Goal: Task Accomplishment & Management: Manage account settings

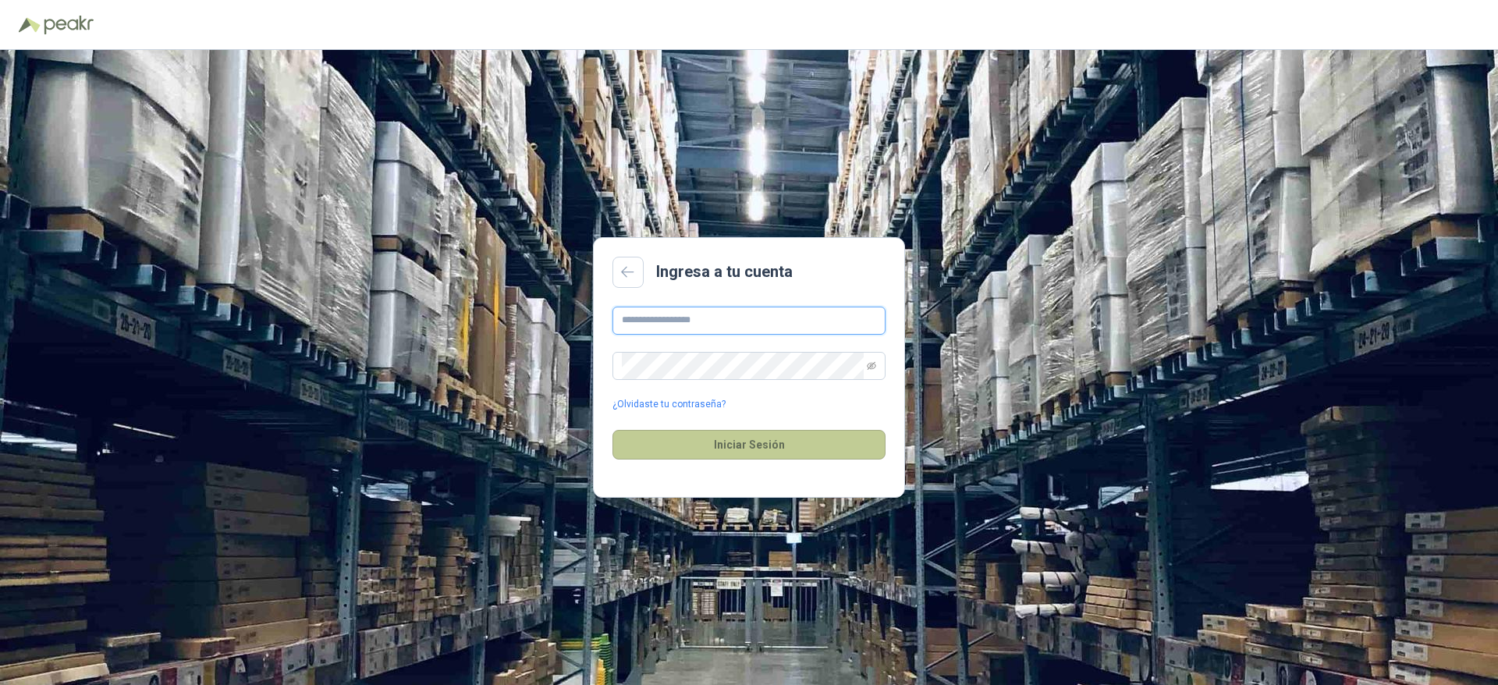
type input "**********"
click at [717, 459] on button "Iniciar Sesión" at bounding box center [748, 445] width 273 height 30
click at [755, 446] on button "Iniciar Sesión" at bounding box center [748, 445] width 273 height 30
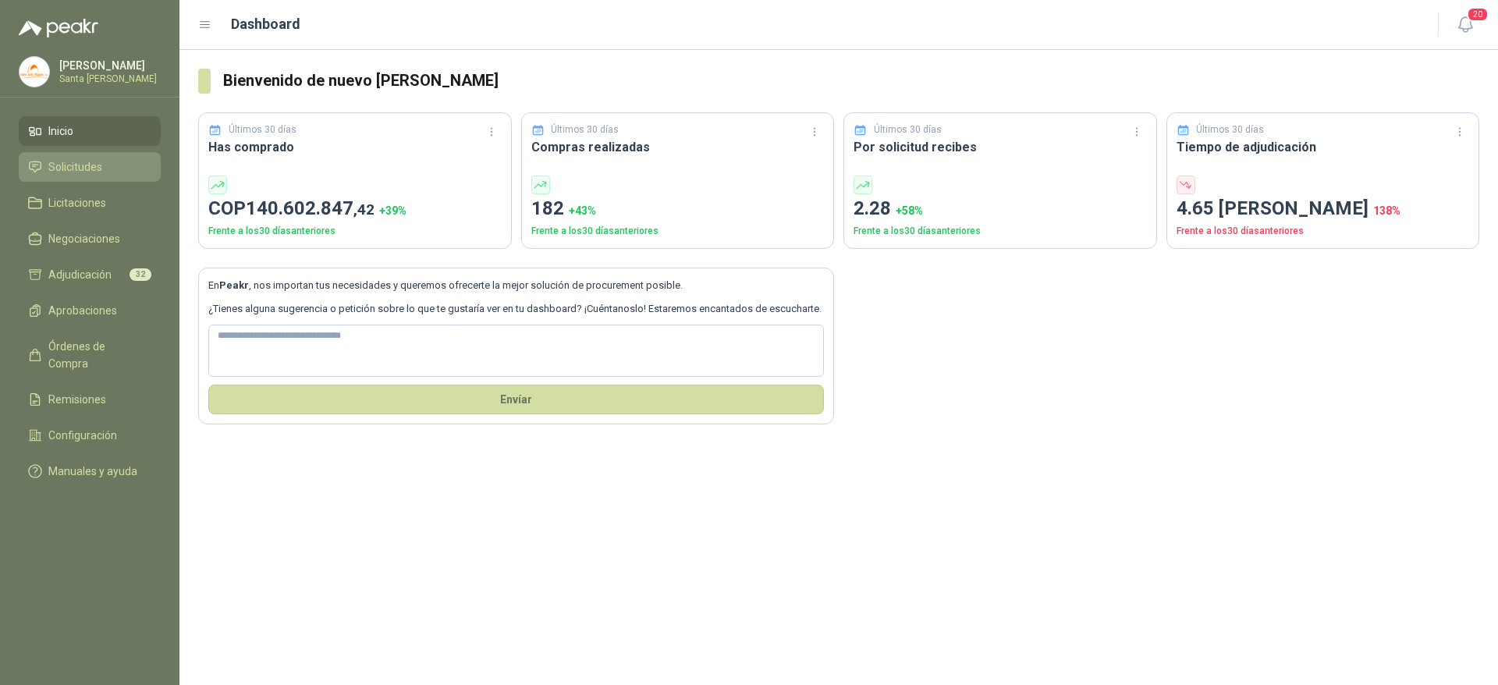
click at [71, 165] on span "Solicitudes" at bounding box center [75, 166] width 54 height 17
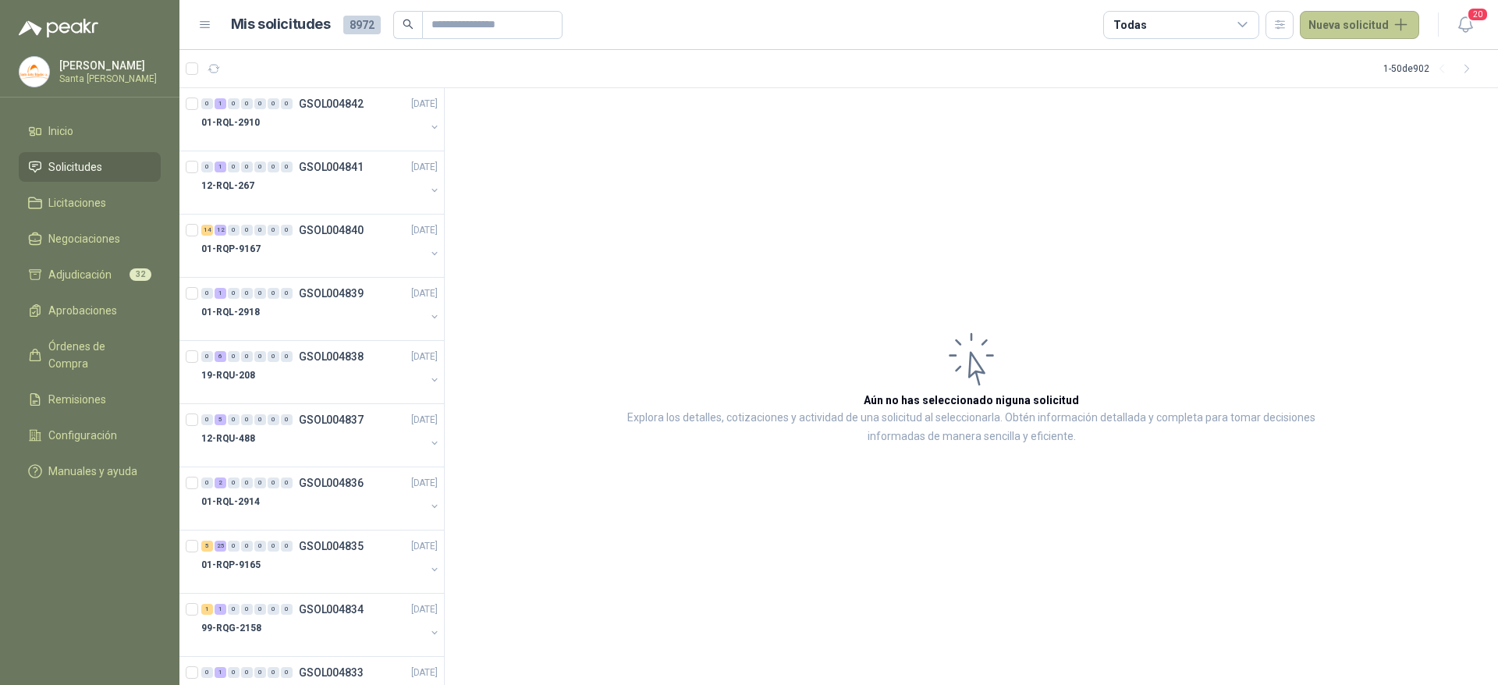
click at [1332, 32] on button "Nueva solicitud" at bounding box center [1359, 25] width 119 height 28
click at [1352, 114] on div "Extraer desde ERP" at bounding box center [1377, 116] width 133 height 27
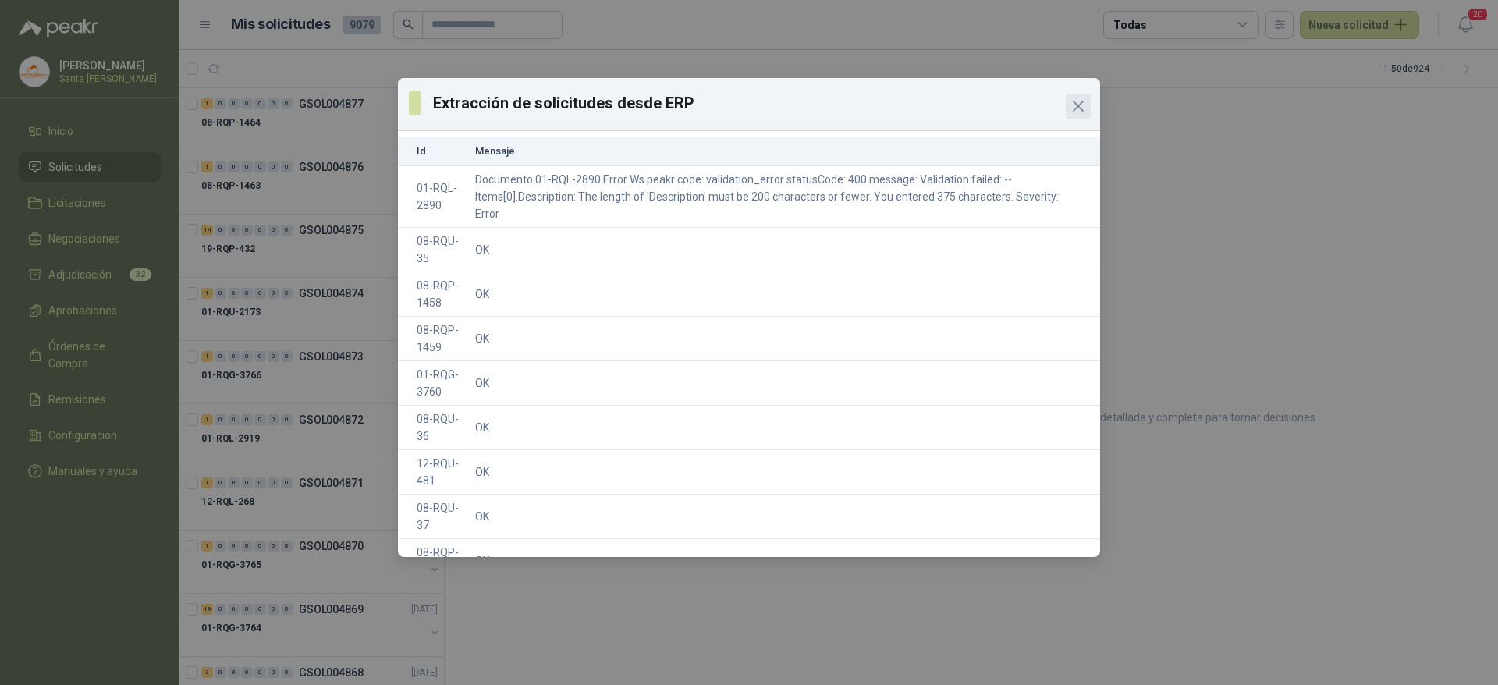
click at [1083, 105] on icon "Close" at bounding box center [1078, 106] width 19 height 19
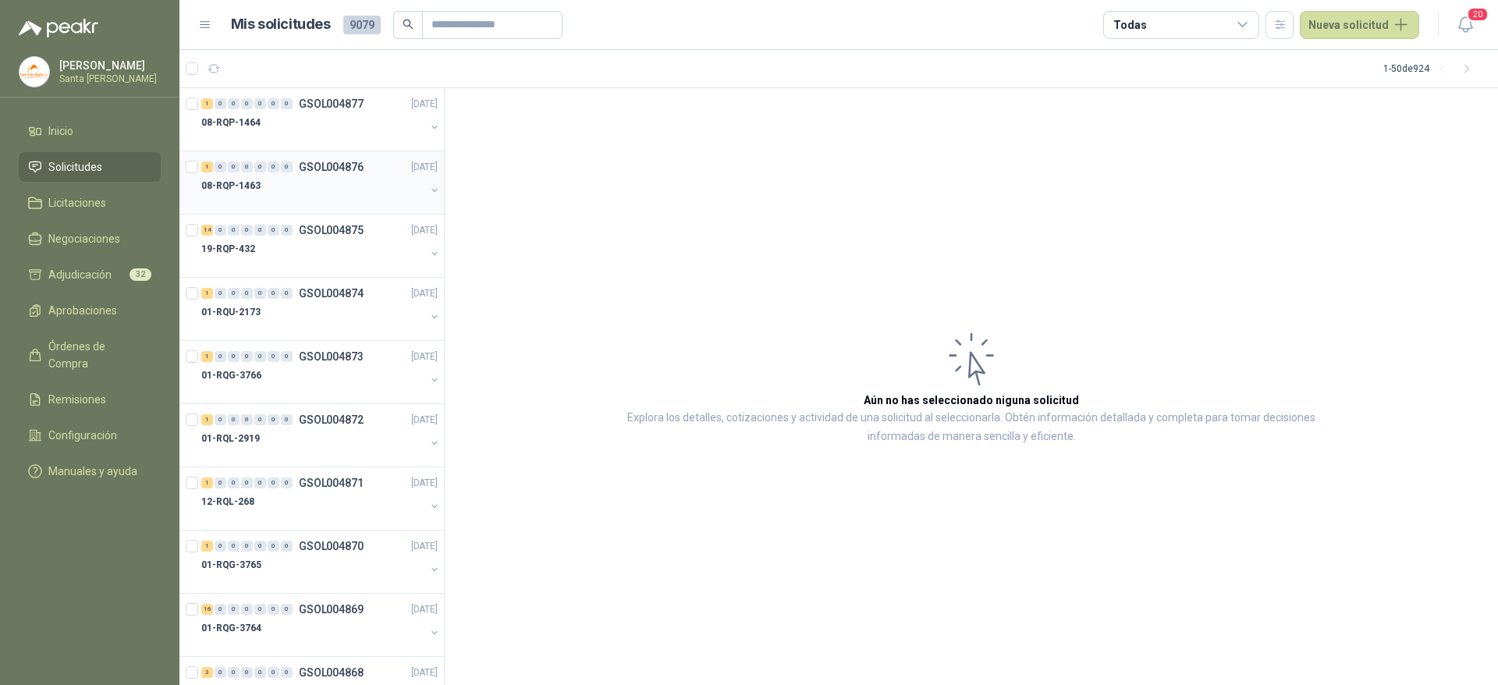
drag, startPoint x: 301, startPoint y: 119, endPoint x: 412, endPoint y: 209, distance: 142.5
click at [302, 119] on div "08-RQP-1464" at bounding box center [313, 122] width 224 height 19
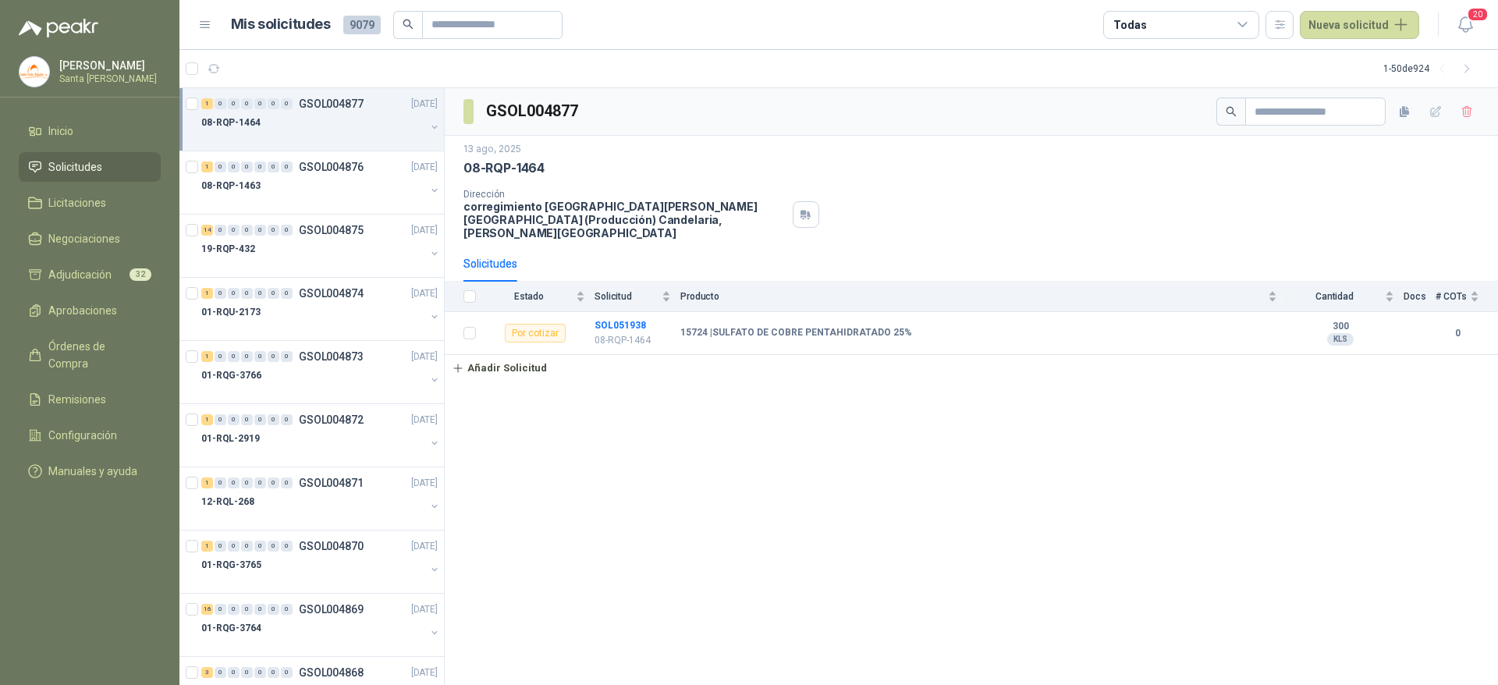
click at [314, 122] on div "08-RQP-1464" at bounding box center [313, 122] width 224 height 19
click at [329, 124] on div "08-RQP-1464" at bounding box center [313, 122] width 224 height 19
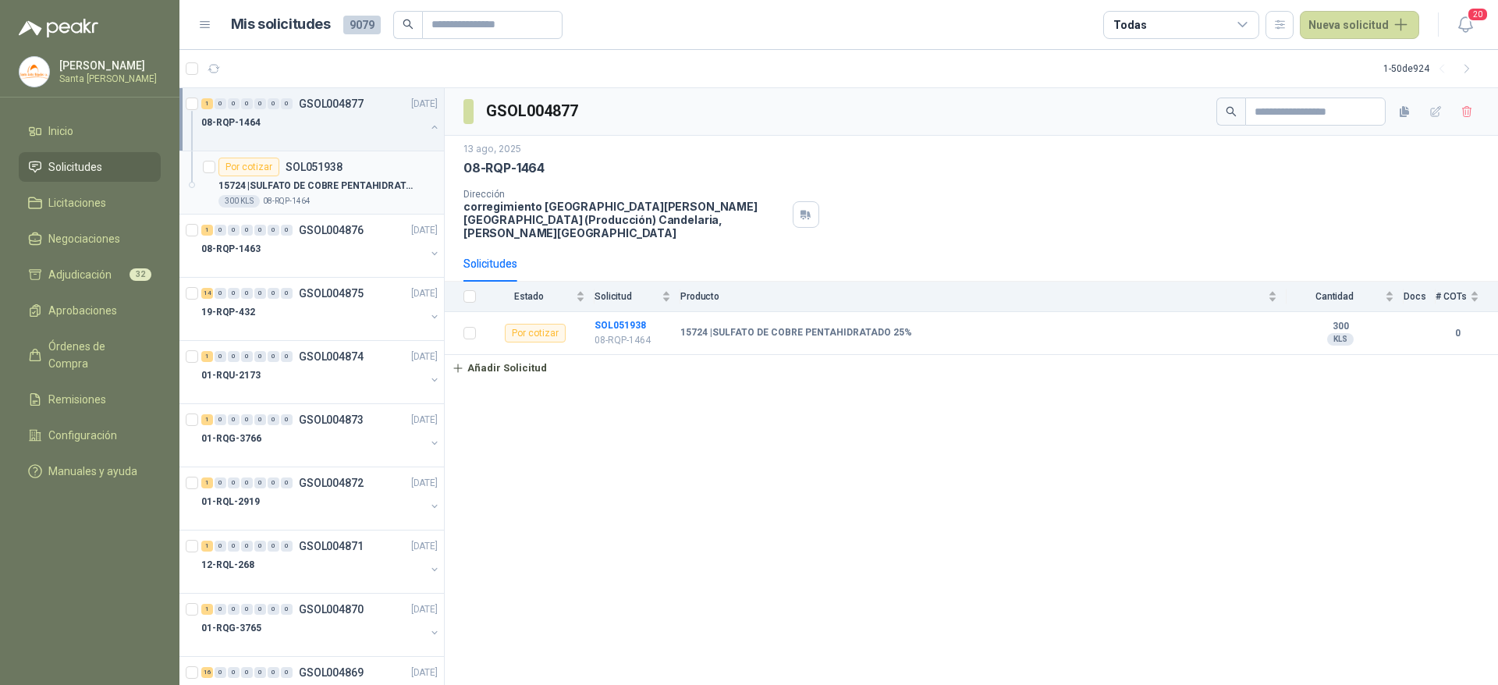
click at [318, 191] on p "15724 | SULFATO DE COBRE PENTAHIDRATADO 25%" at bounding box center [315, 186] width 194 height 15
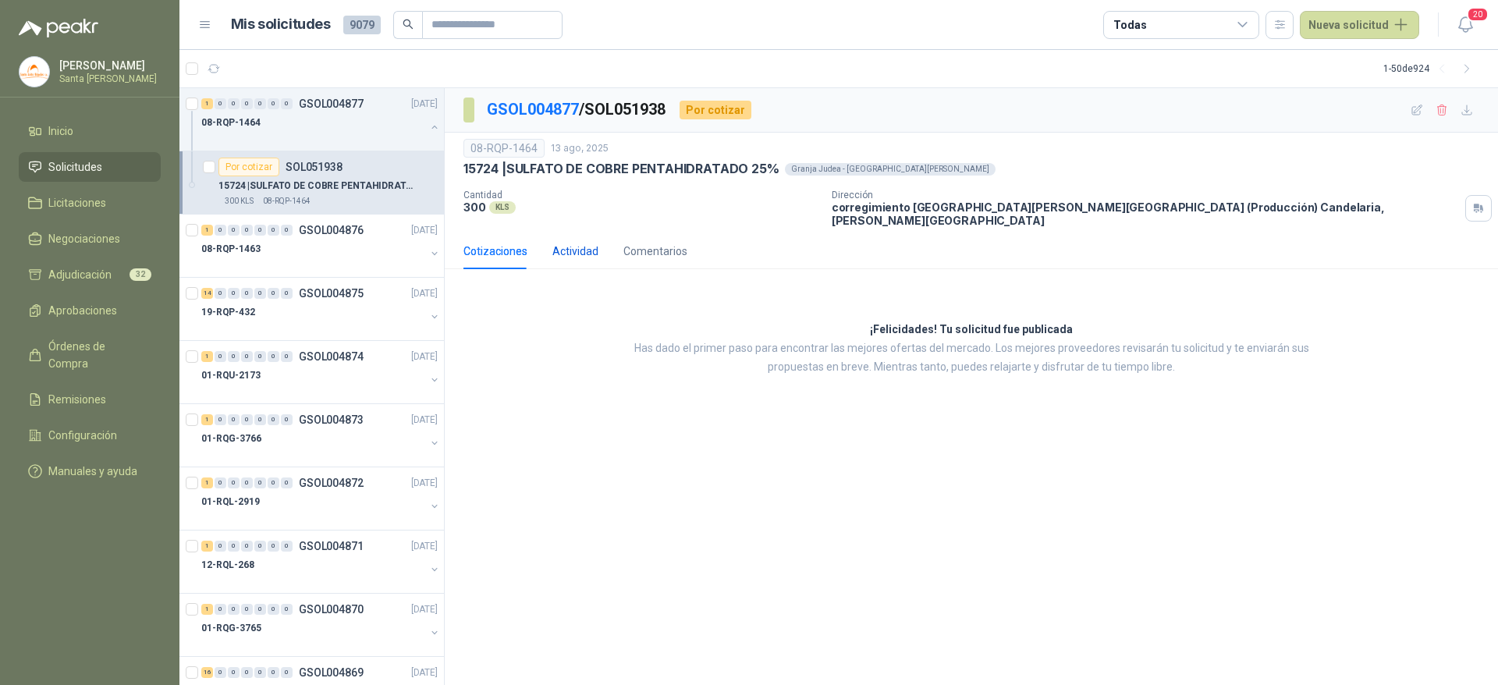
click at [581, 243] on div "Actividad" at bounding box center [575, 251] width 46 height 17
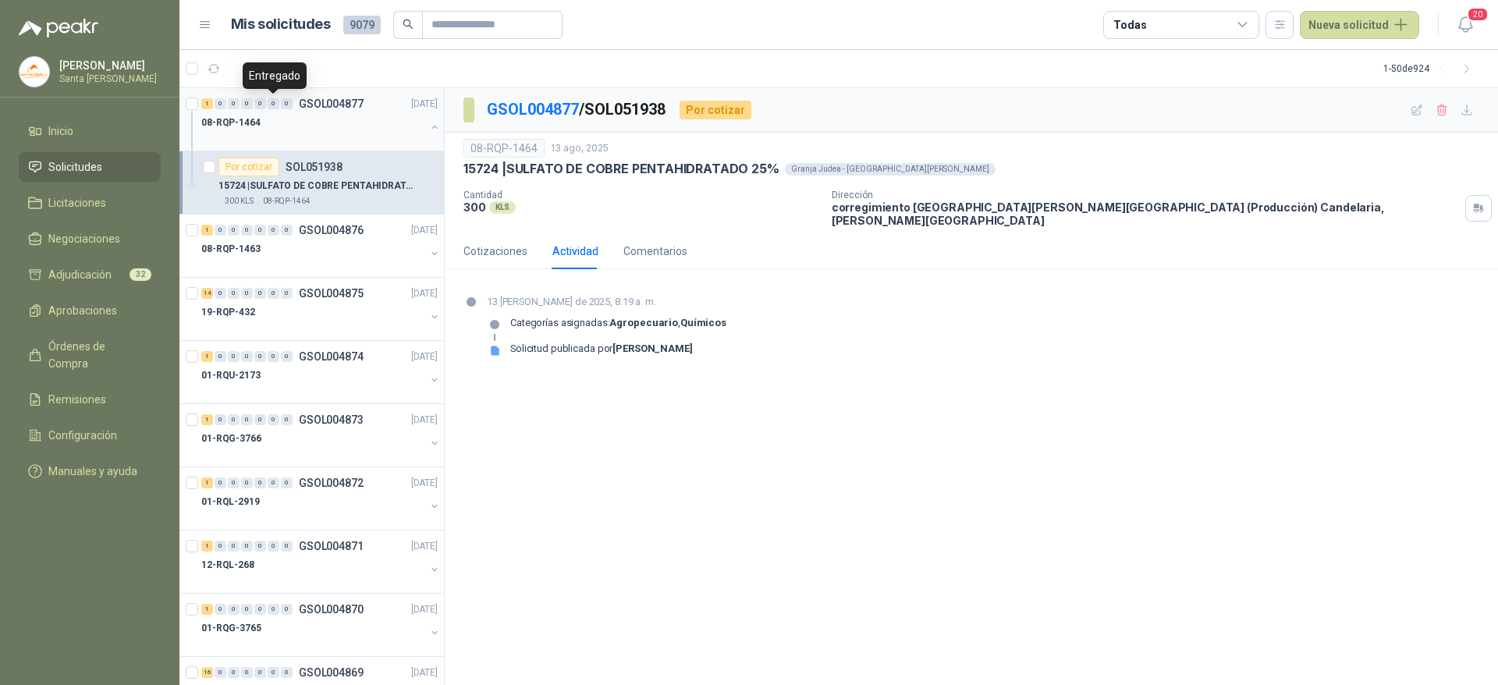
click at [277, 108] on div "0" at bounding box center [274, 103] width 12 height 11
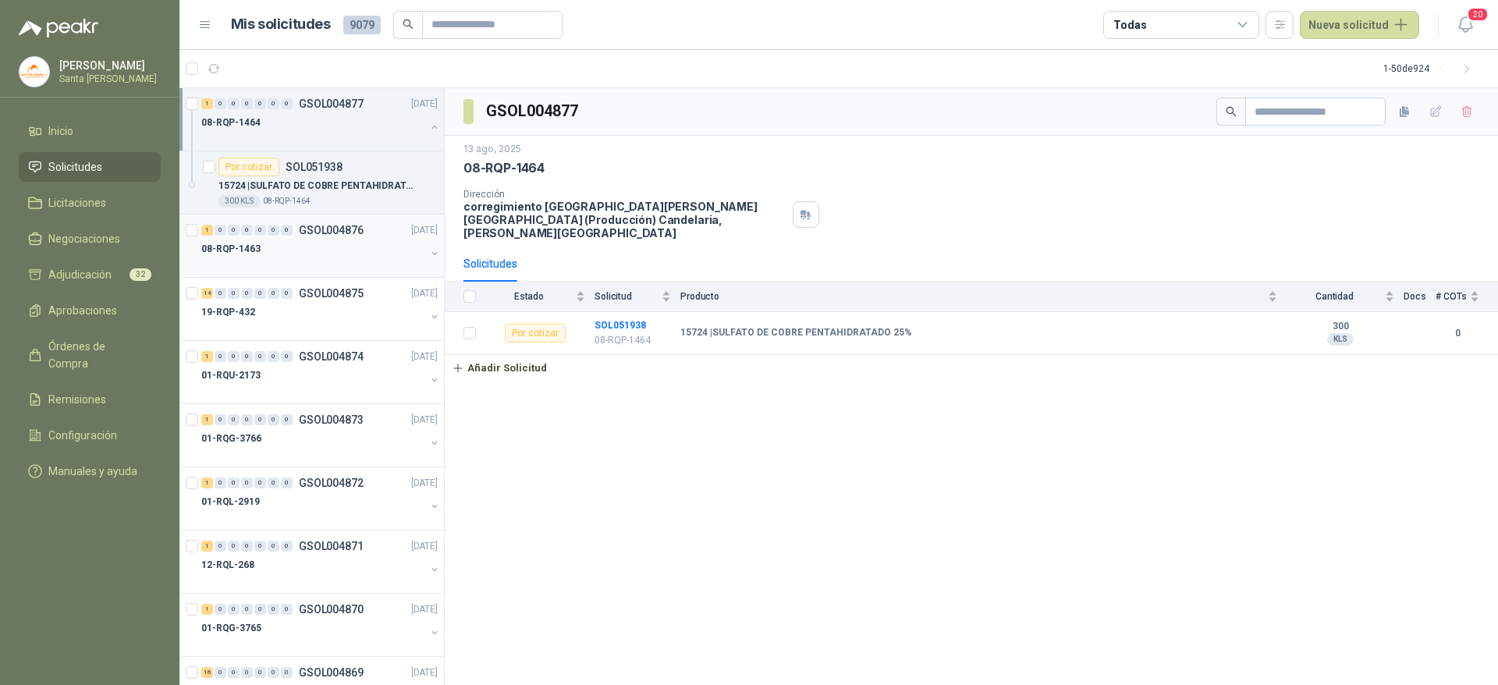
click at [283, 254] on div "08-RQP-1463" at bounding box center [313, 248] width 224 height 19
click at [282, 330] on p "08-RQP-1463" at bounding box center [287, 327] width 48 height 12
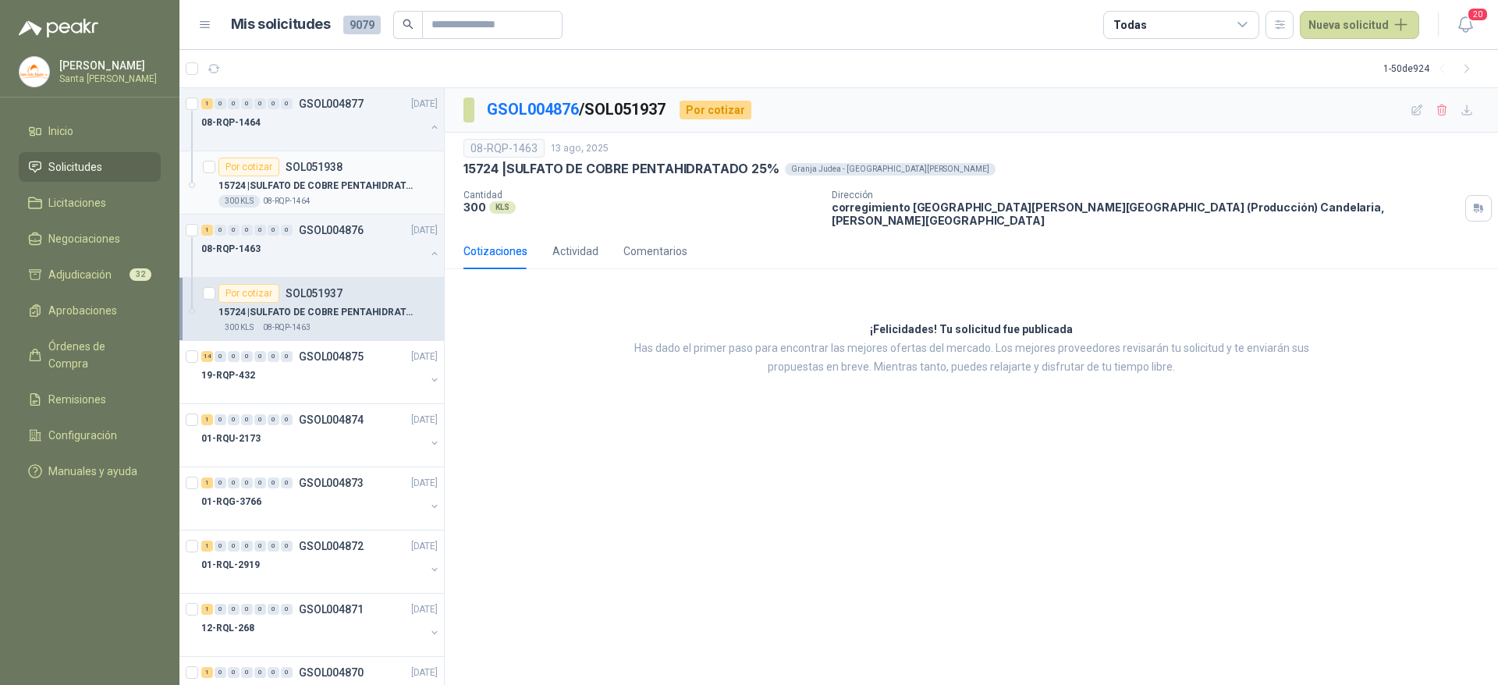
click at [335, 206] on div "300 KLS 08-RQP-1464" at bounding box center [327, 201] width 219 height 12
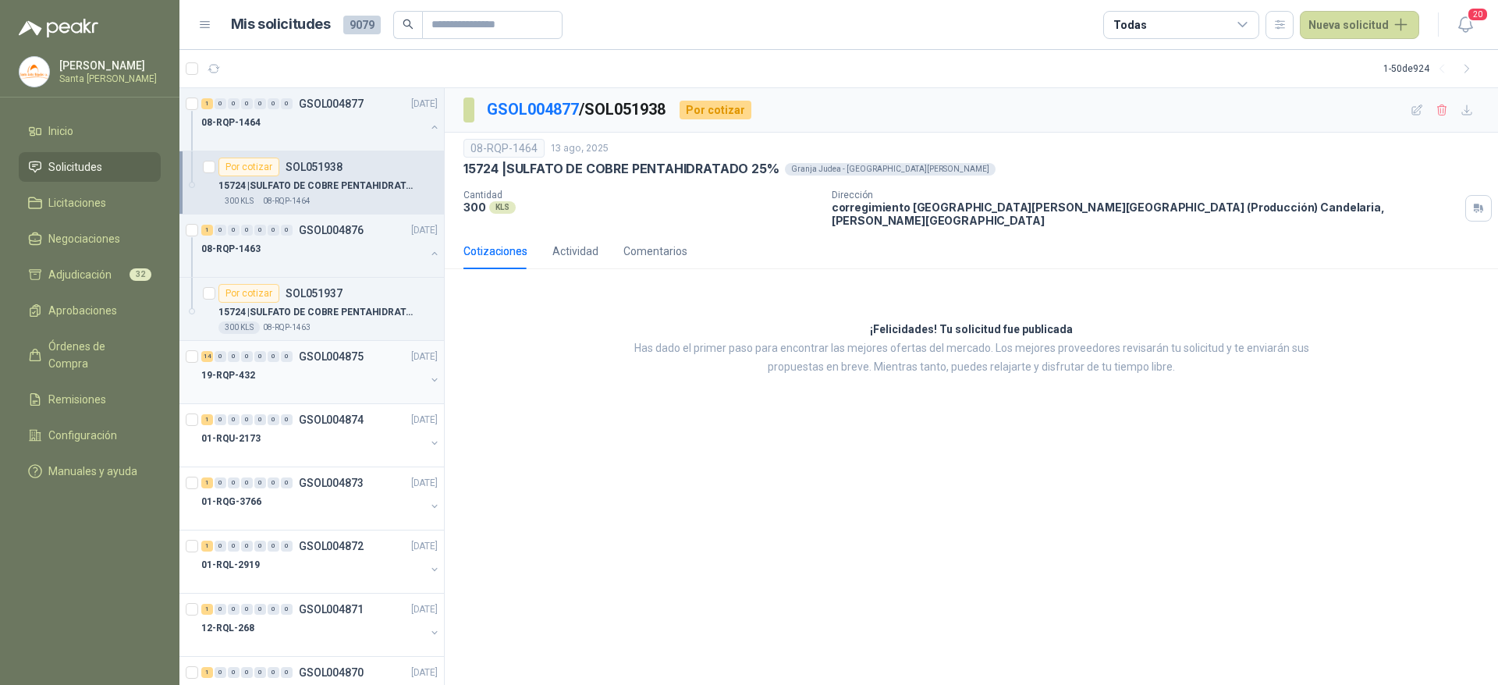
click at [264, 385] on div at bounding box center [313, 391] width 224 height 12
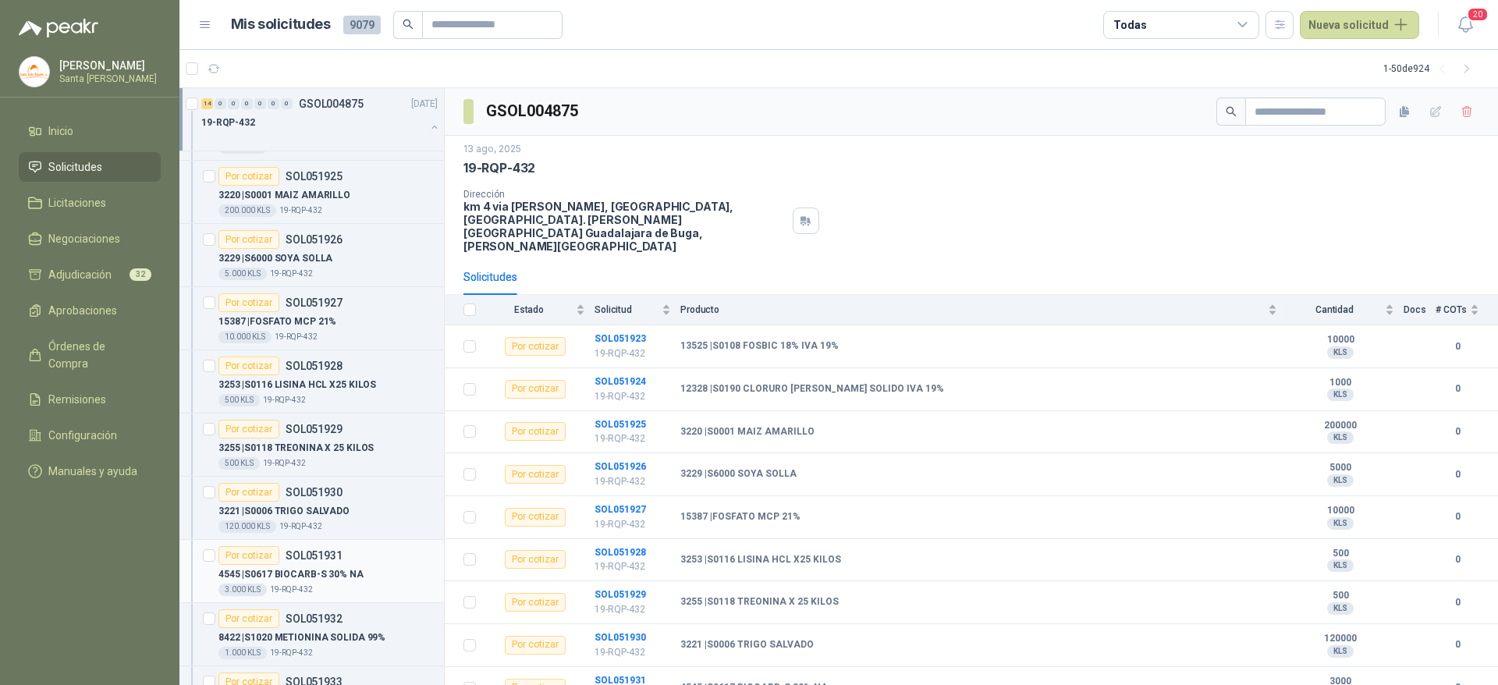
scroll to position [362, 0]
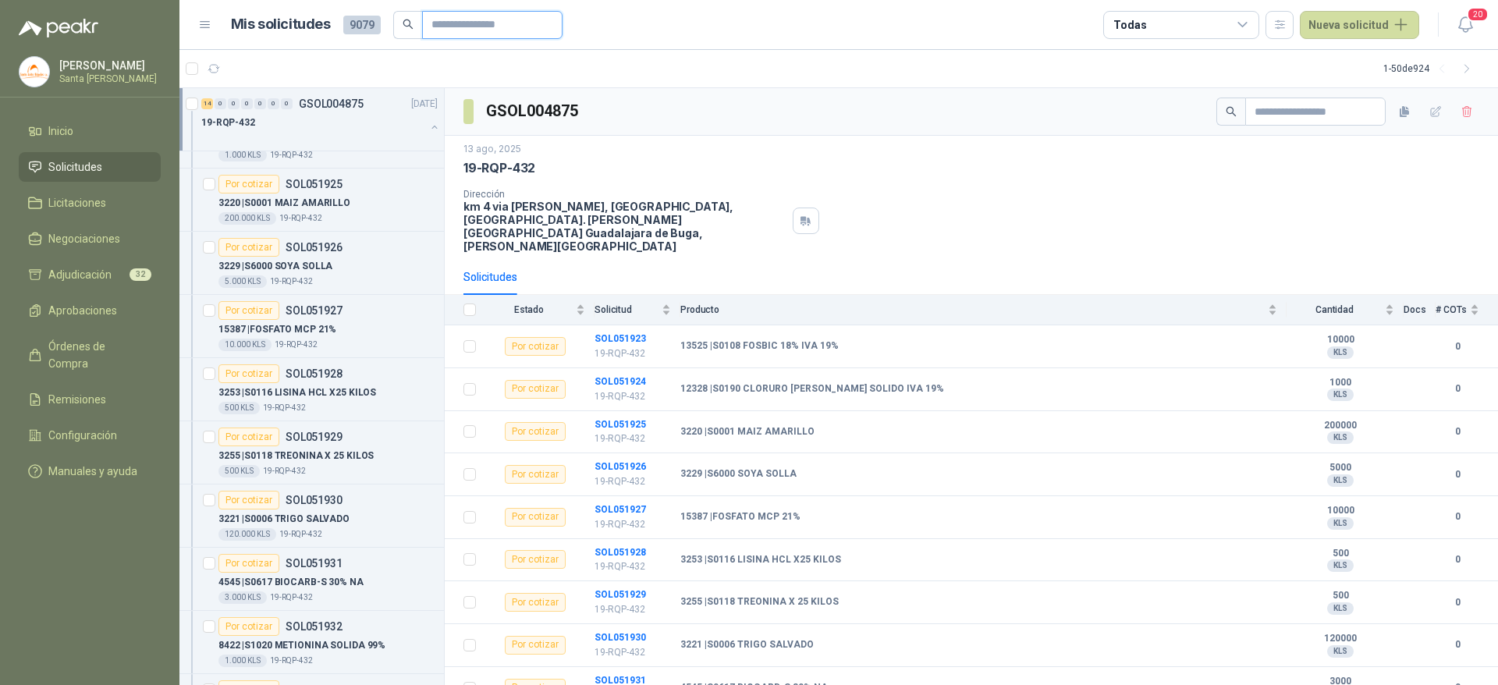
click at [457, 24] on input "text" at bounding box center [485, 25] width 109 height 27
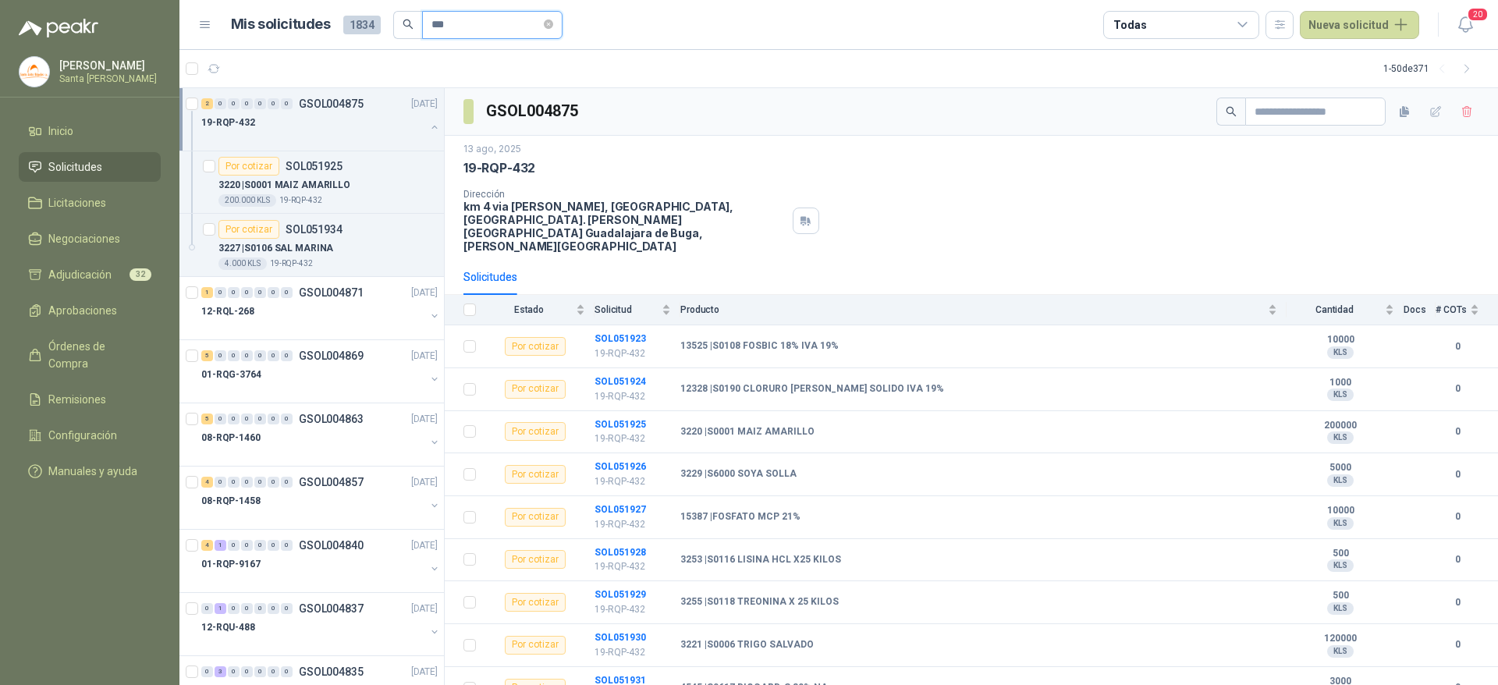
scroll to position [0, 0]
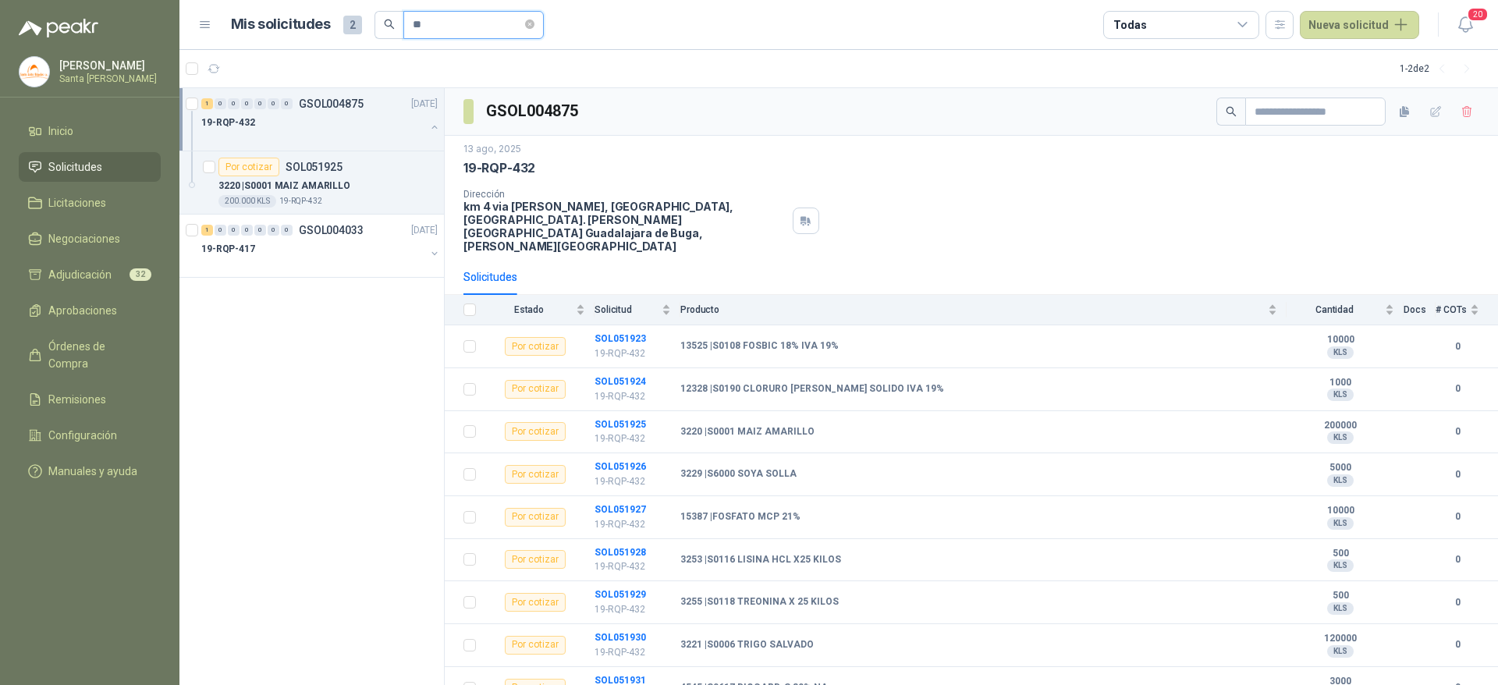
type input "*"
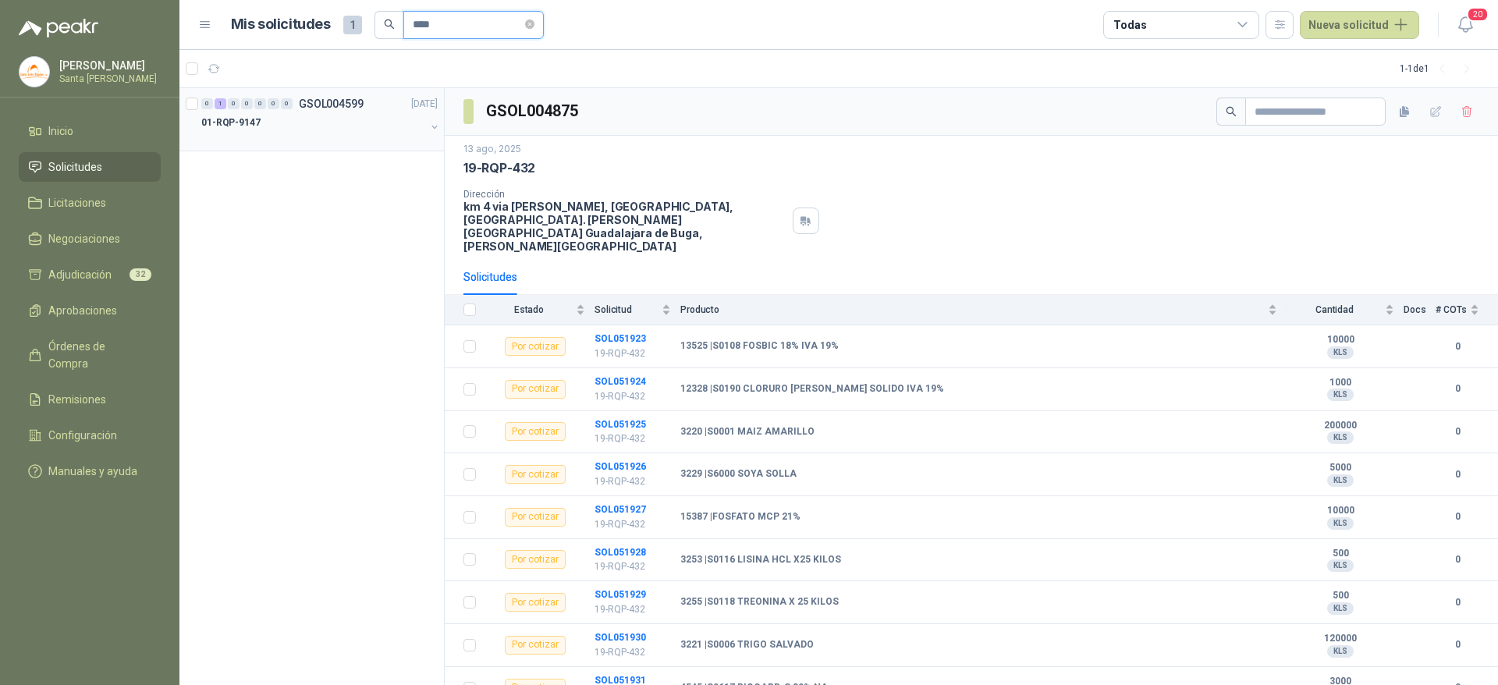
type input "****"
click at [248, 135] on div at bounding box center [313, 138] width 224 height 12
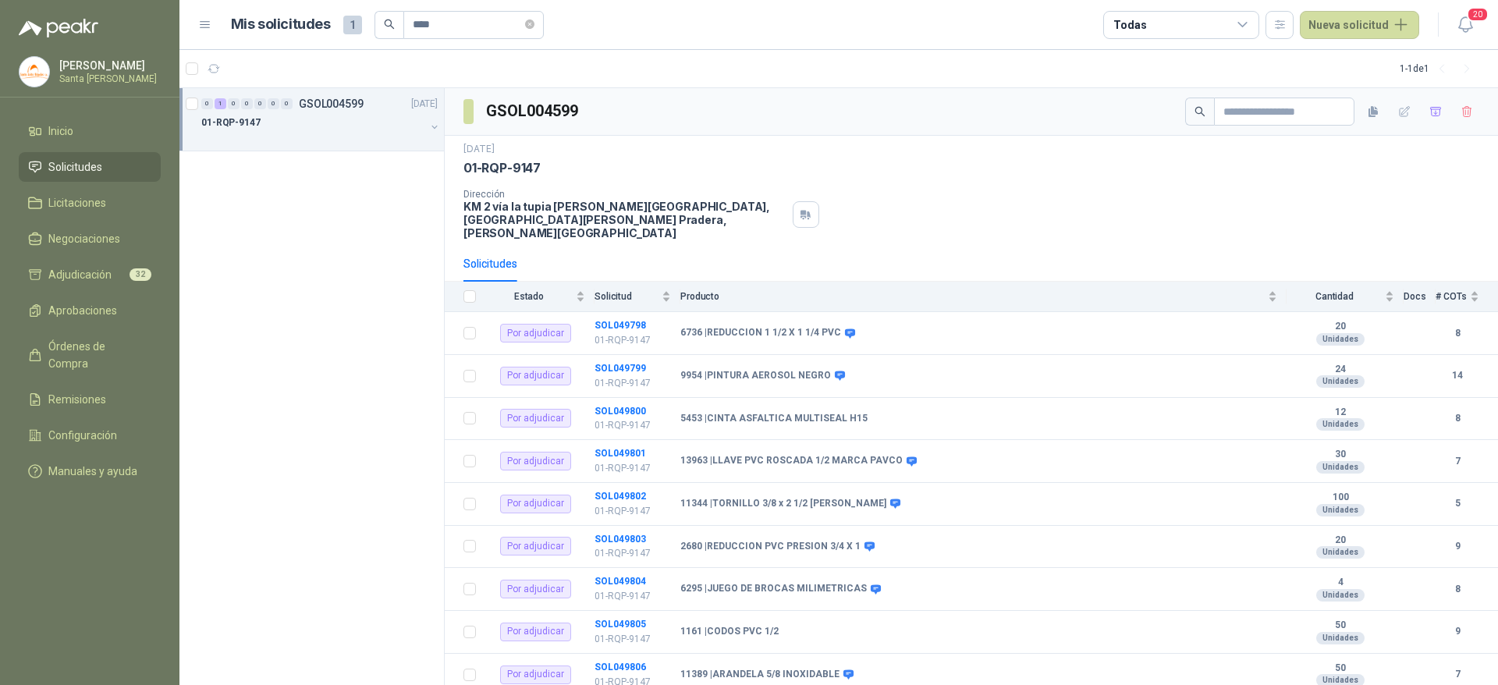
click at [248, 135] on div at bounding box center [313, 138] width 224 height 12
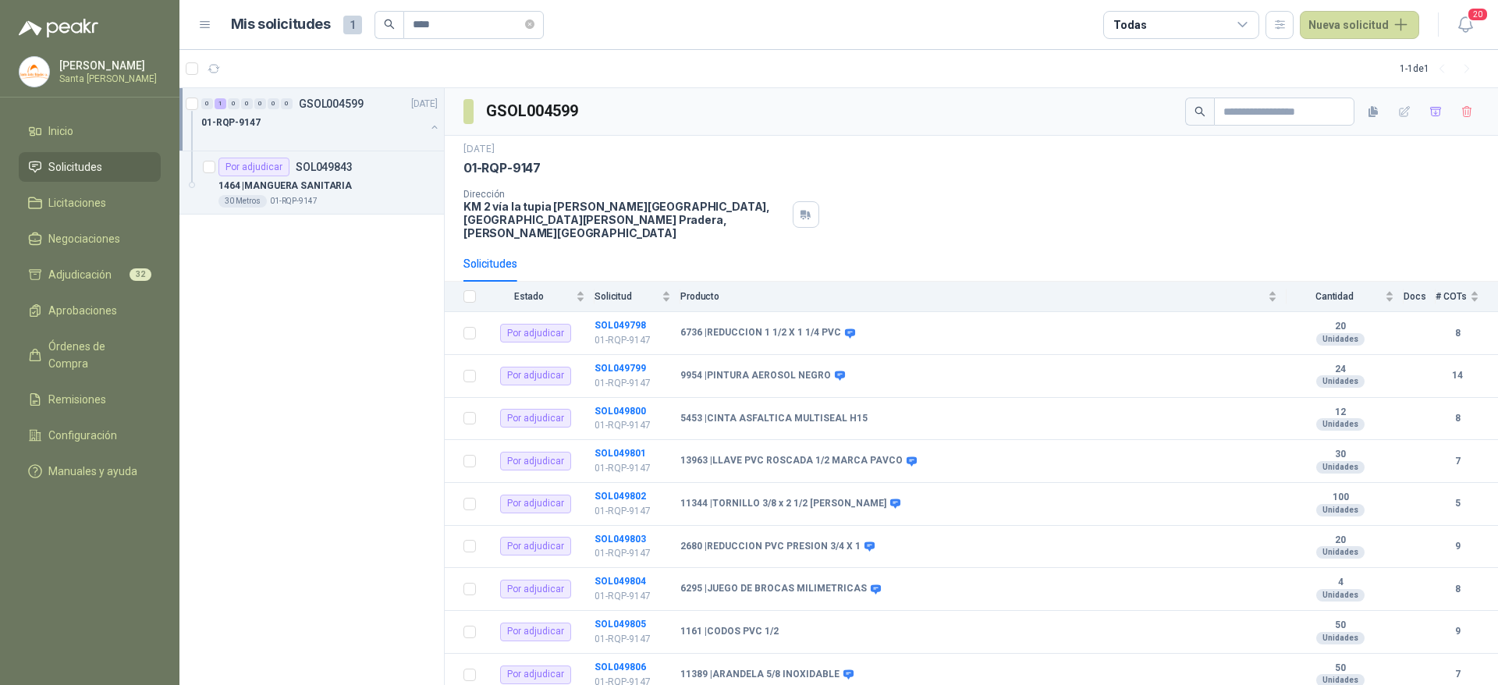
scroll to position [1, 0]
click at [534, 26] on icon "close-circle" at bounding box center [529, 24] width 9 height 9
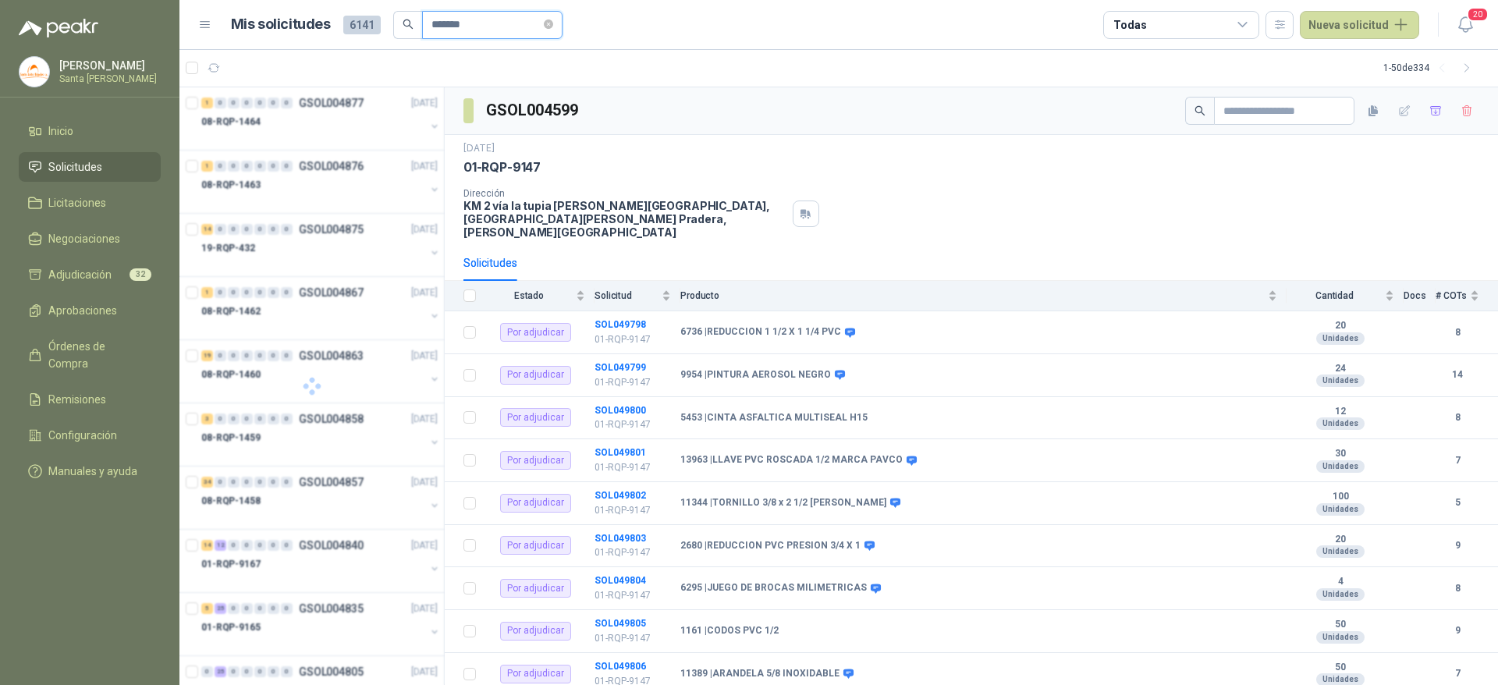
type input "********"
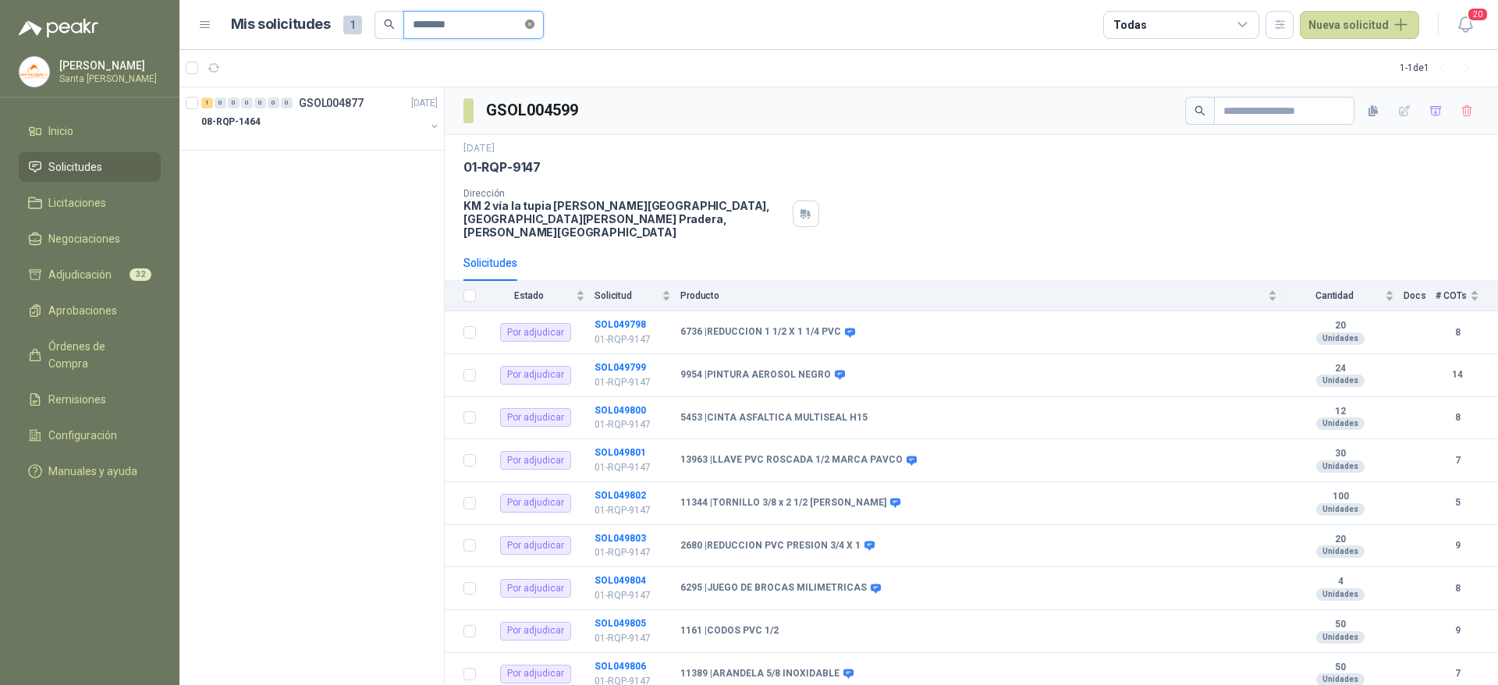
click at [534, 30] on span at bounding box center [529, 24] width 9 height 15
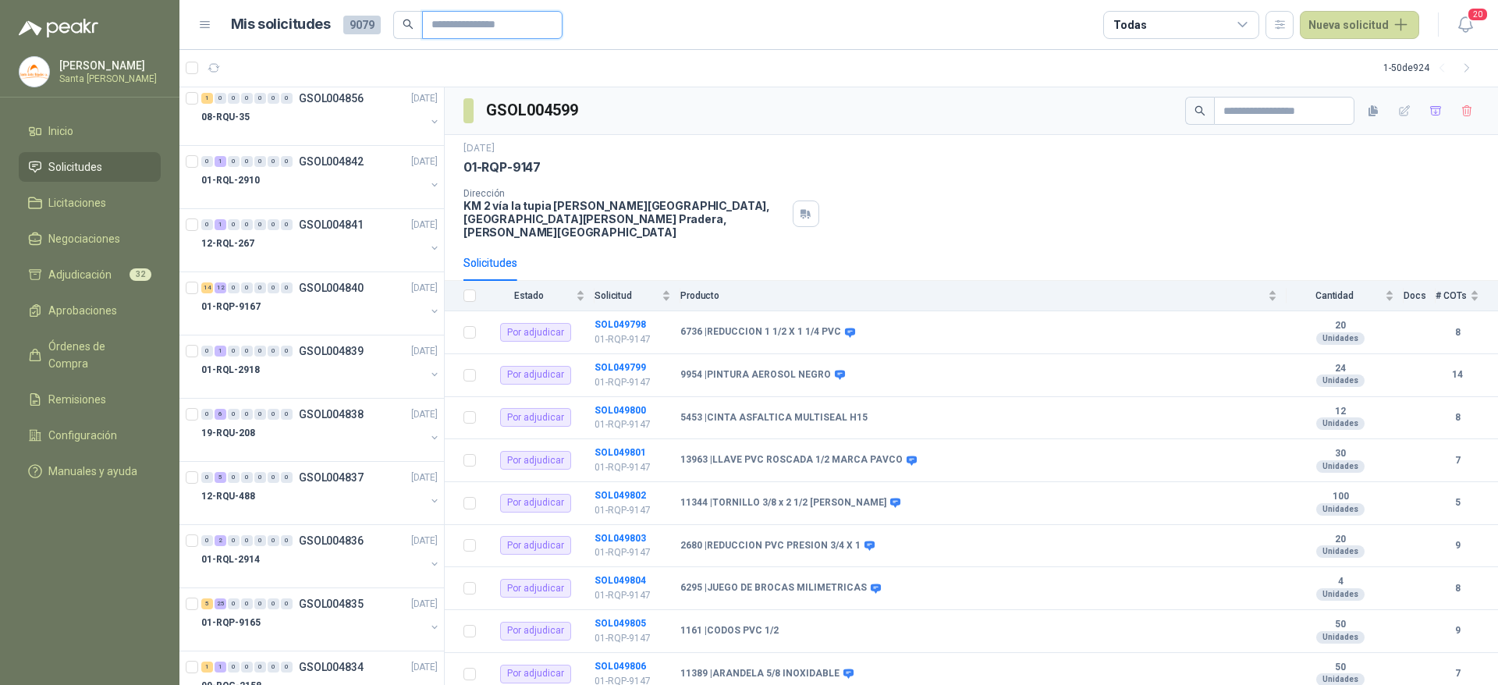
scroll to position [1333, 0]
click at [93, 269] on span "Adjudicación" at bounding box center [79, 274] width 63 height 17
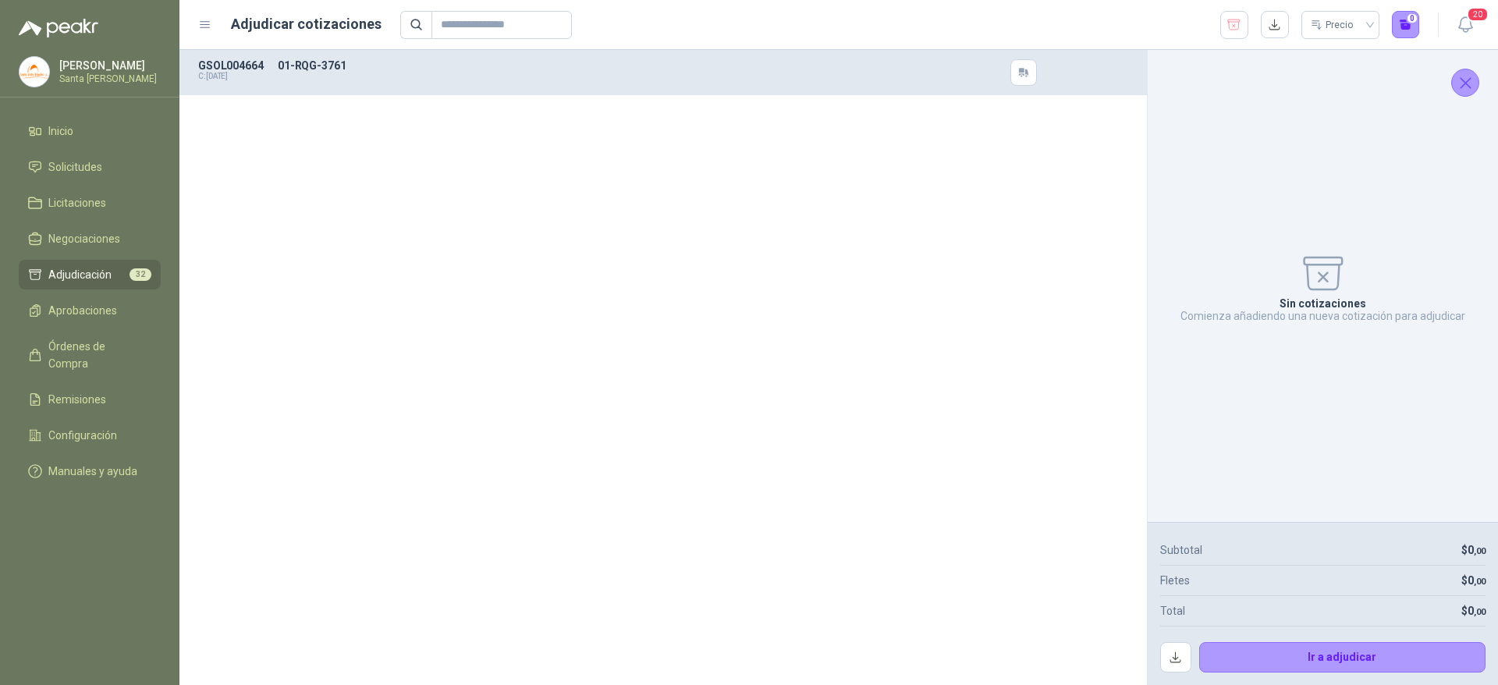
scroll to position [1311, 0]
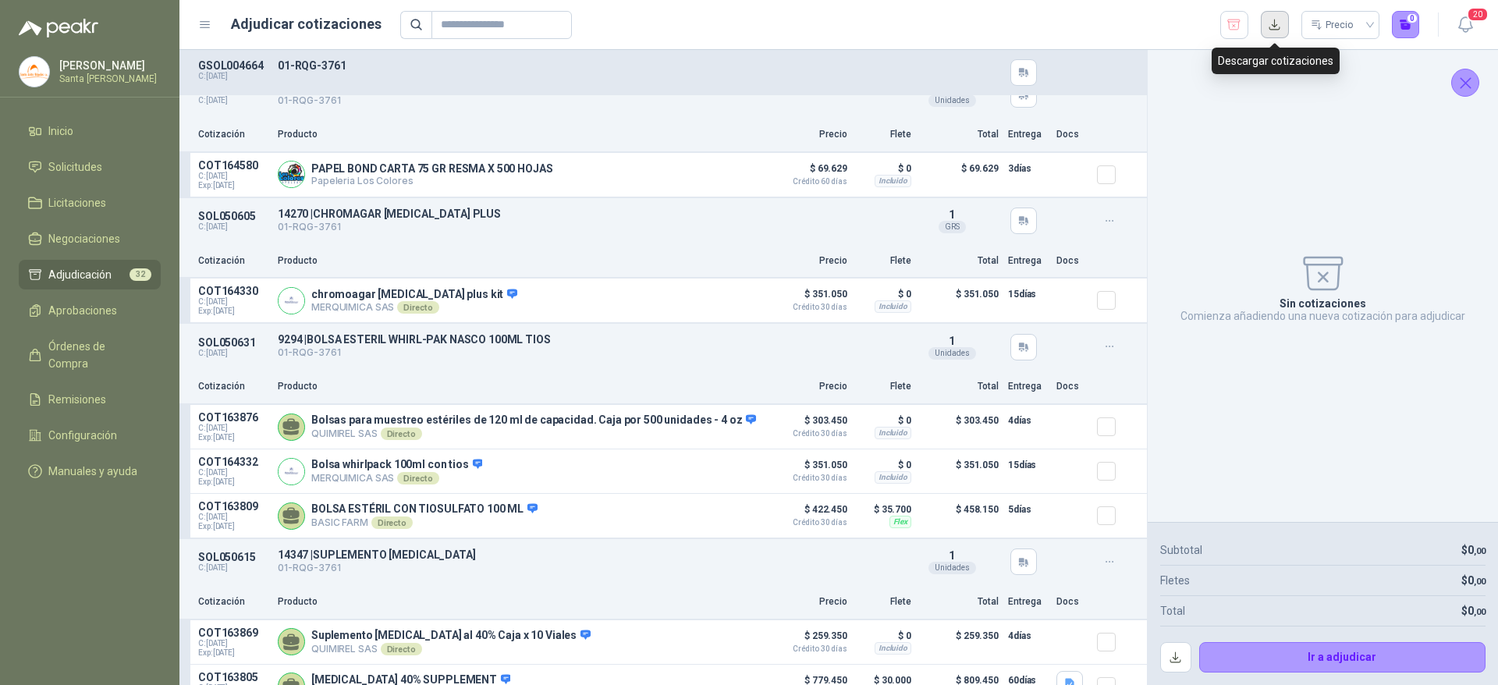
click at [1275, 20] on button "button" at bounding box center [1275, 25] width 28 height 28
click at [457, 16] on input "text" at bounding box center [495, 25] width 109 height 27
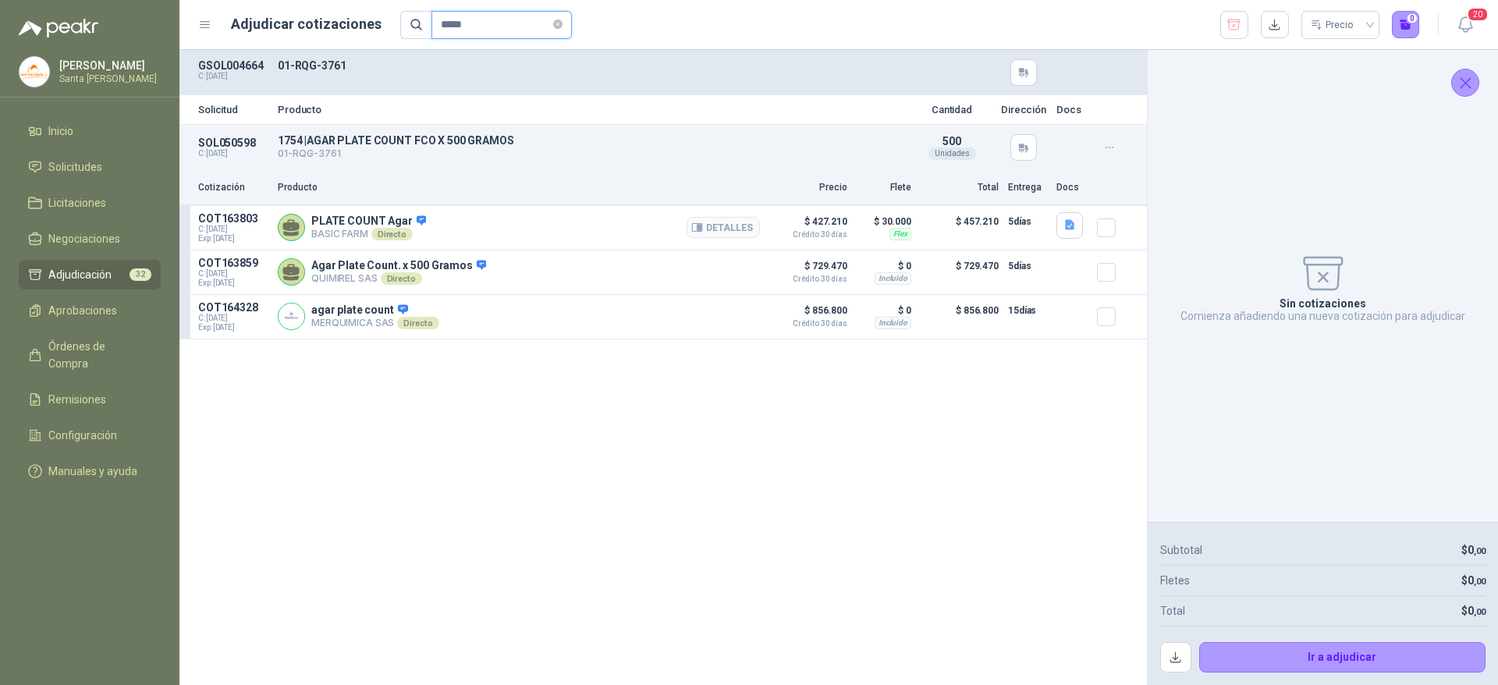
type input "*****"
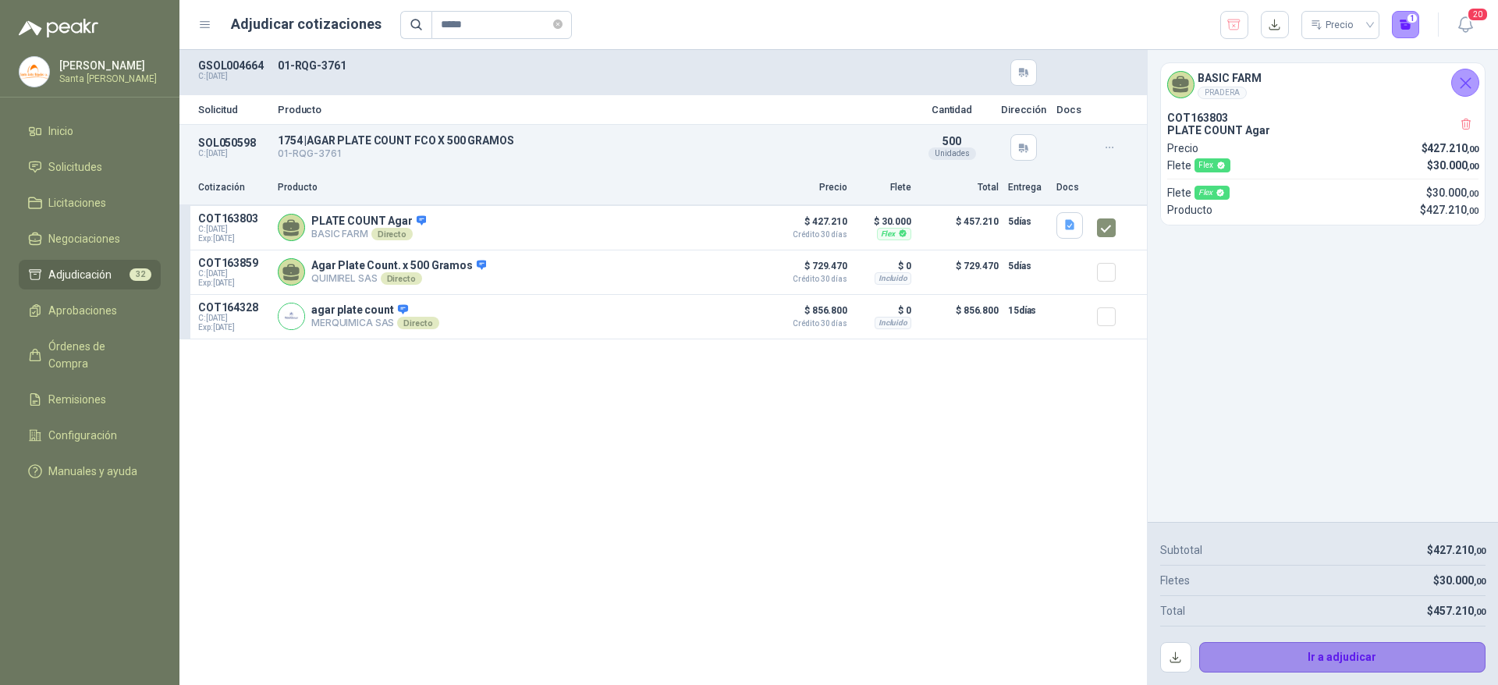
click at [1337, 662] on button "Ir a adjudicar" at bounding box center [1342, 657] width 287 height 31
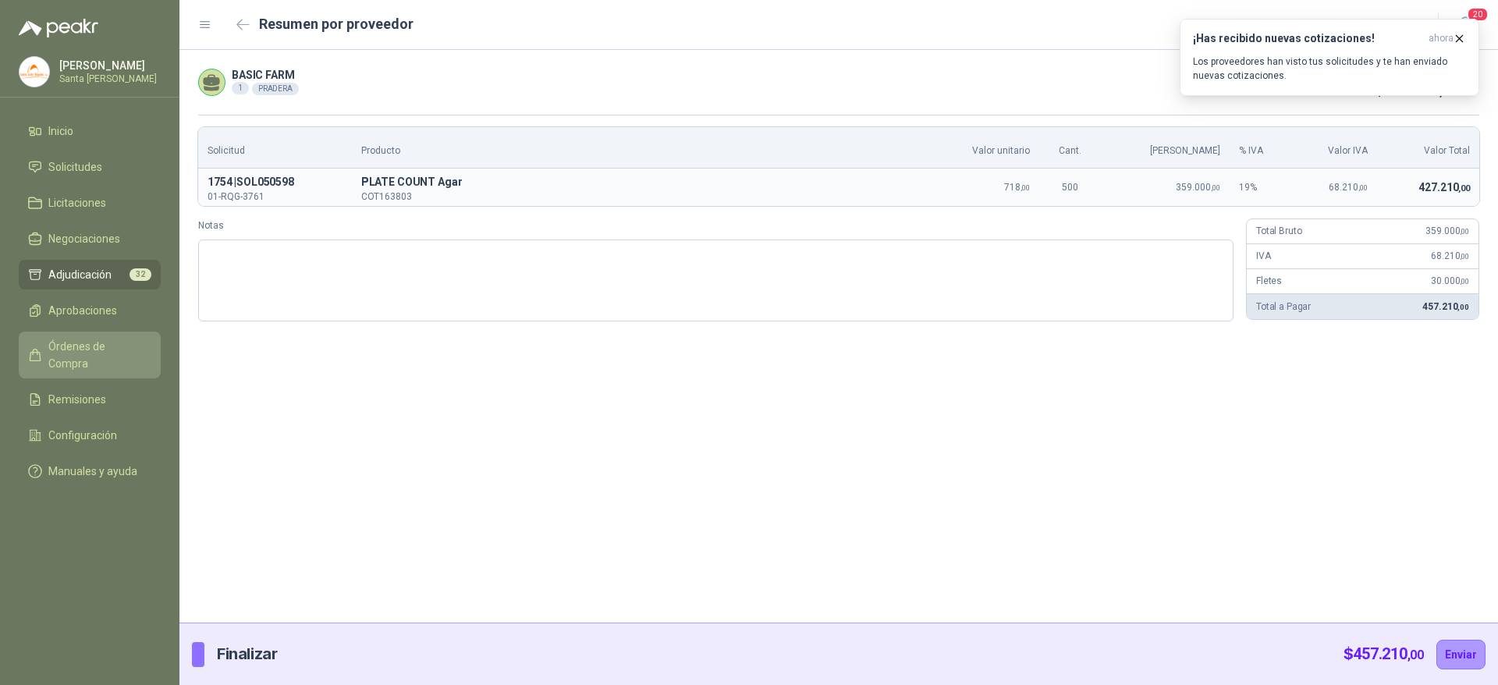
click at [79, 351] on span "Órdenes de Compra" at bounding box center [97, 355] width 98 height 34
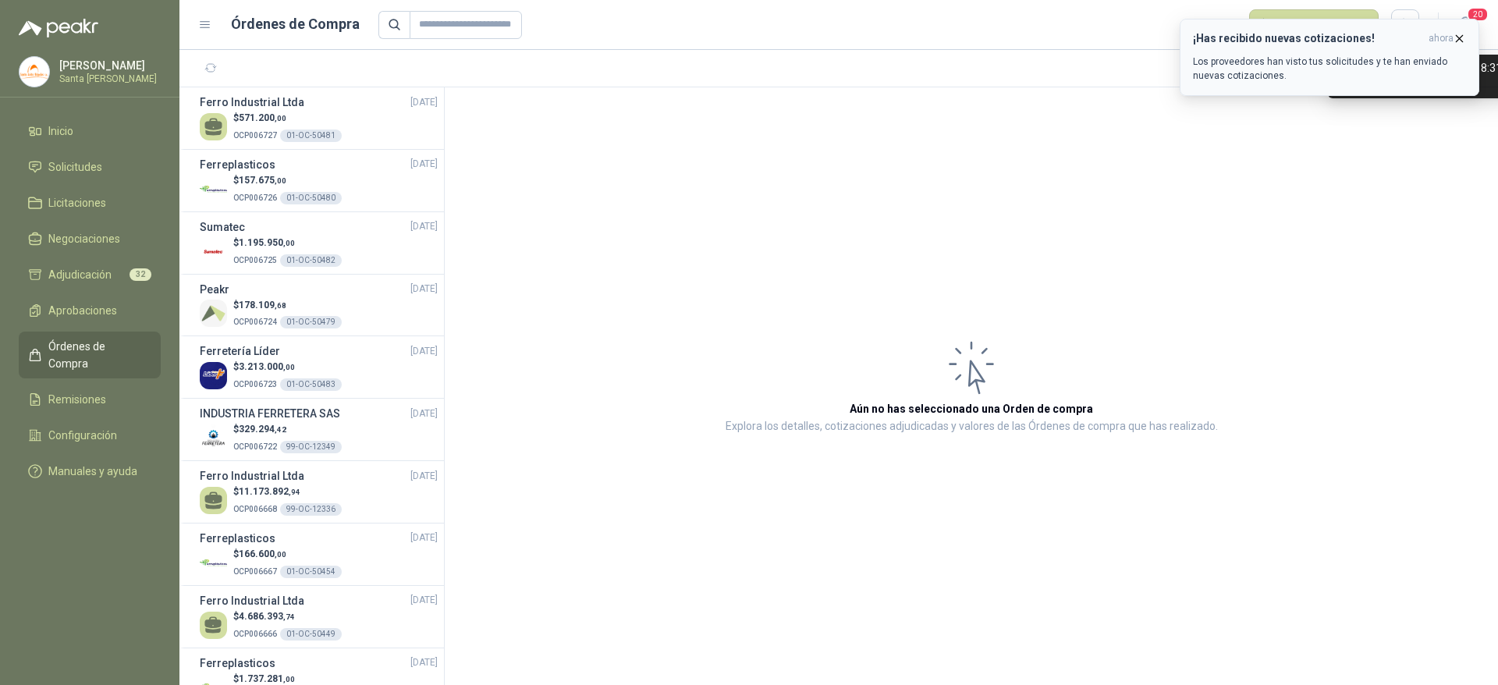
click at [1449, 34] on span "ahora" at bounding box center [1440, 38] width 25 height 13
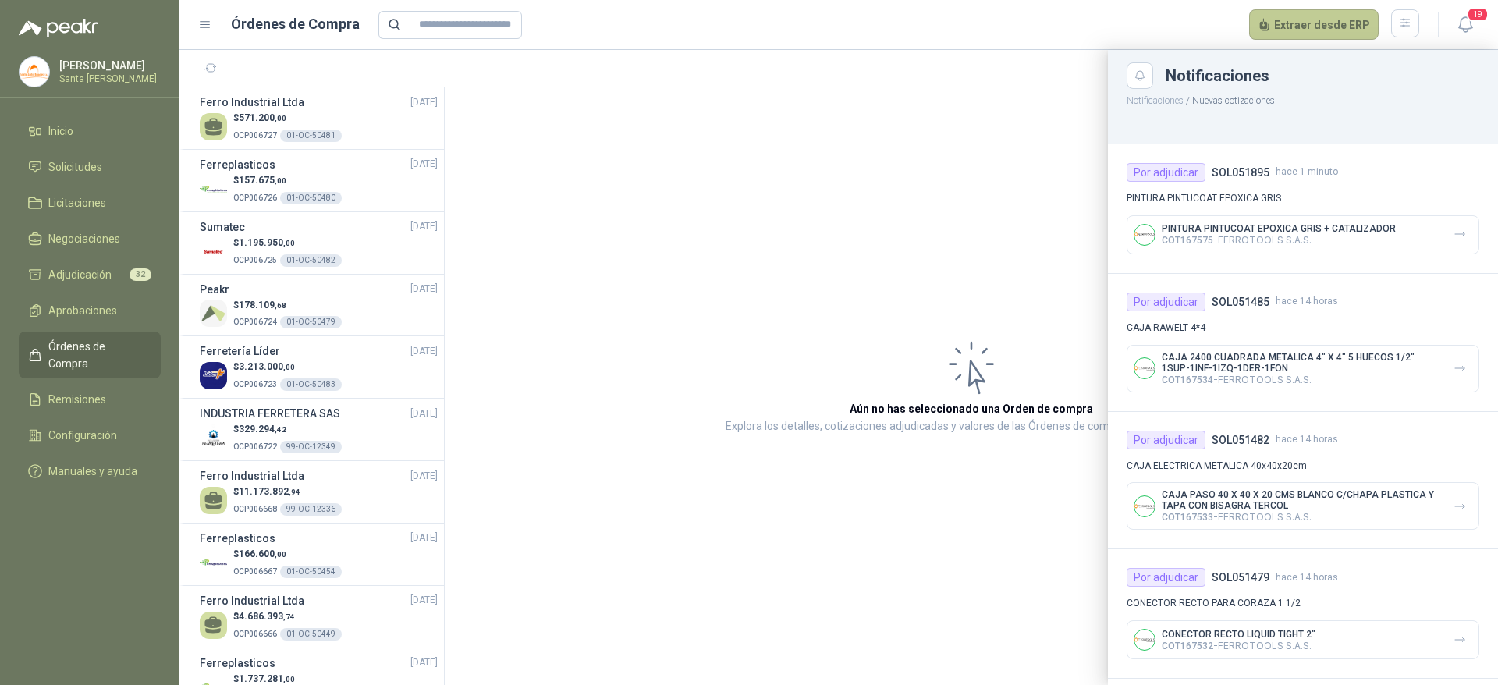
click at [1318, 21] on button "Extraer desde ERP" at bounding box center [1314, 24] width 130 height 31
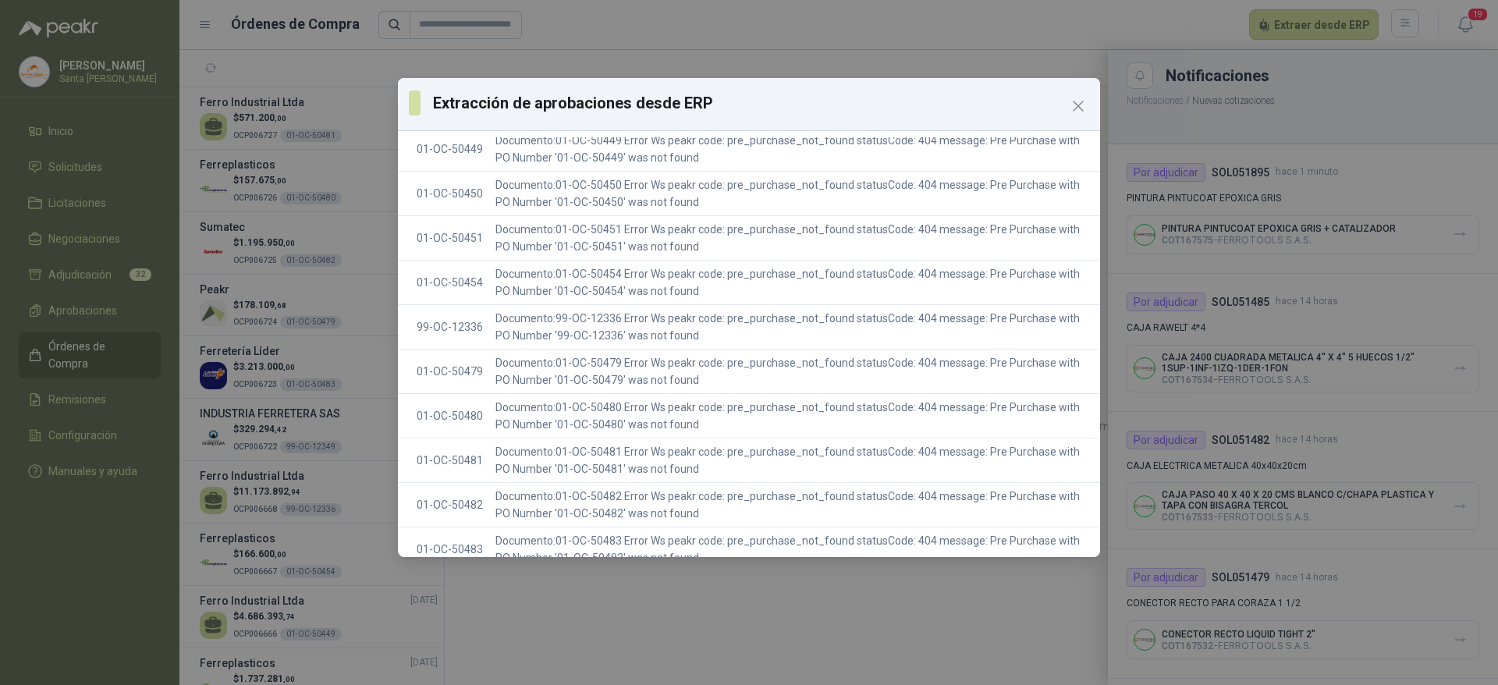
scroll to position [1298, 0]
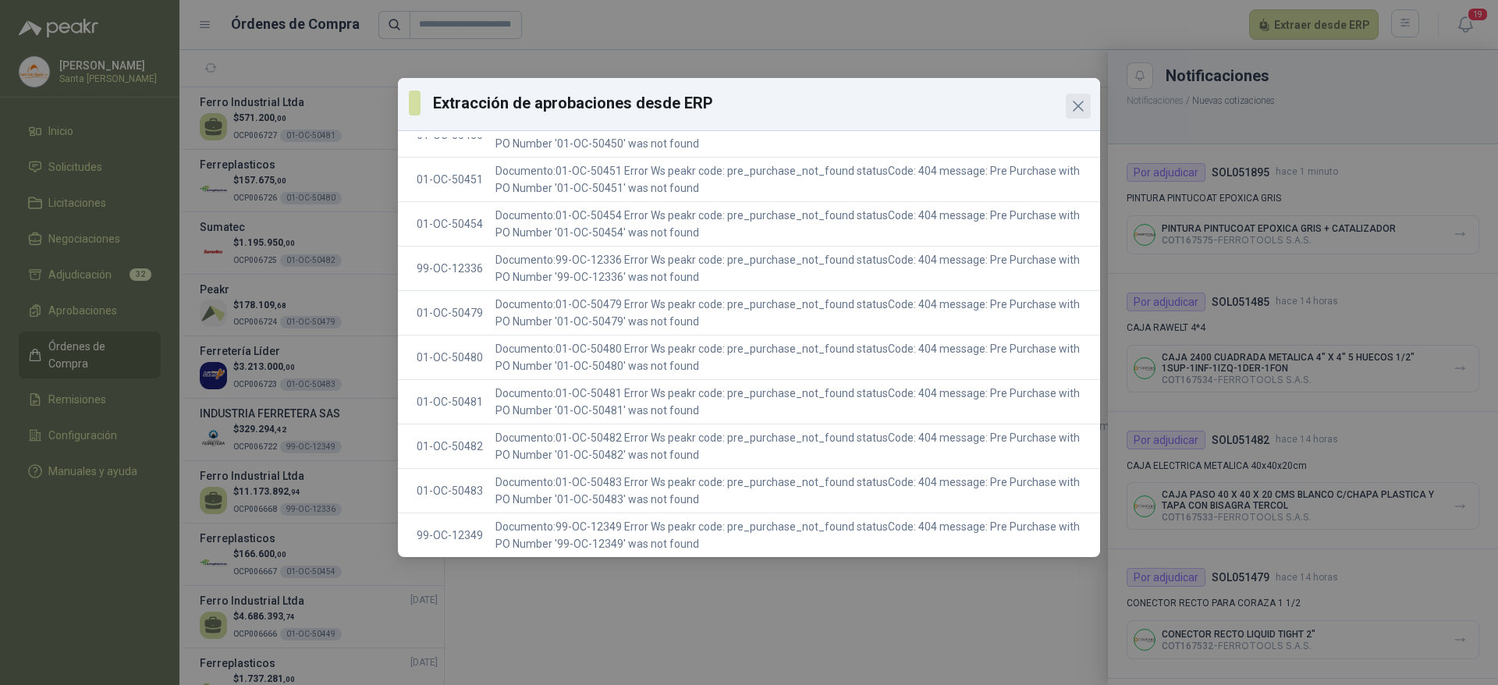
click at [1080, 100] on icon "Close" at bounding box center [1078, 106] width 19 height 19
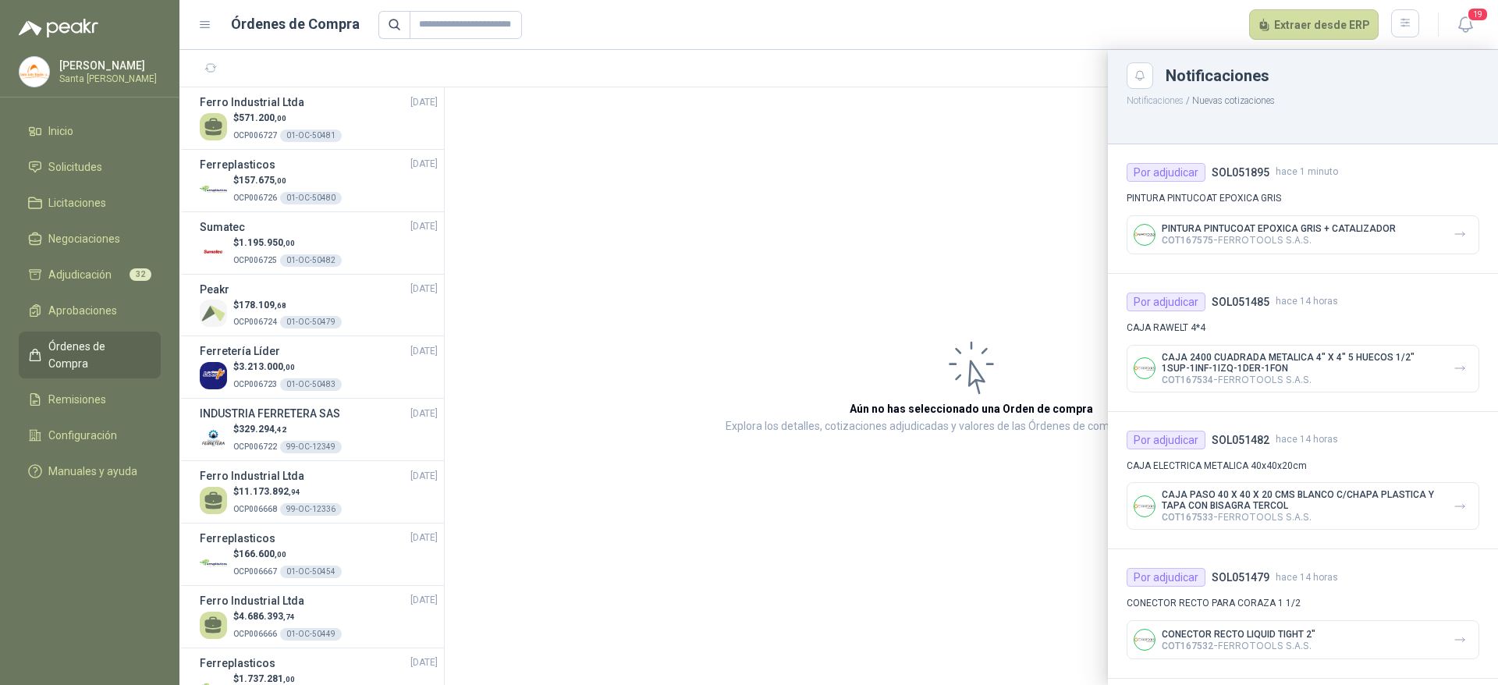
click at [815, 133] on div at bounding box center [838, 367] width 1318 height 635
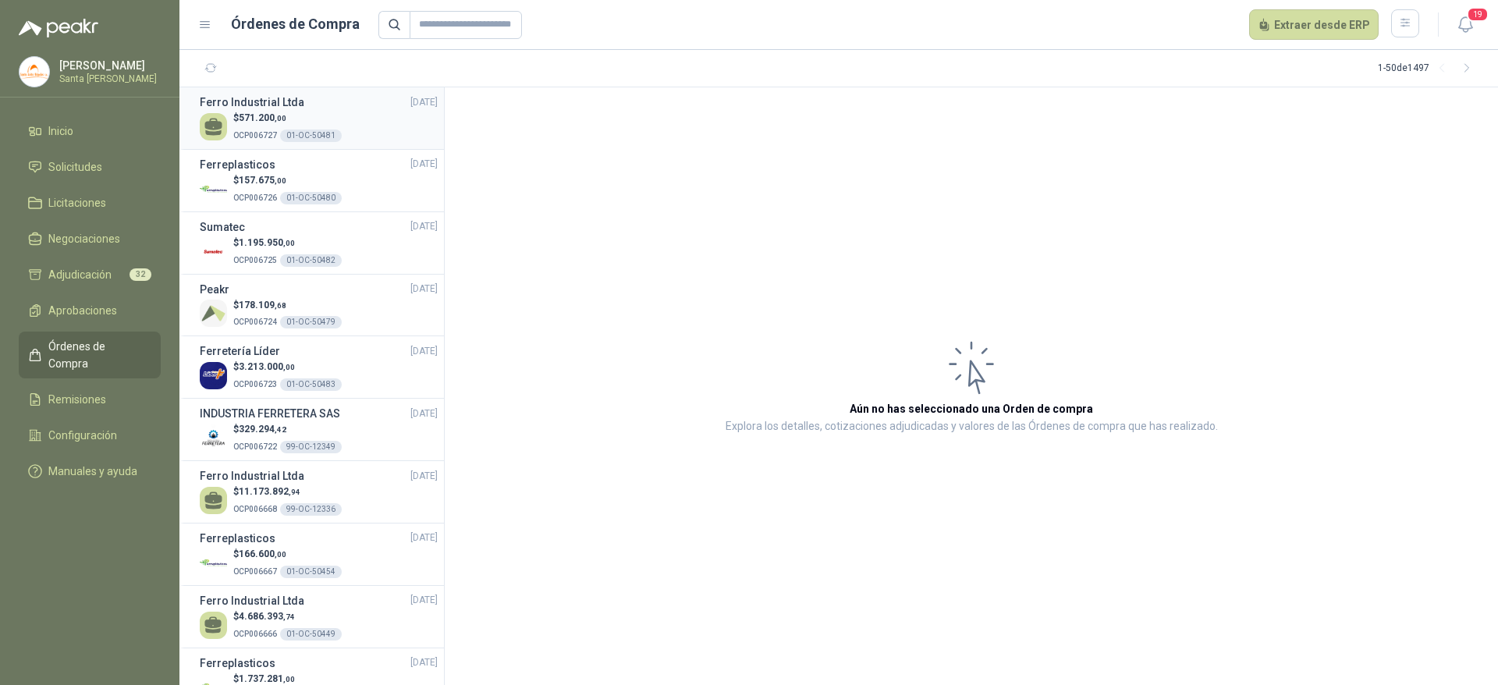
click at [272, 109] on h3 "Ferro Industrial Ltda" at bounding box center [252, 102] width 105 height 17
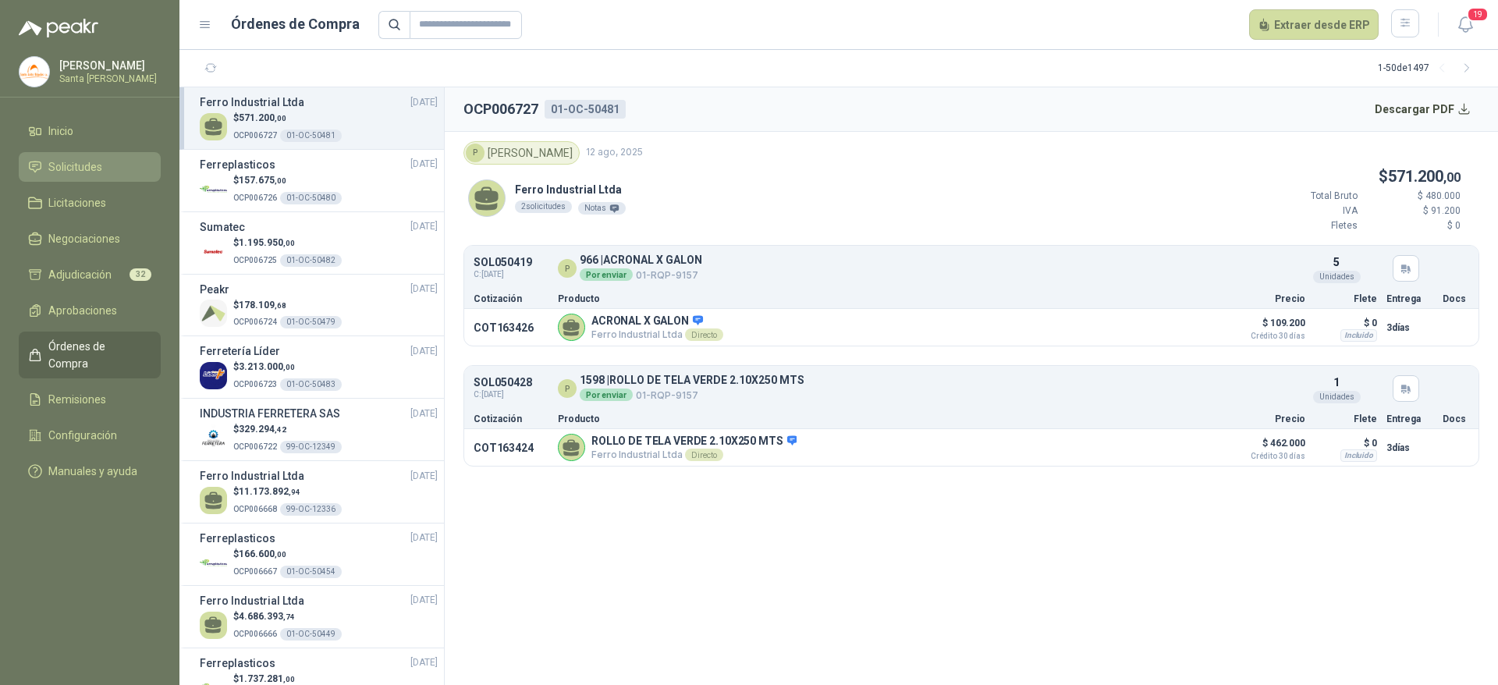
click at [89, 160] on span "Solicitudes" at bounding box center [75, 166] width 54 height 17
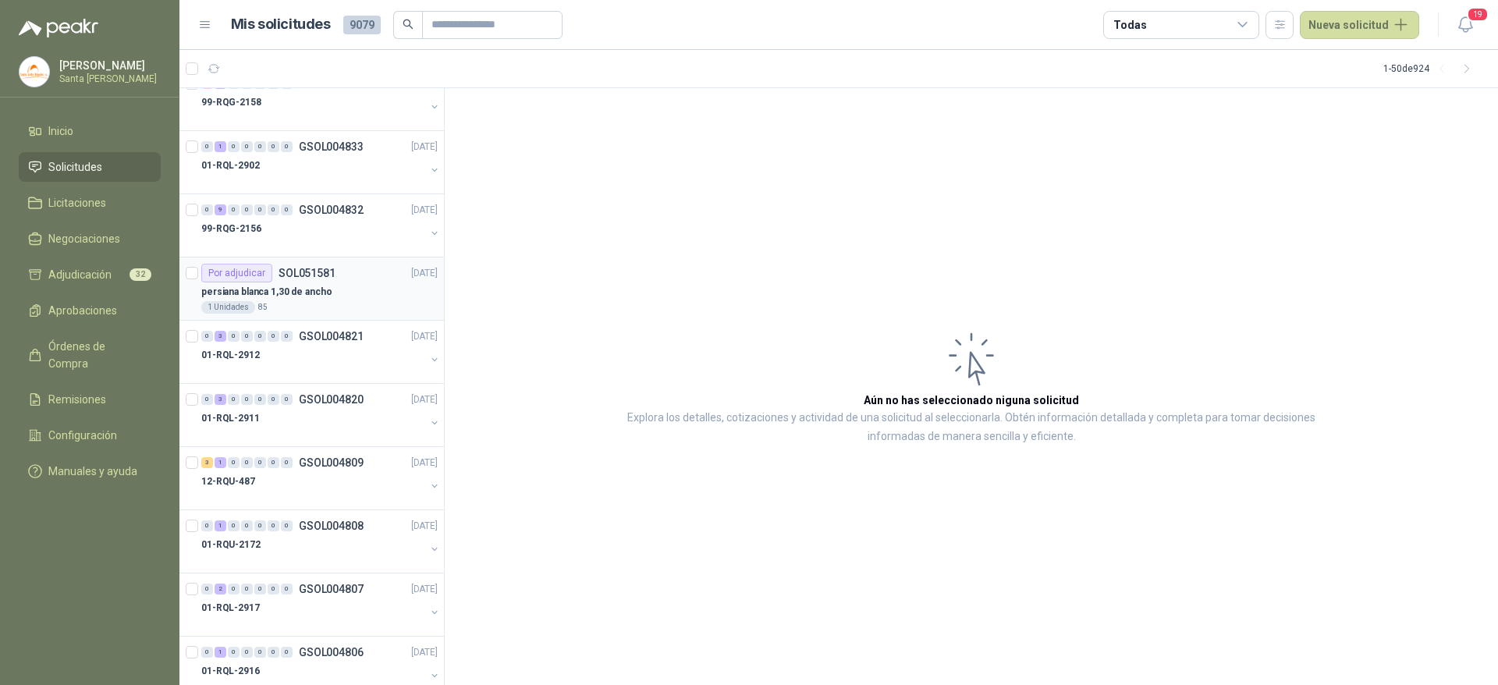
scroll to position [1919, 0]
click at [311, 293] on p "persiana blanca 1,30 de ancho" at bounding box center [266, 289] width 131 height 15
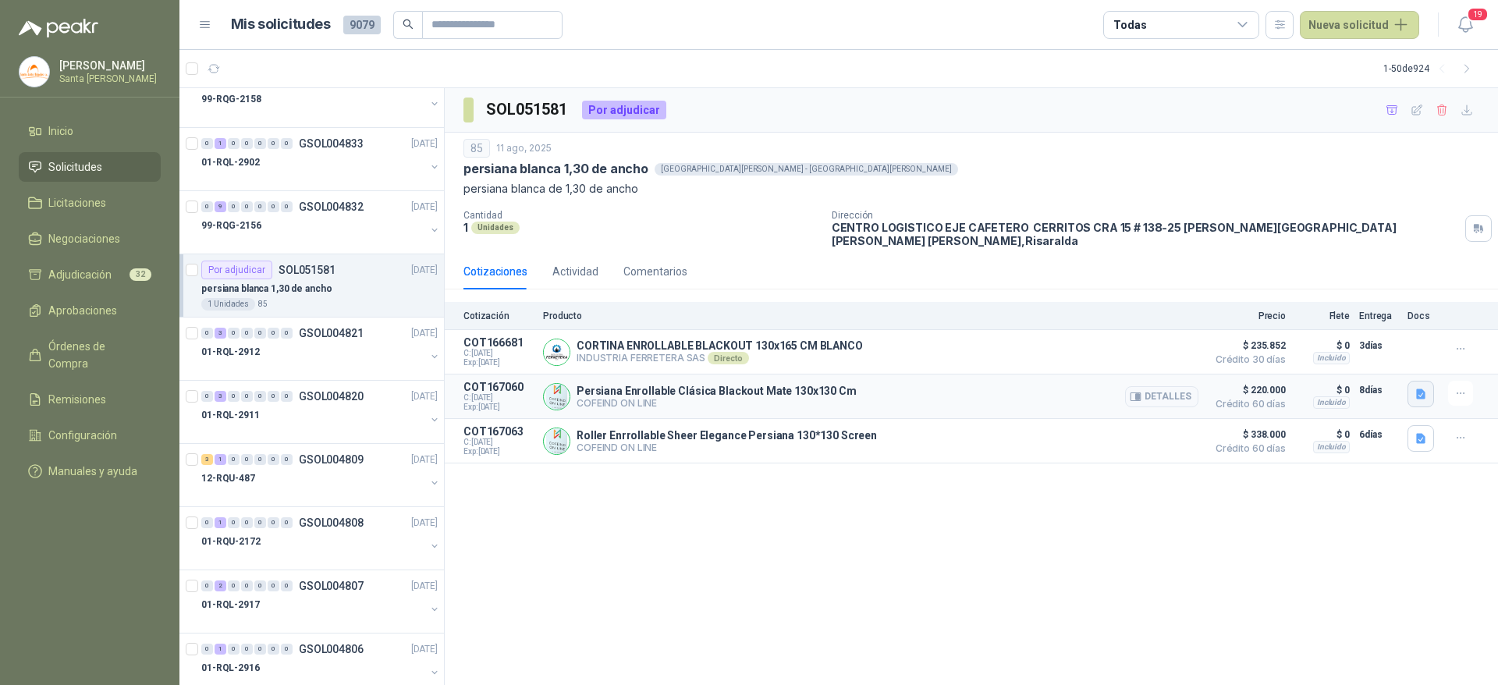
click at [1420, 389] on icon "button" at bounding box center [1420, 394] width 9 height 10
click at [1361, 335] on button "persiana_130.JPG" at bounding box center [1347, 333] width 101 height 16
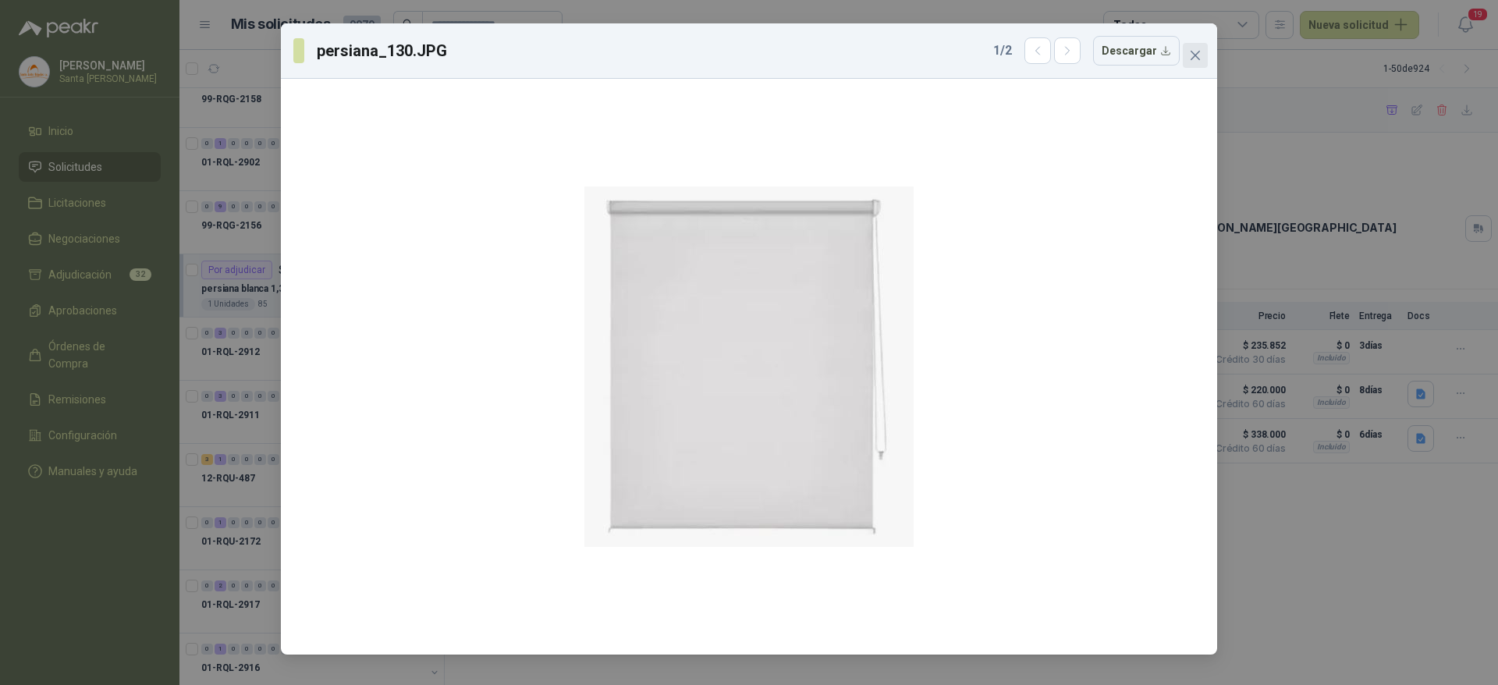
click at [1191, 45] on button "Close" at bounding box center [1195, 55] width 25 height 25
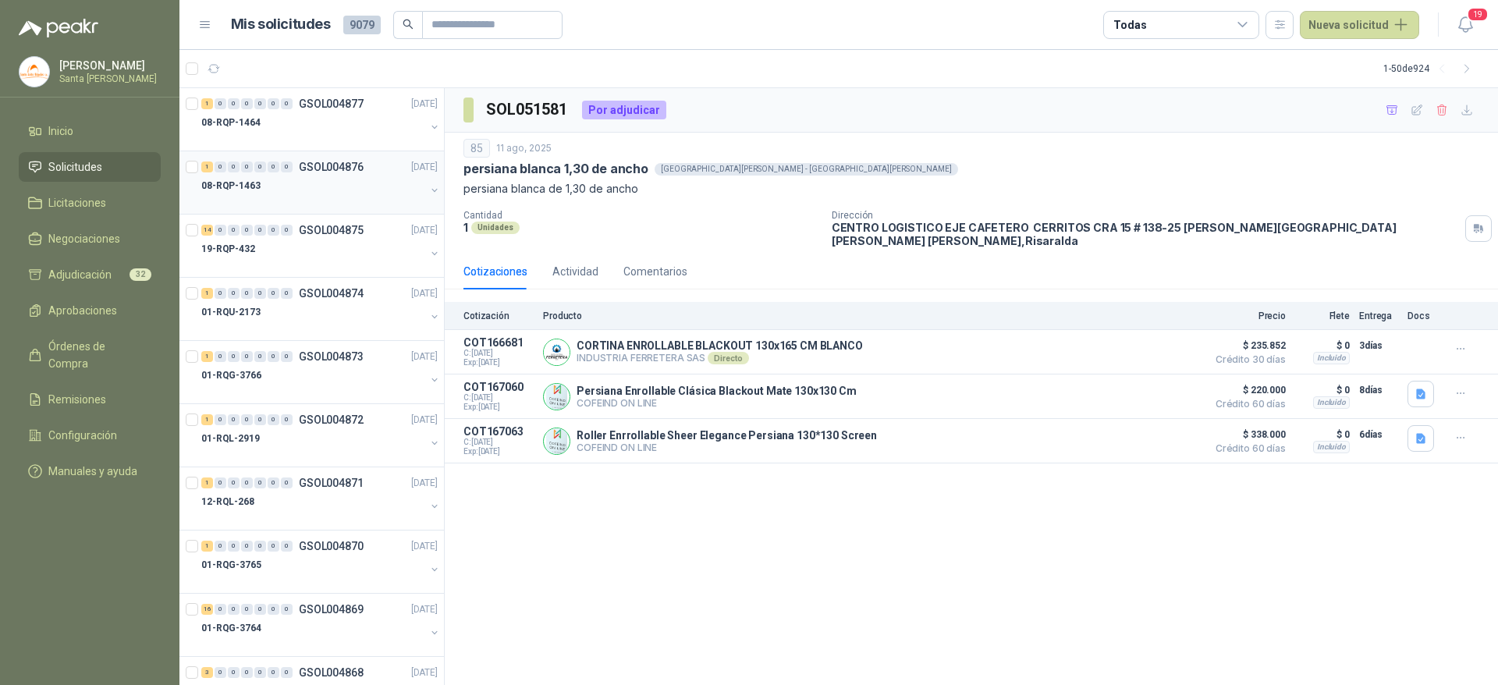
click at [268, 185] on div "08-RQP-1463" at bounding box center [313, 185] width 224 height 19
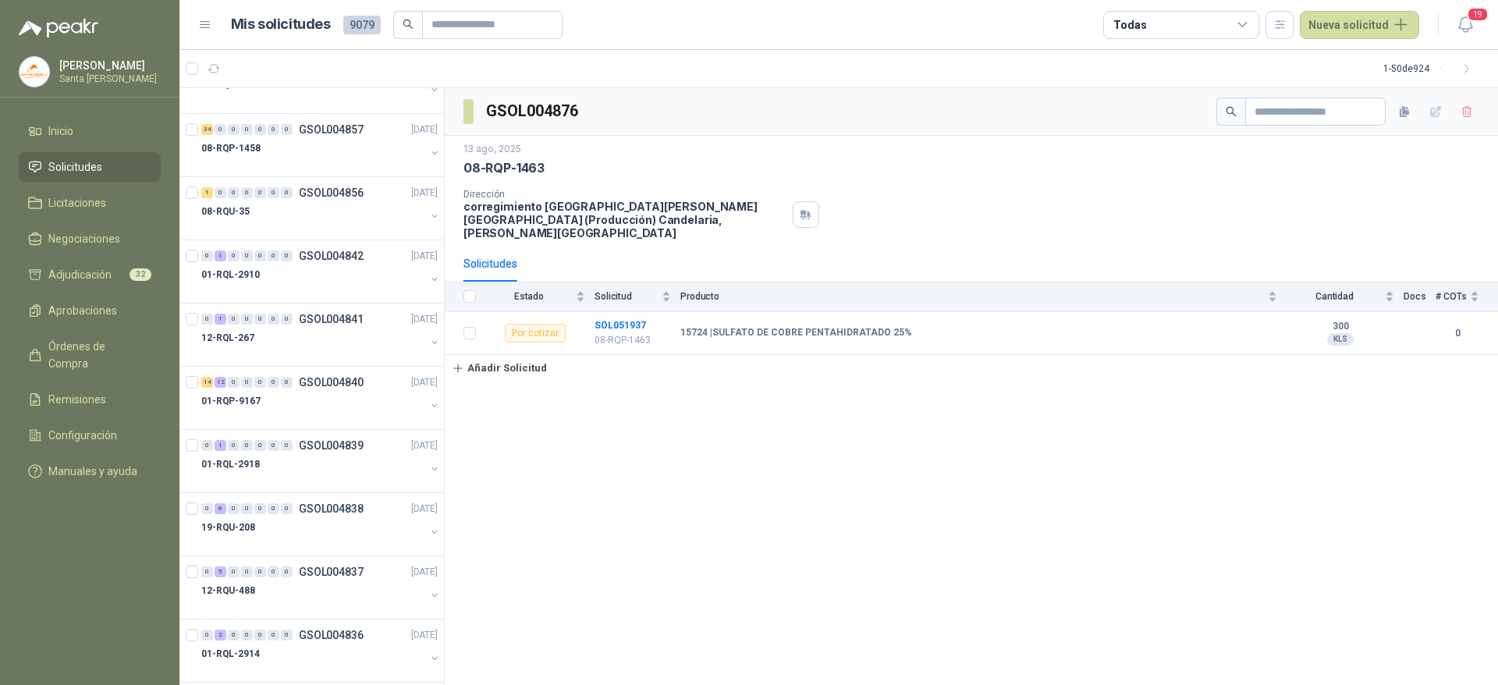
scroll to position [1437, 0]
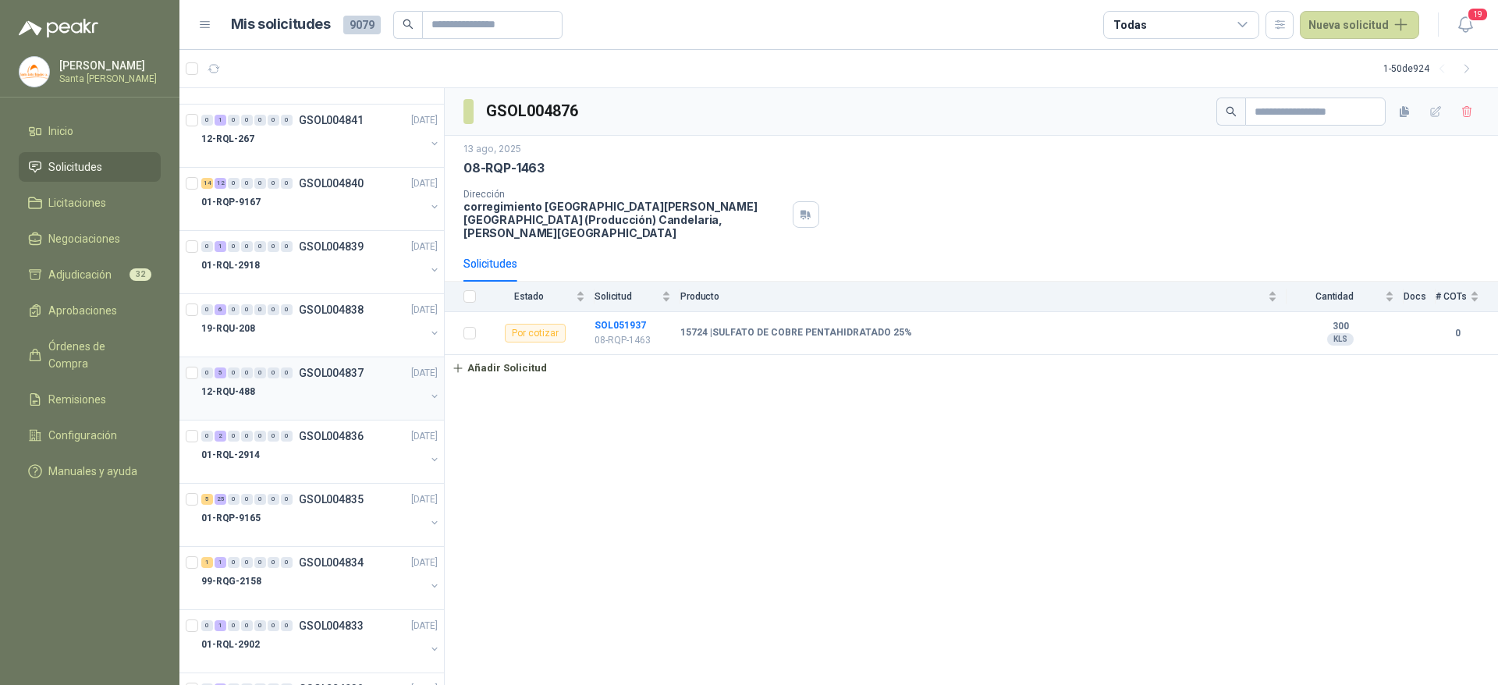
click at [275, 390] on div "12-RQU-488" at bounding box center [313, 391] width 224 height 19
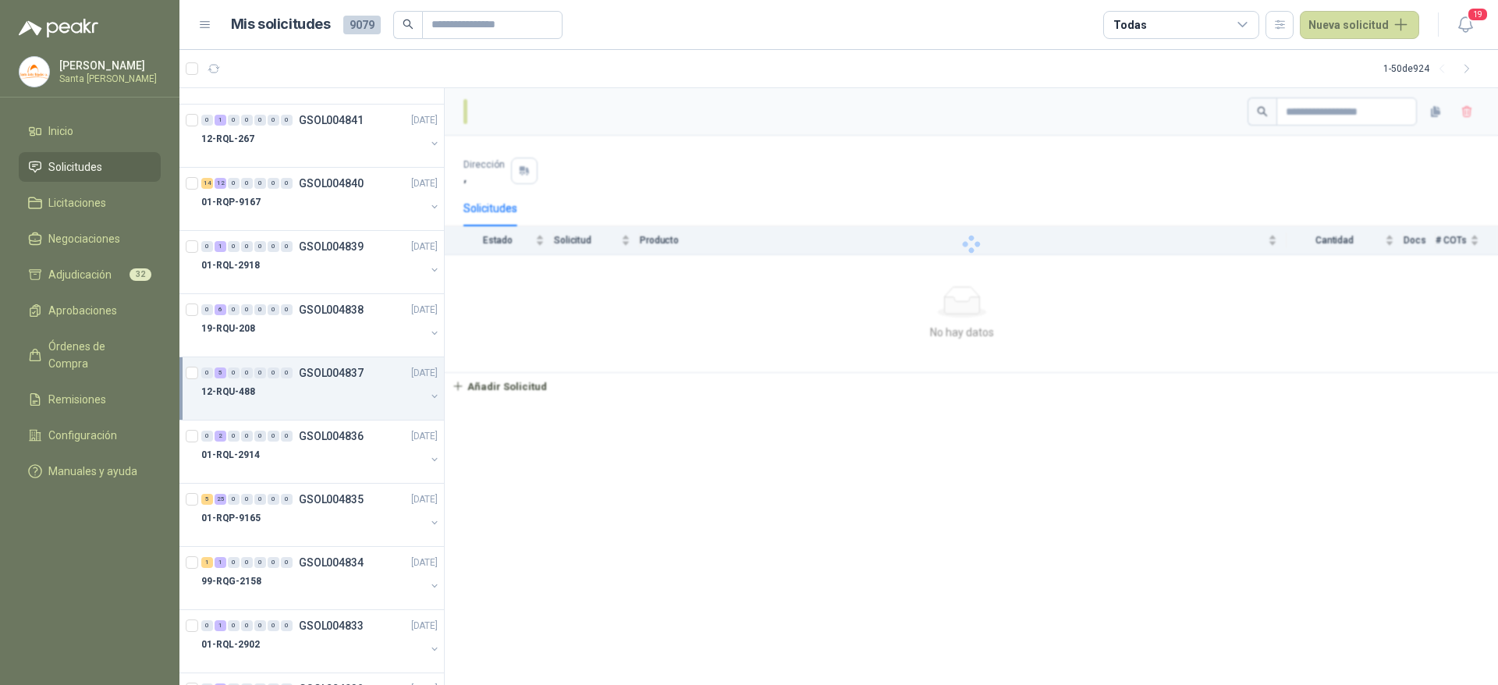
click at [275, 390] on div "12-RQU-488" at bounding box center [313, 391] width 224 height 19
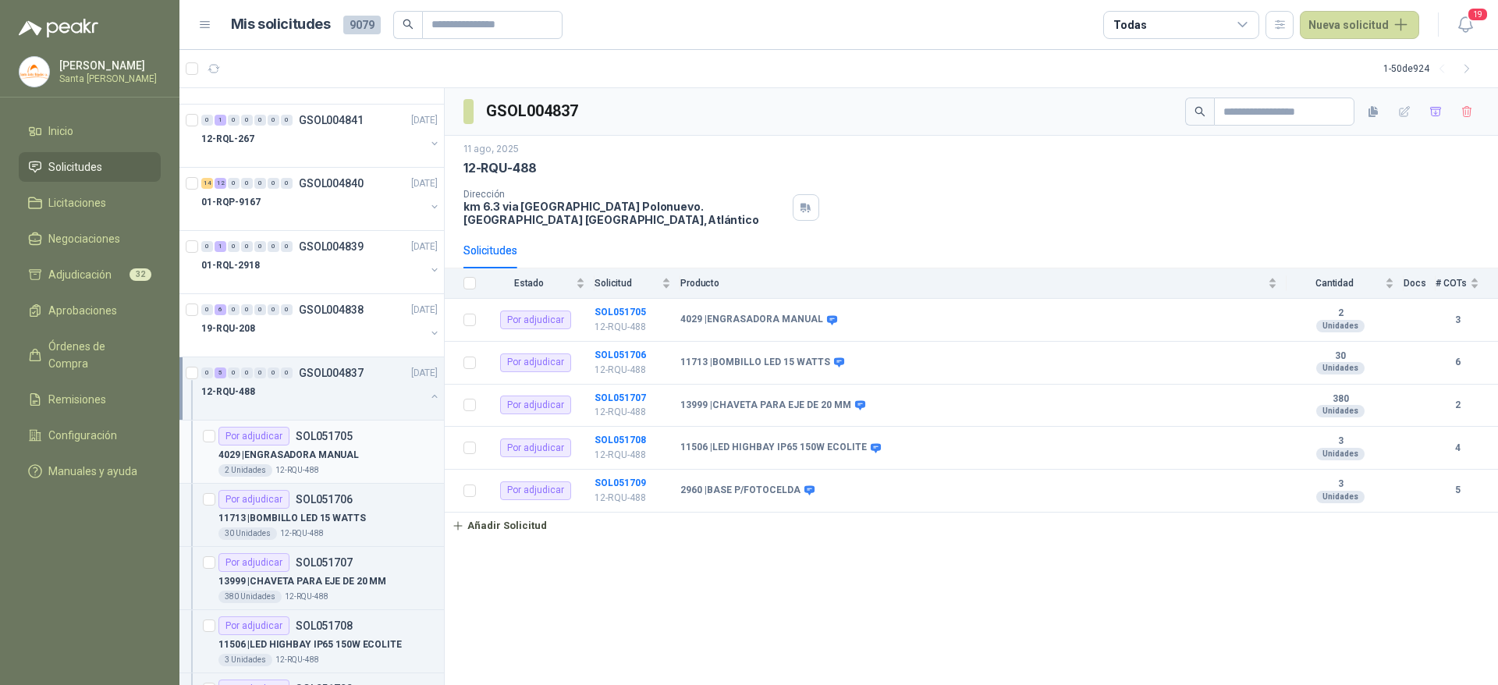
click at [286, 434] on div "Por adjudicar" at bounding box center [253, 436] width 71 height 19
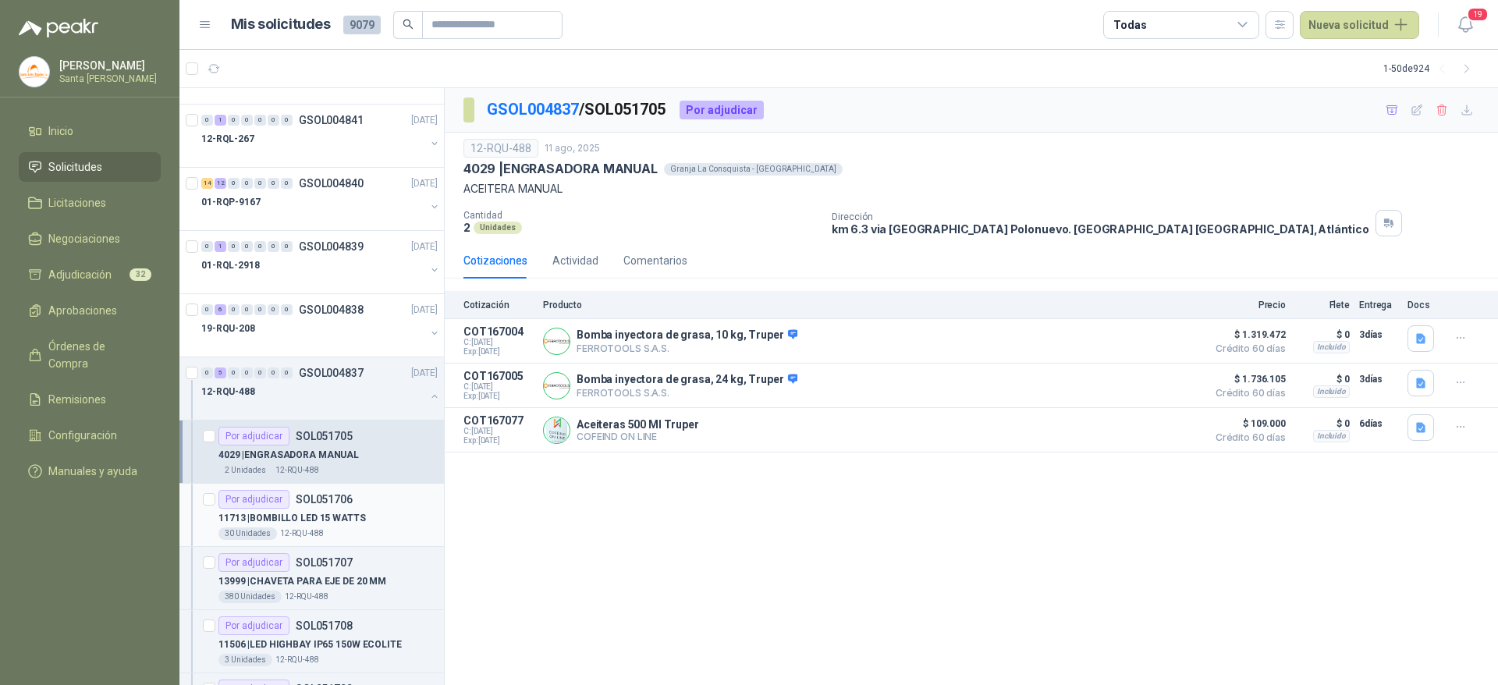
click at [341, 513] on p "11713 | BOMBILLO LED 15 [PERSON_NAME]" at bounding box center [291, 518] width 147 height 15
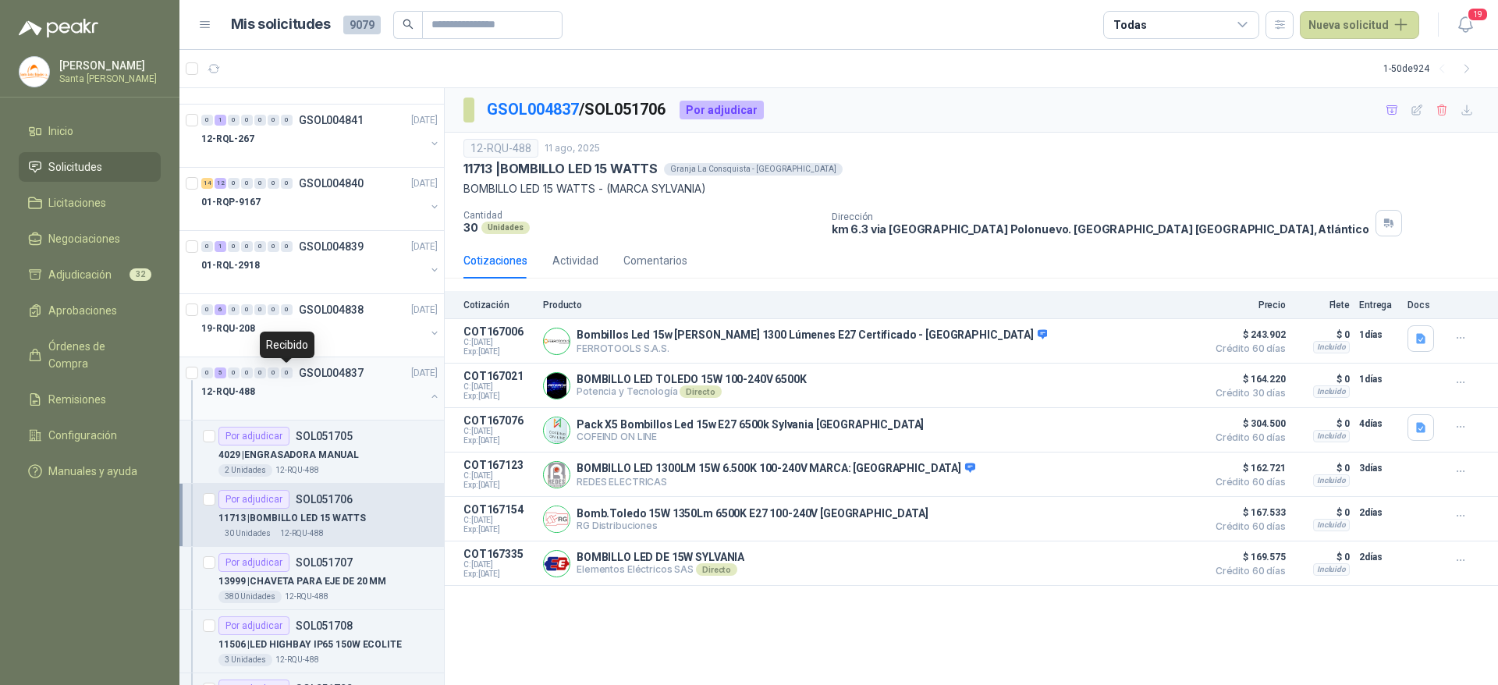
click at [285, 377] on div "0" at bounding box center [287, 372] width 12 height 11
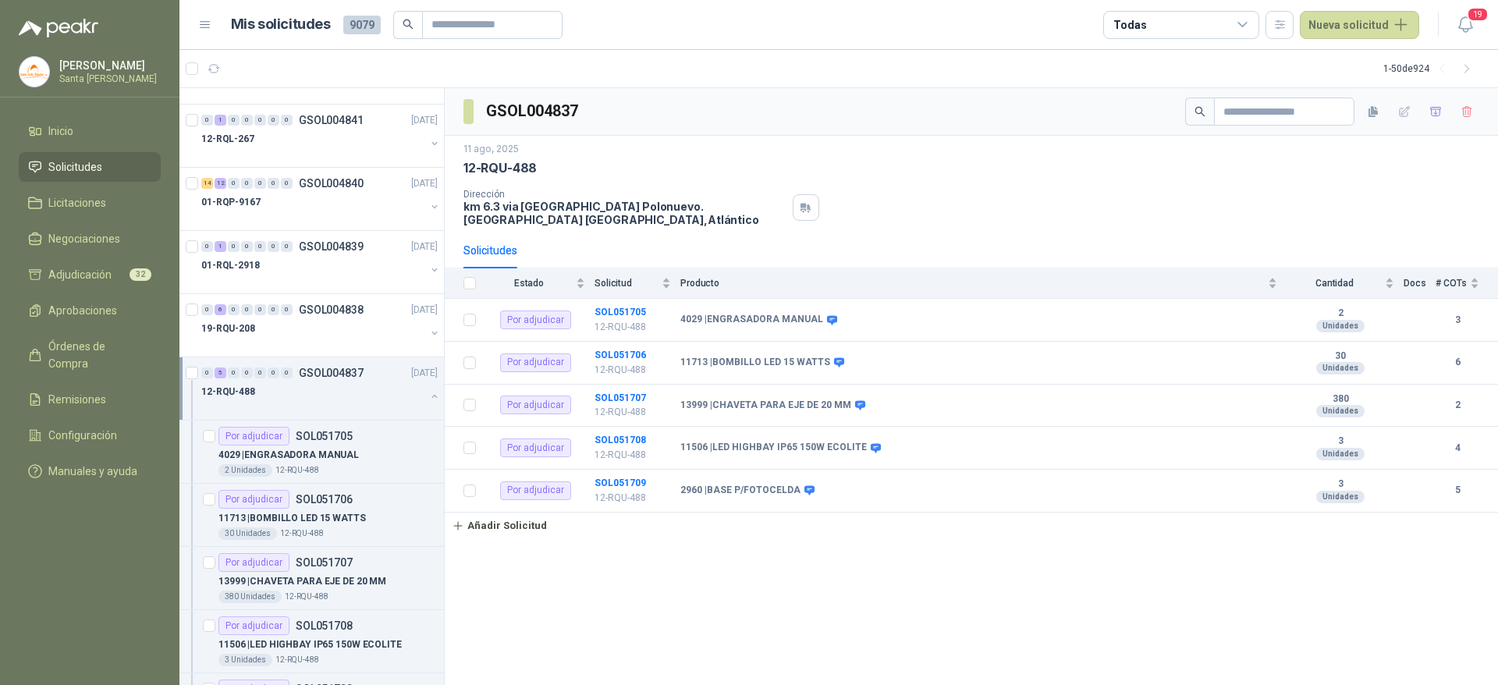
drag, startPoint x: 279, startPoint y: 393, endPoint x: 661, endPoint y: 191, distance: 431.7
click at [279, 393] on div "12-RQU-488" at bounding box center [313, 391] width 224 height 19
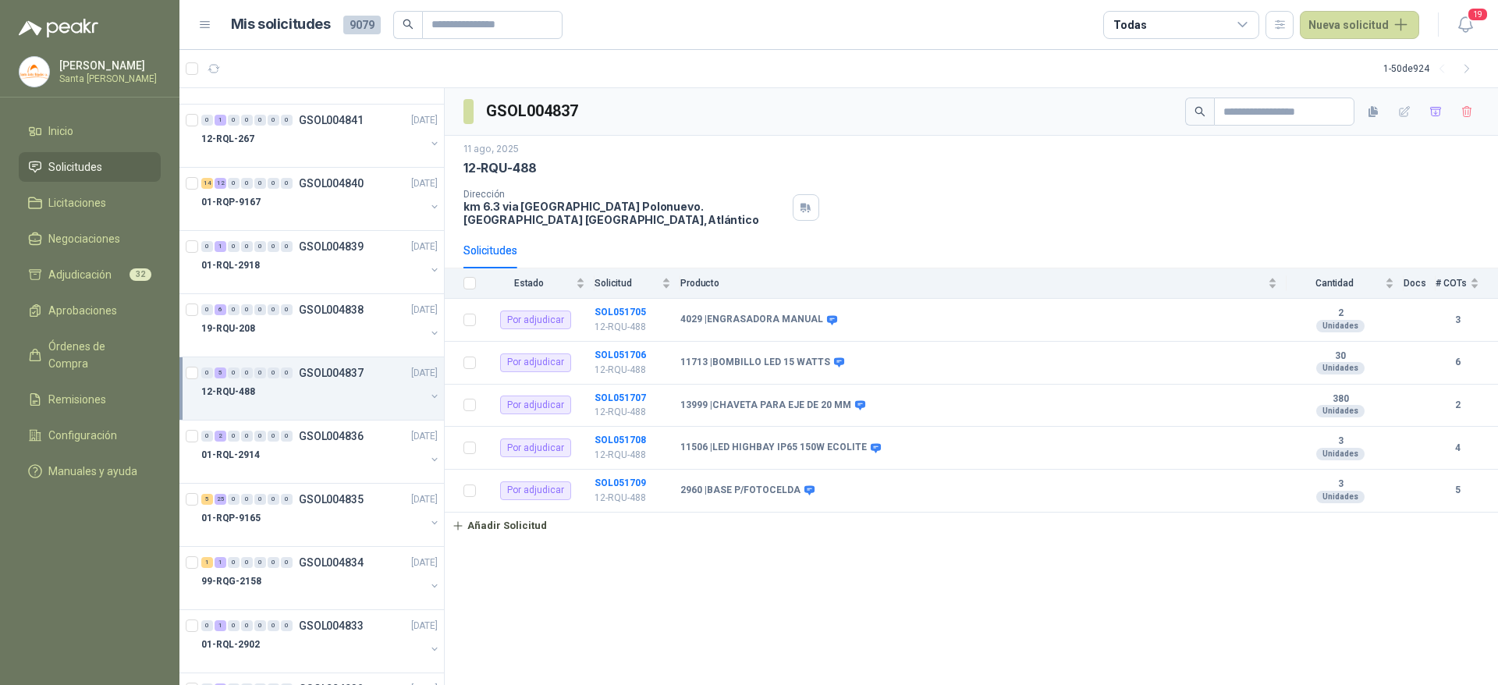
click at [1172, 16] on div "Todas" at bounding box center [1181, 25] width 156 height 28
click at [88, 427] on span "Configuración" at bounding box center [82, 435] width 69 height 17
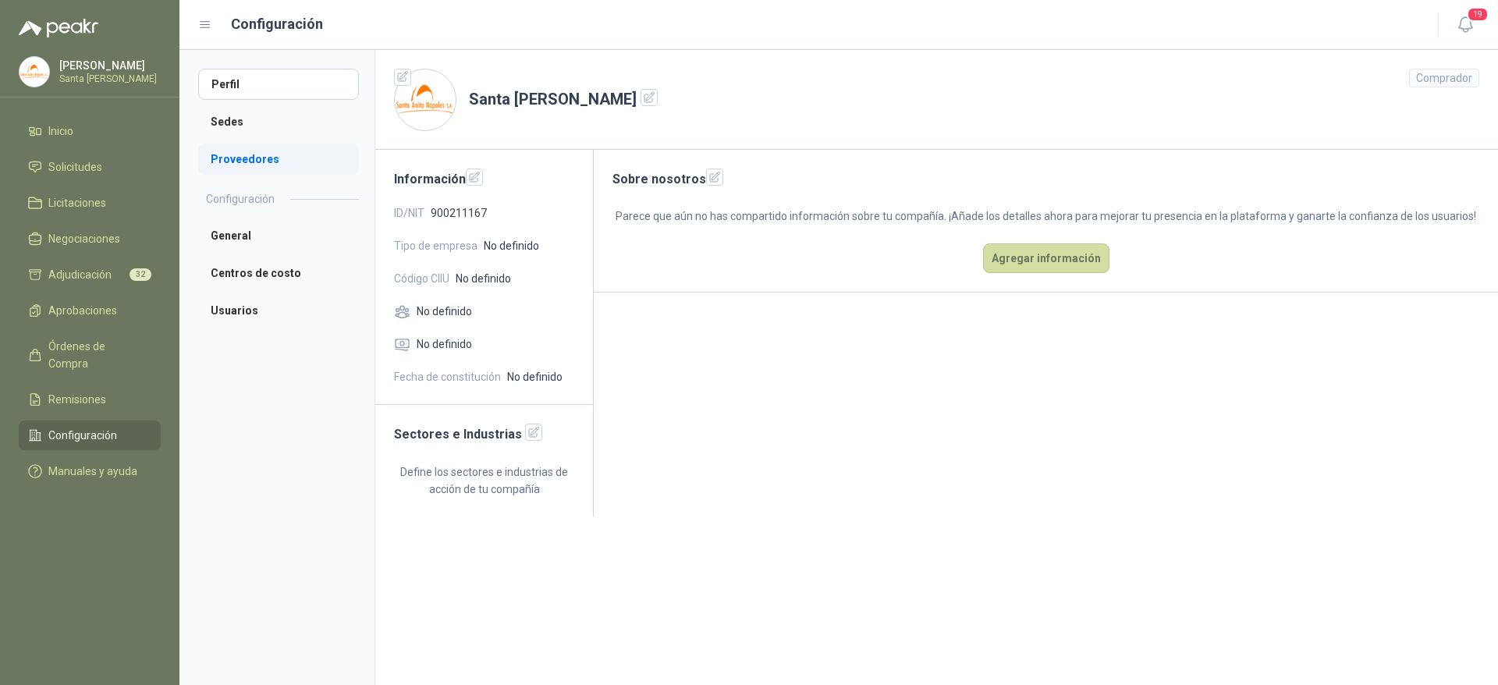
click at [256, 145] on li "Proveedores" at bounding box center [278, 159] width 161 height 31
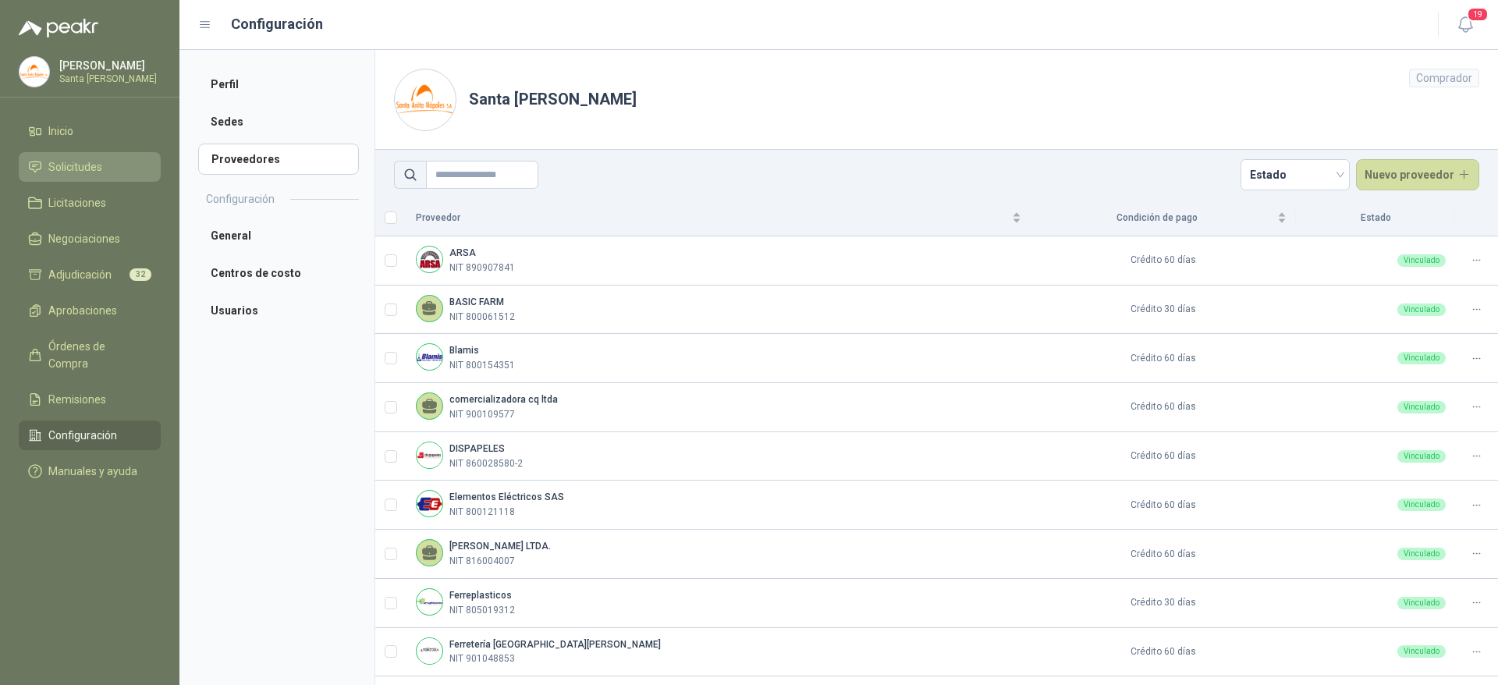
click at [53, 171] on span "Solicitudes" at bounding box center [75, 166] width 54 height 17
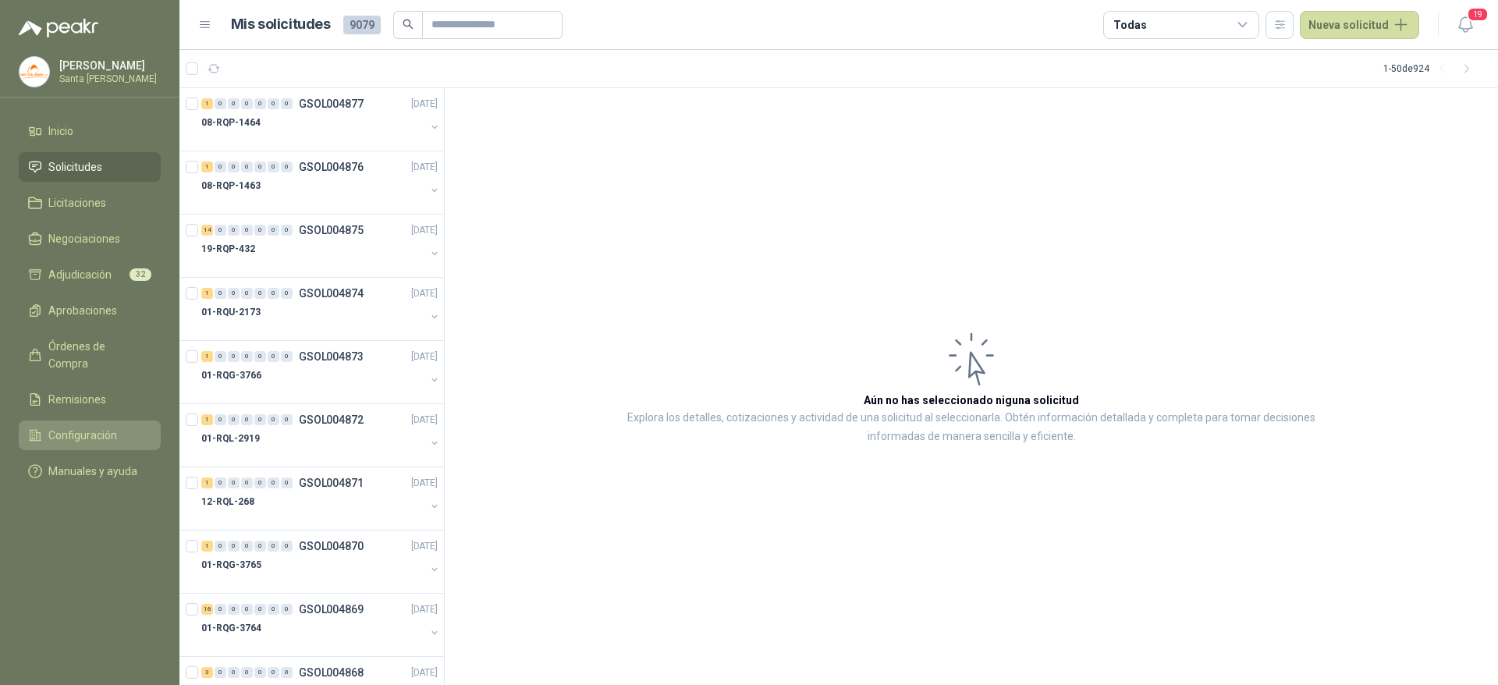
click at [73, 420] on link "Configuración" at bounding box center [90, 435] width 142 height 30
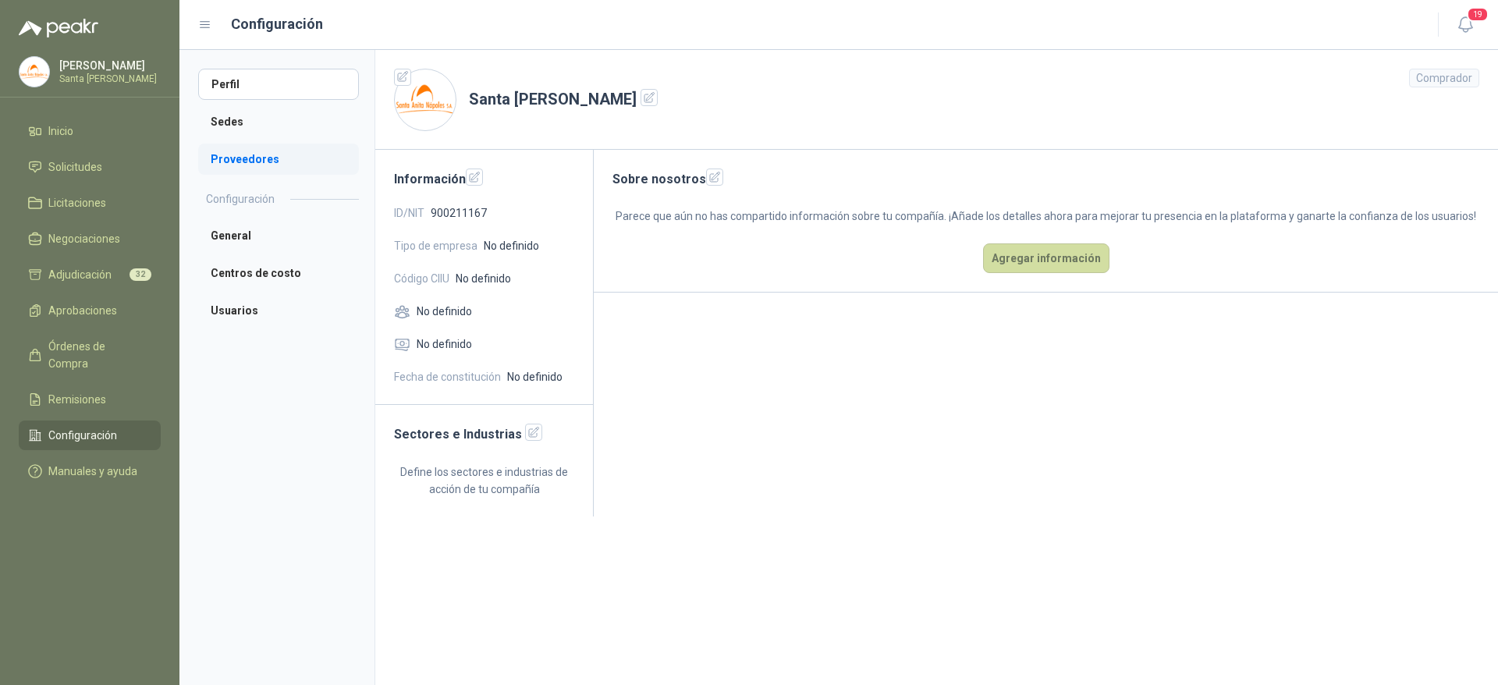
click at [236, 148] on li "Proveedores" at bounding box center [278, 159] width 161 height 31
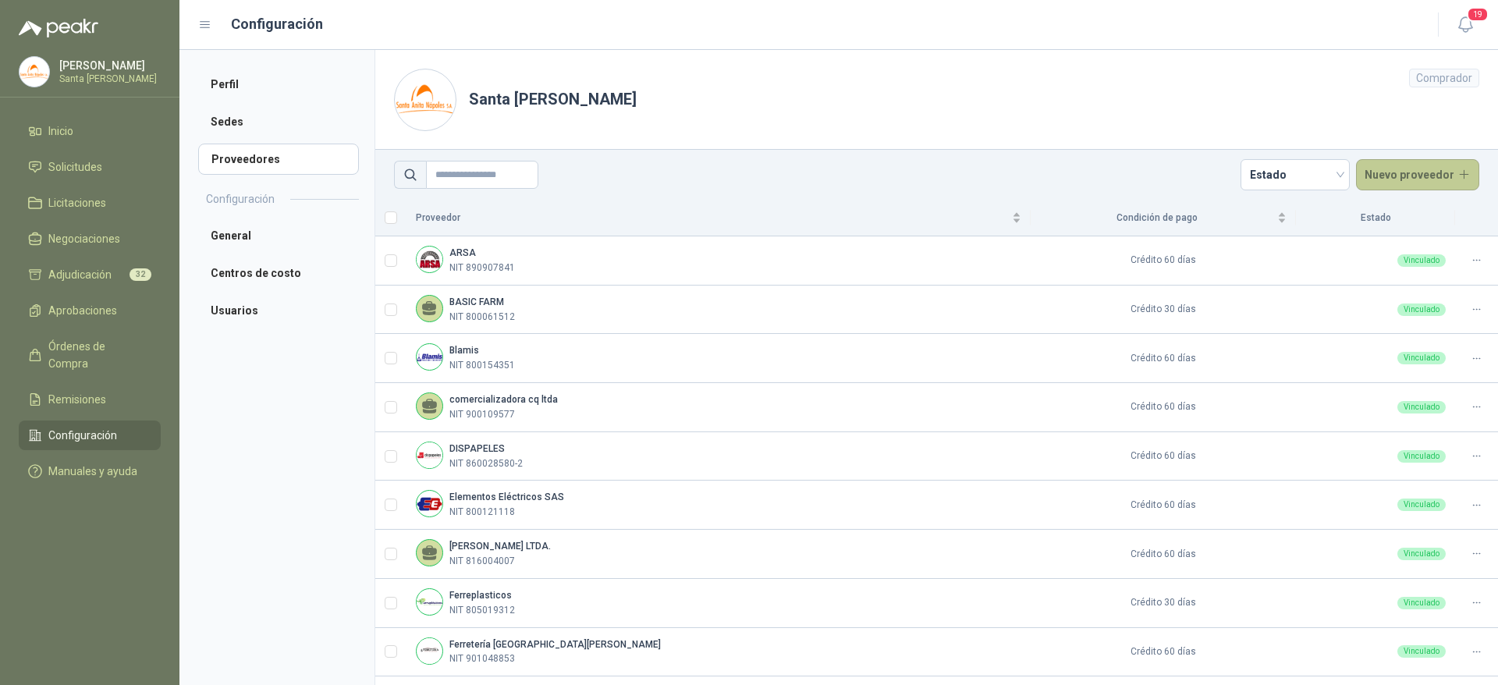
click at [1396, 171] on button "Nuevo proveedor" at bounding box center [1418, 174] width 124 height 31
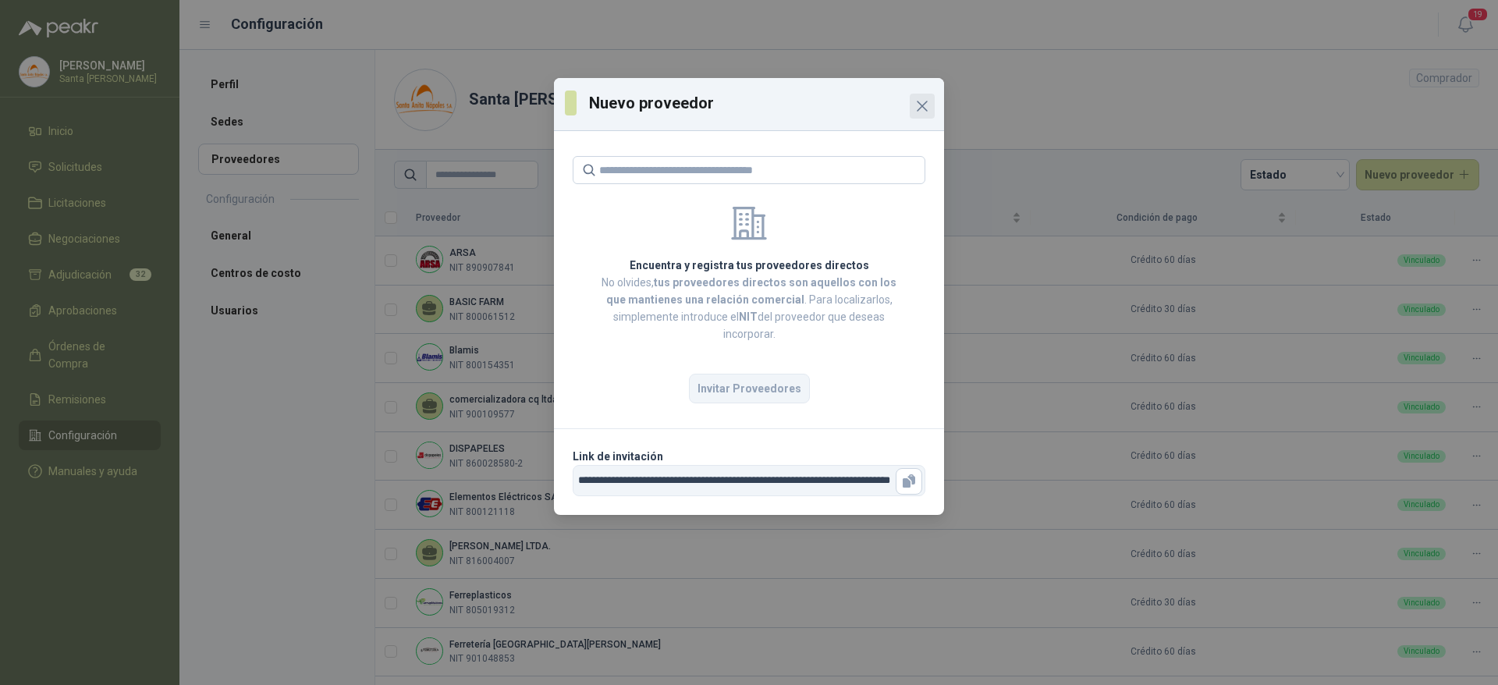
click at [931, 109] on icon "Close" at bounding box center [922, 106] width 19 height 19
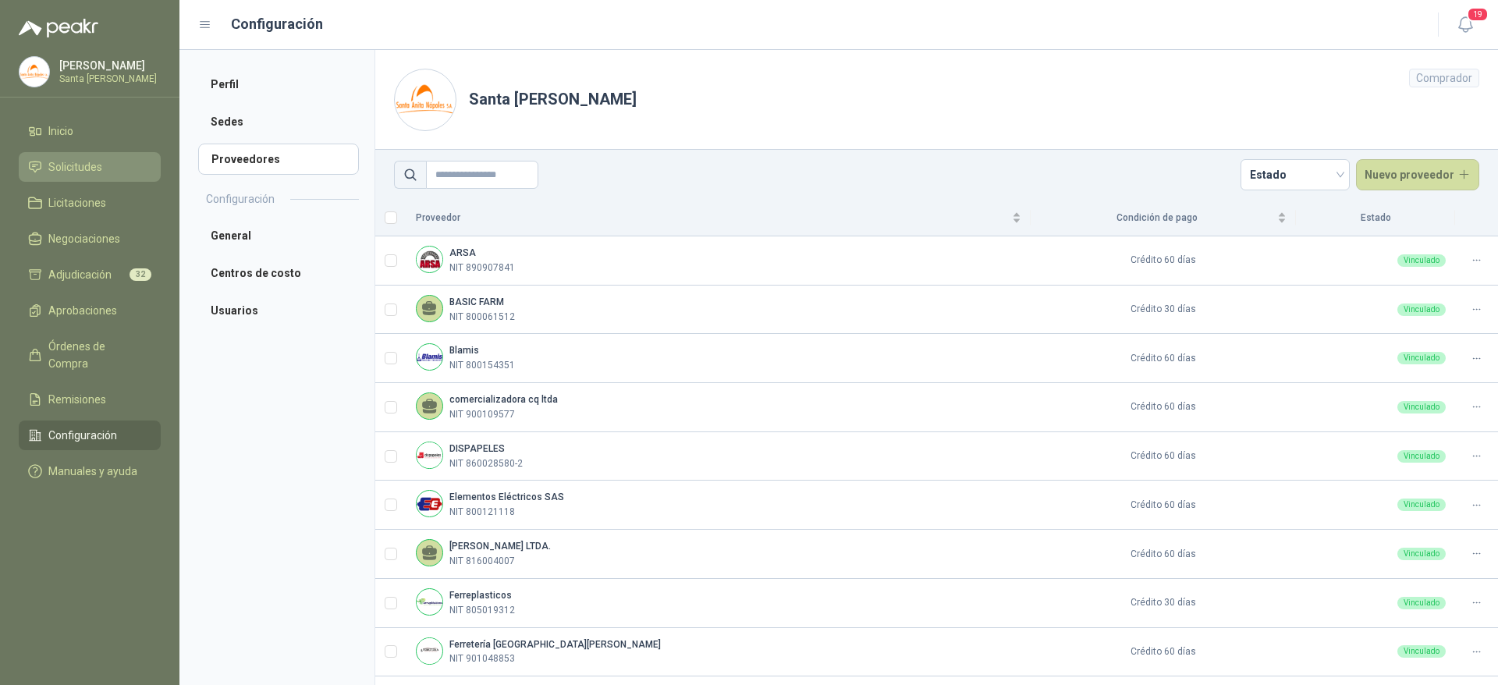
click at [80, 165] on span "Solicitudes" at bounding box center [75, 166] width 54 height 17
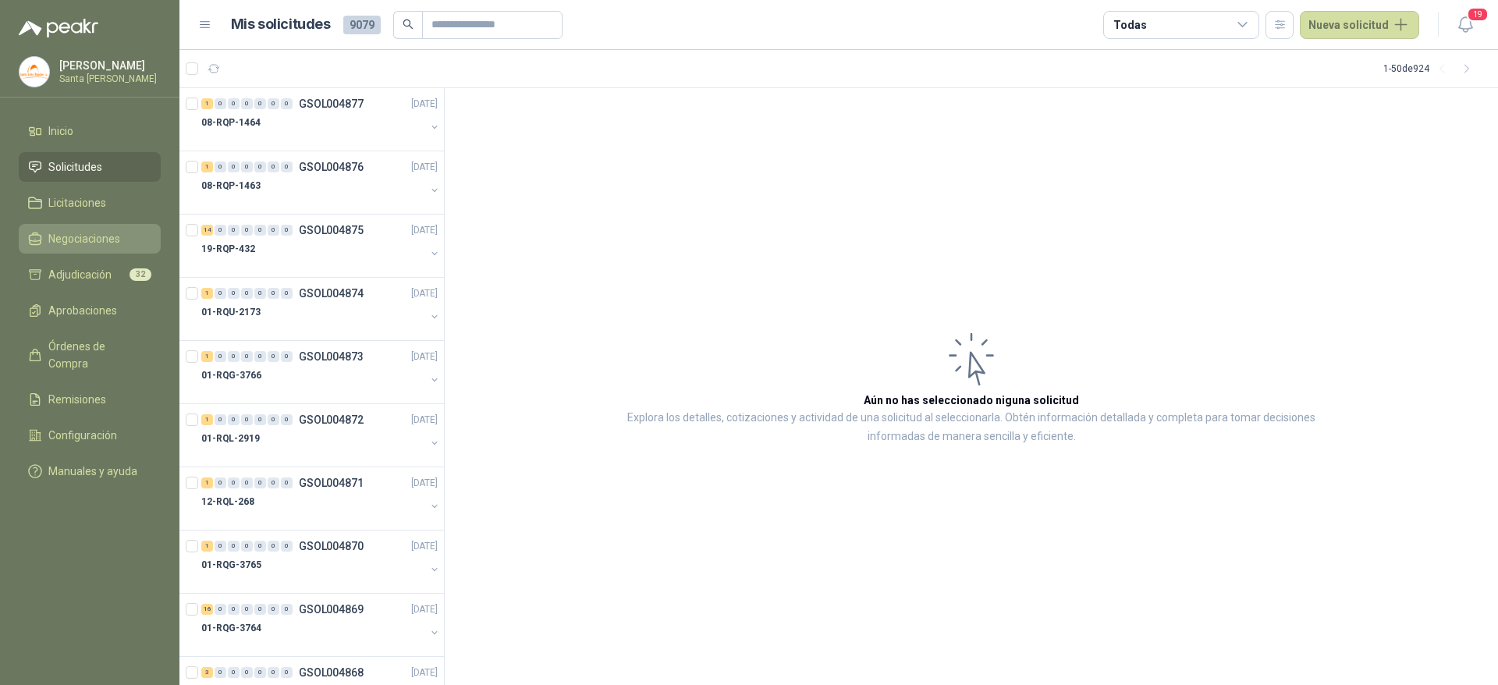
click at [85, 230] on span "Negociaciones" at bounding box center [84, 238] width 72 height 17
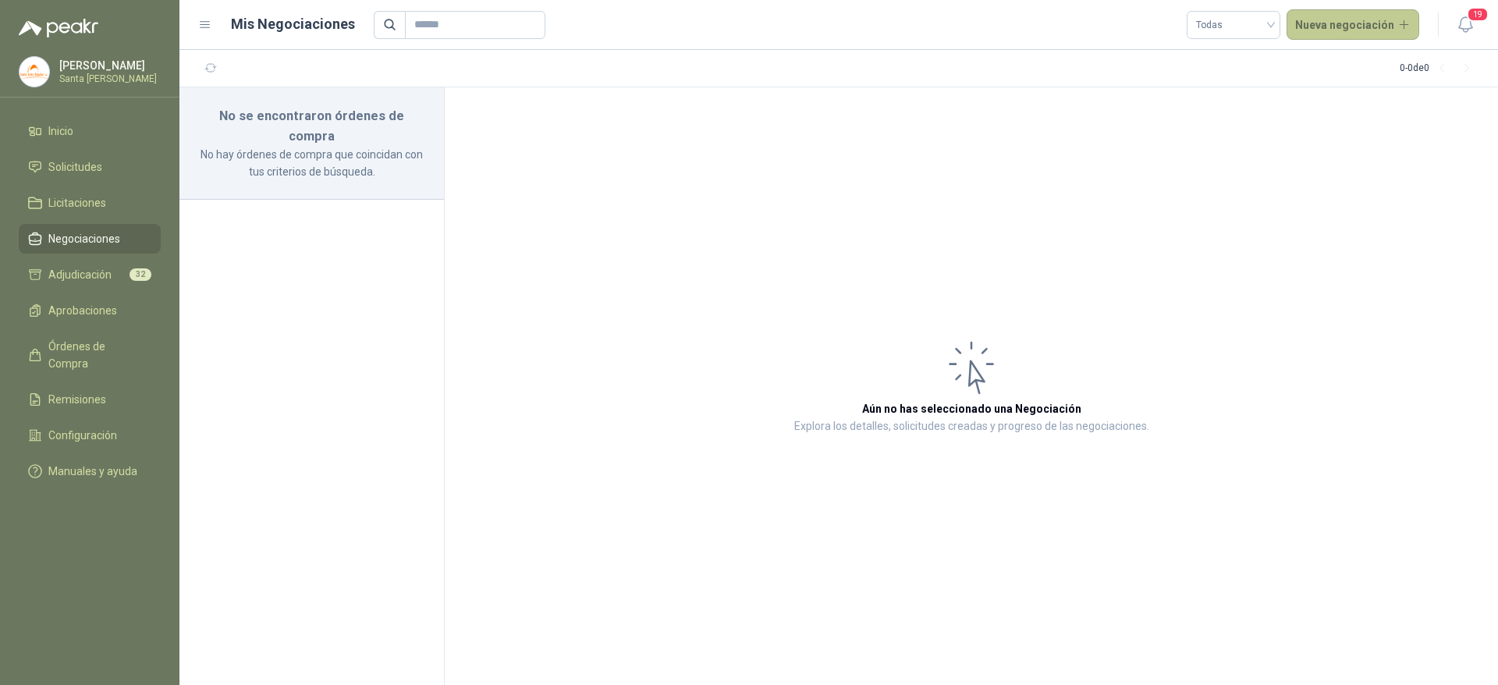
click at [1336, 23] on button "Nueva negociación" at bounding box center [1352, 24] width 133 height 31
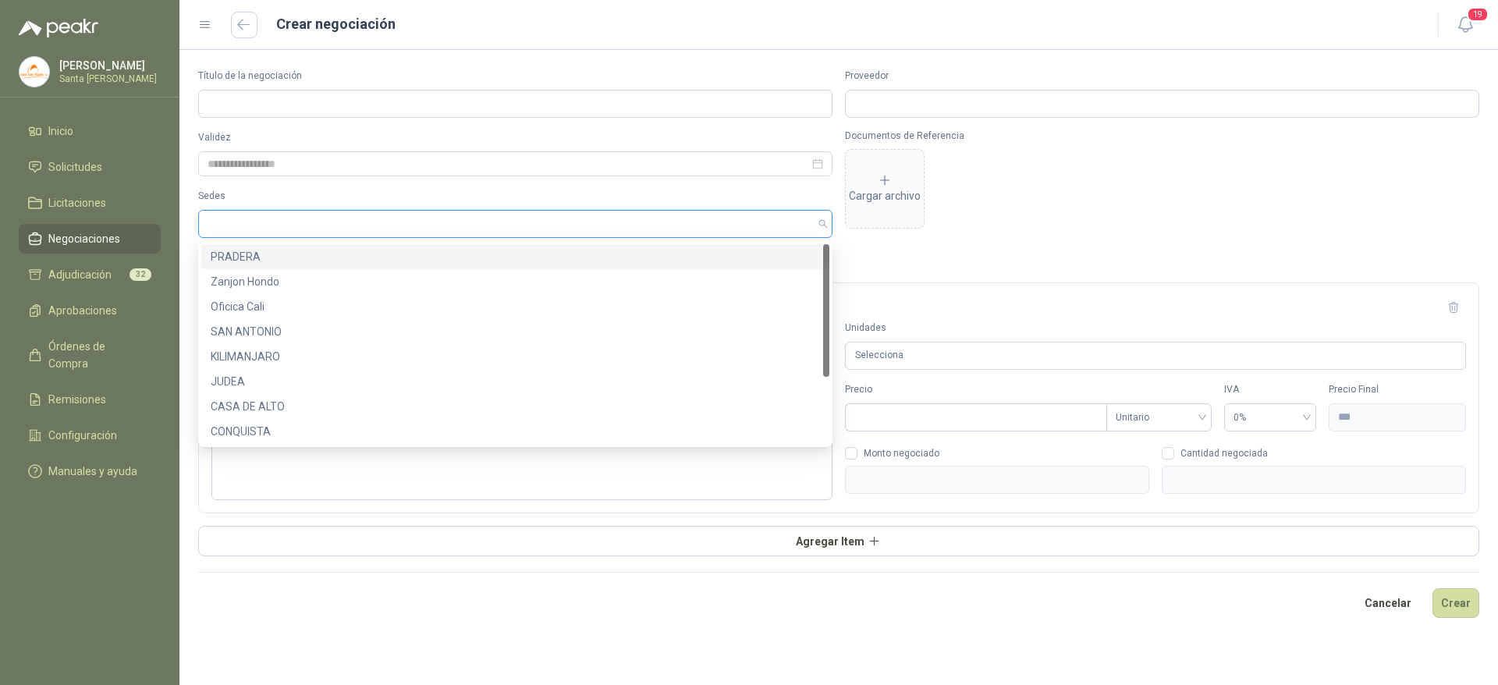
click at [314, 234] on div at bounding box center [515, 224] width 634 height 28
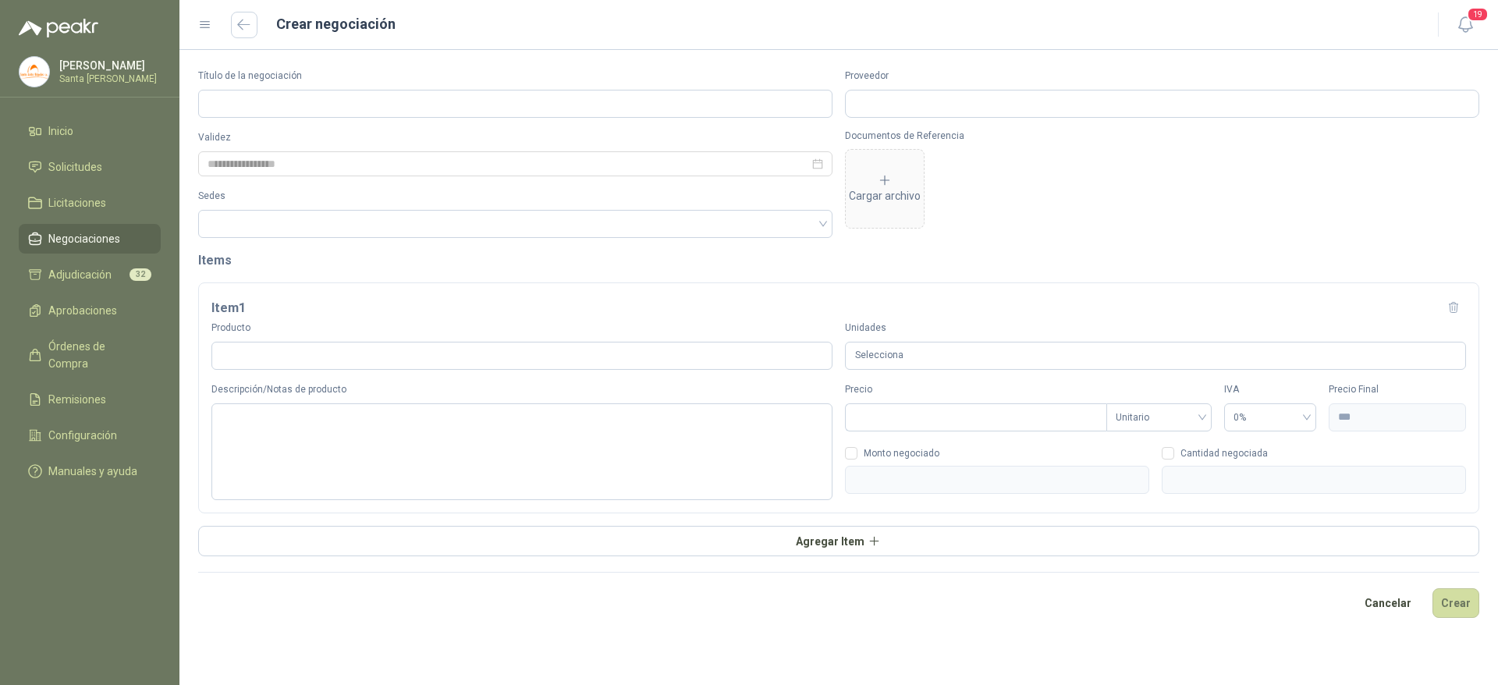
click at [427, 186] on div "Validez Sedes" at bounding box center [515, 184] width 634 height 108
click at [275, 361] on input "Producto" at bounding box center [521, 356] width 621 height 28
click at [895, 414] on input "Precio" at bounding box center [976, 417] width 261 height 27
click at [1260, 424] on span "0%" at bounding box center [1269, 417] width 73 height 23
type input "***"
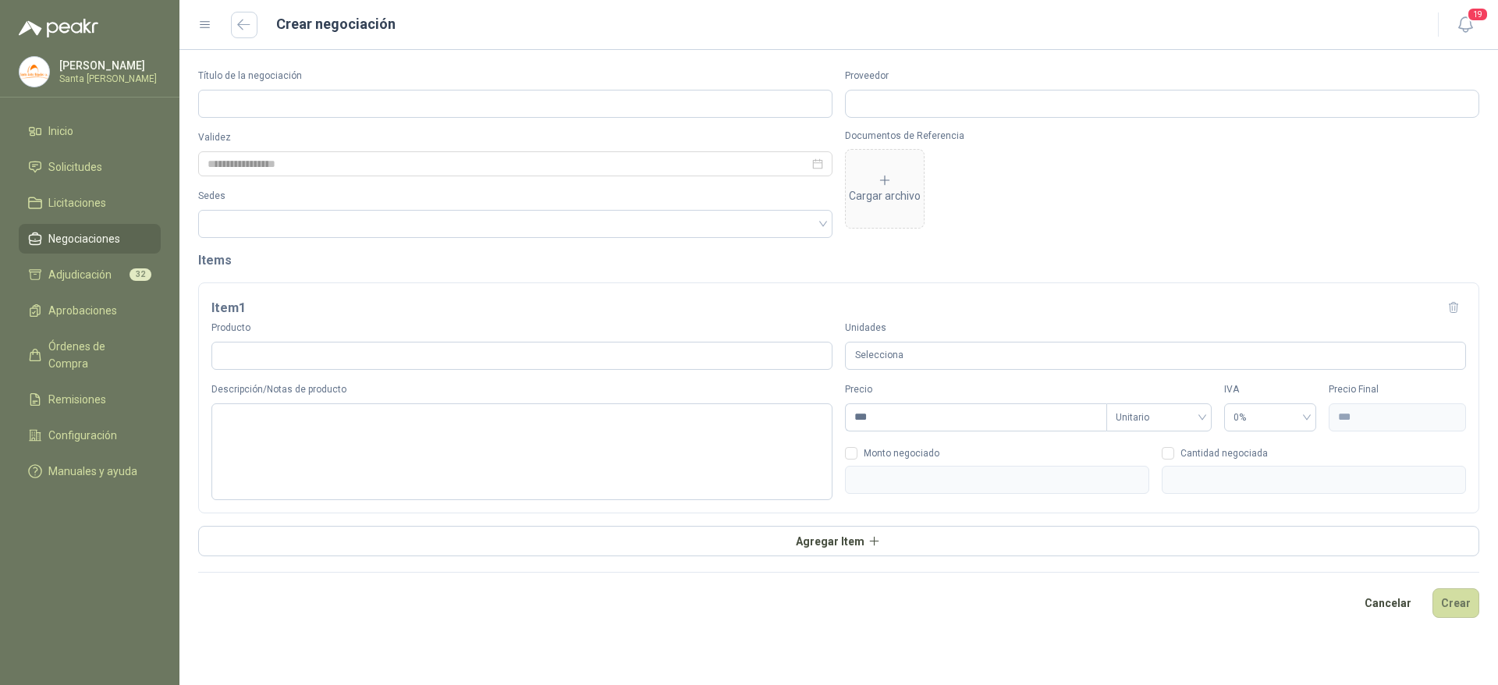
click at [1229, 363] on div "Selecciona" at bounding box center [1155, 356] width 621 height 29
click at [1095, 310] on header "Item 1" at bounding box center [838, 308] width 1254 height 25
type input "*"
click at [1169, 442] on div "Precio *** Tipo de Precio Unitario IVA 0% Precio Final *** Monto negociado Cant…" at bounding box center [1155, 441] width 621 height 118
type input "***"
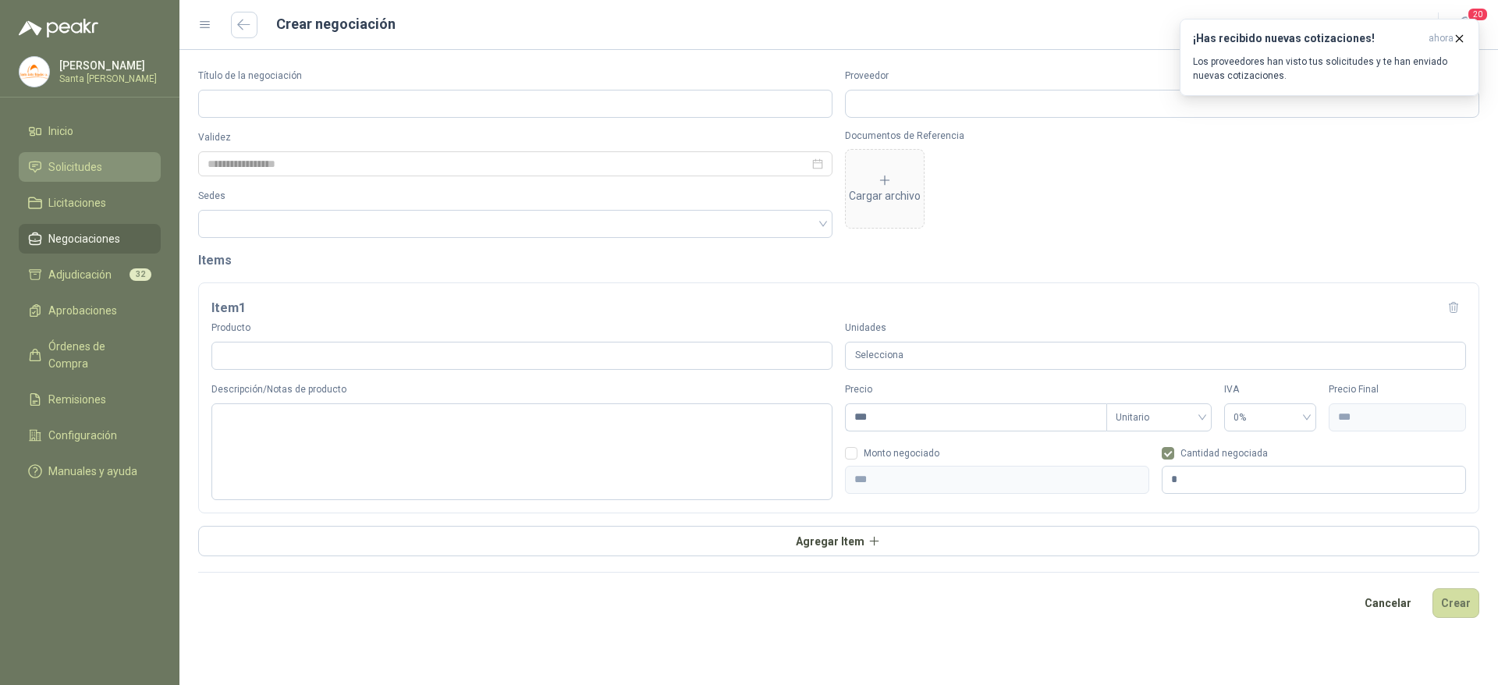
click at [98, 181] on link "Solicitudes" at bounding box center [90, 167] width 142 height 30
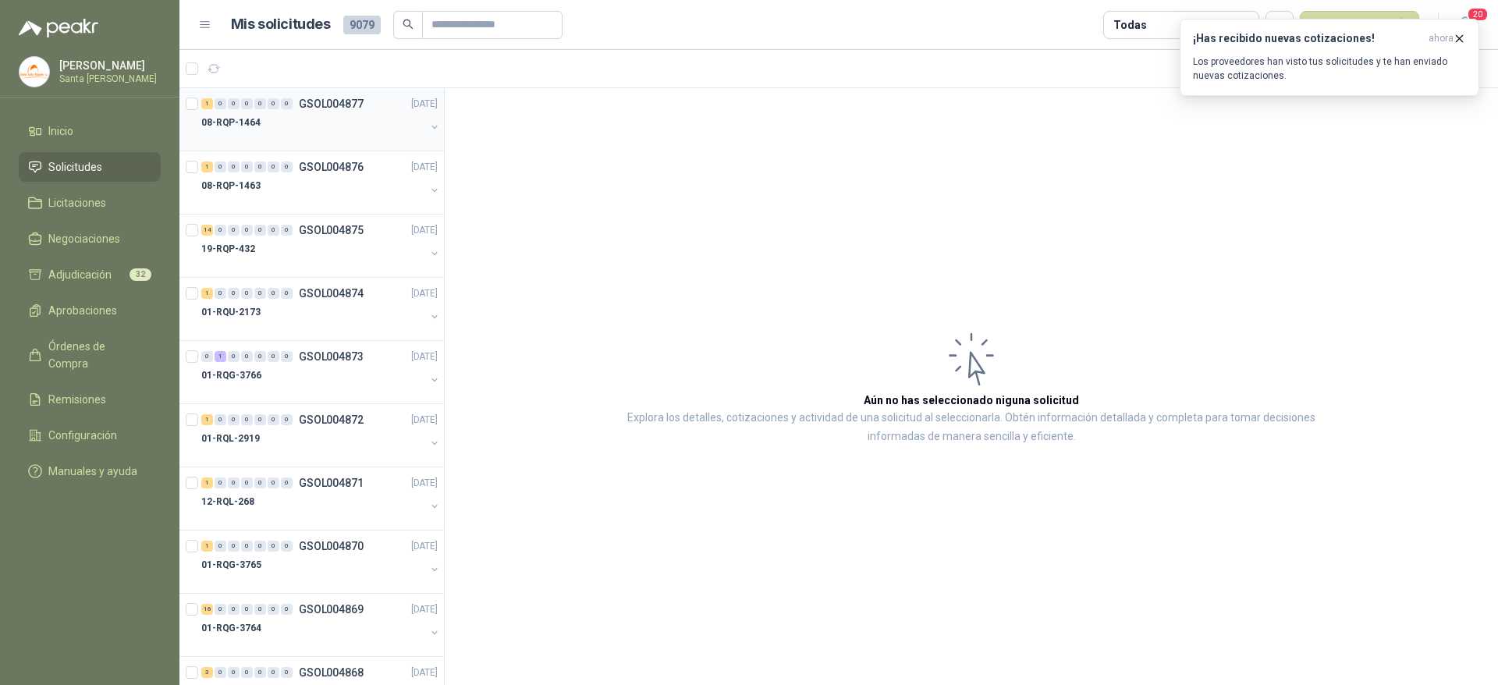
click at [278, 134] on div at bounding box center [313, 138] width 224 height 12
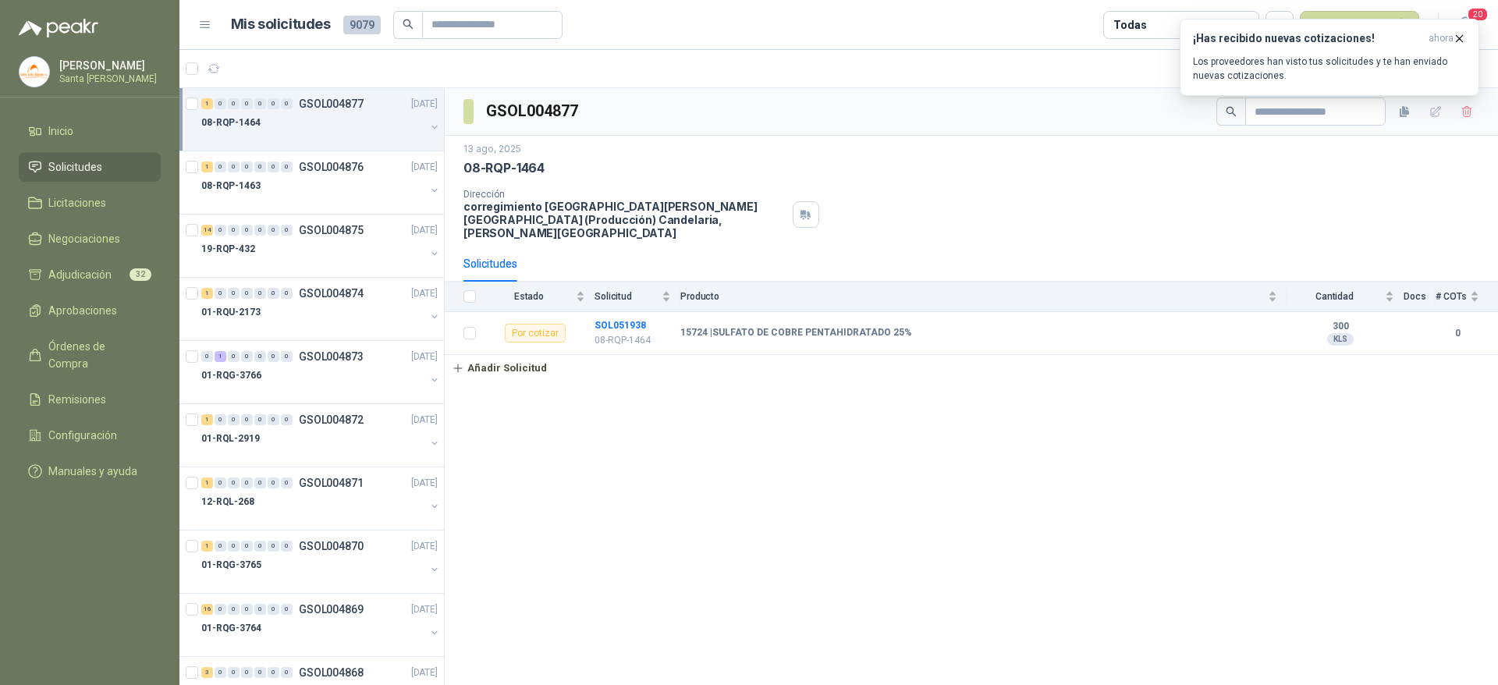
click at [278, 134] on div at bounding box center [313, 138] width 224 height 12
click at [258, 300] on div "14 0 0 0 0 0 0 GSOL004875 [DATE]" at bounding box center [320, 293] width 239 height 19
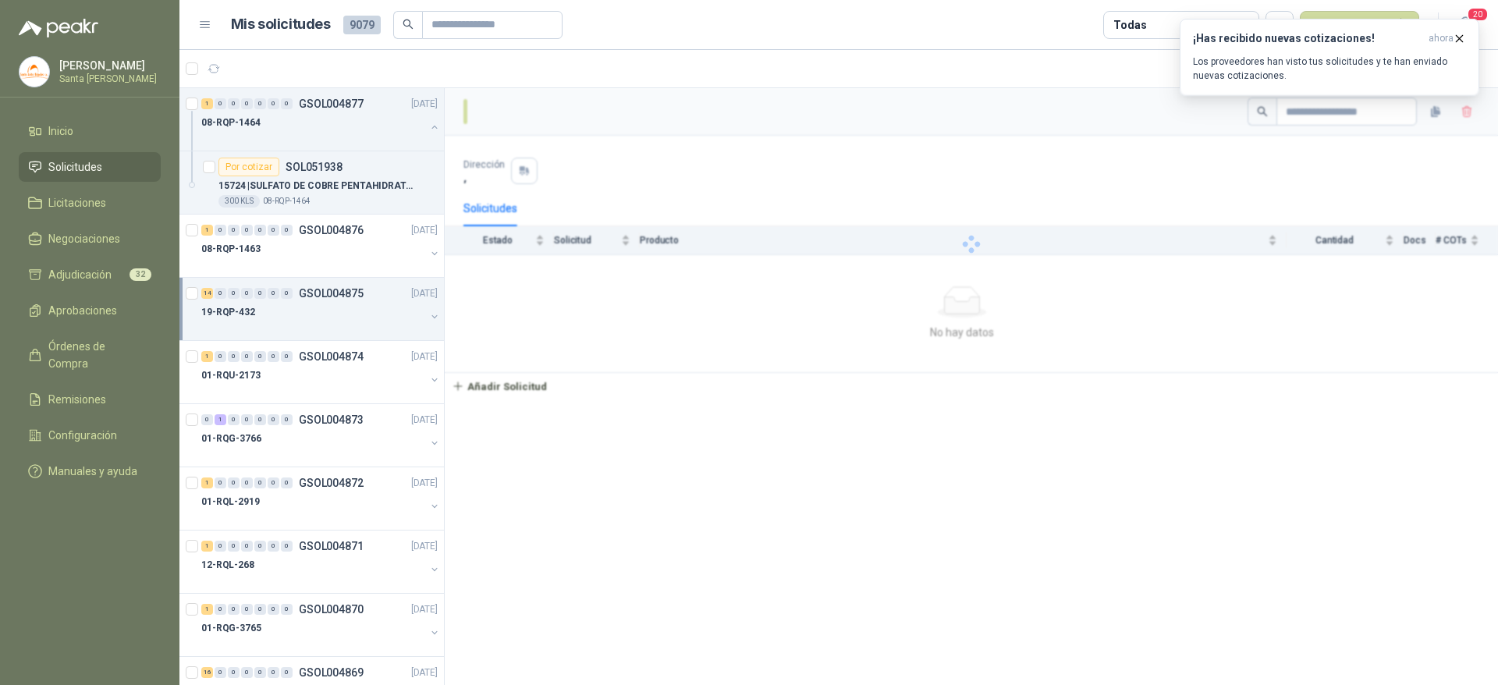
click at [258, 300] on div "14 0 0 0 0 0 0 GSOL004875 [DATE]" at bounding box center [320, 293] width 239 height 19
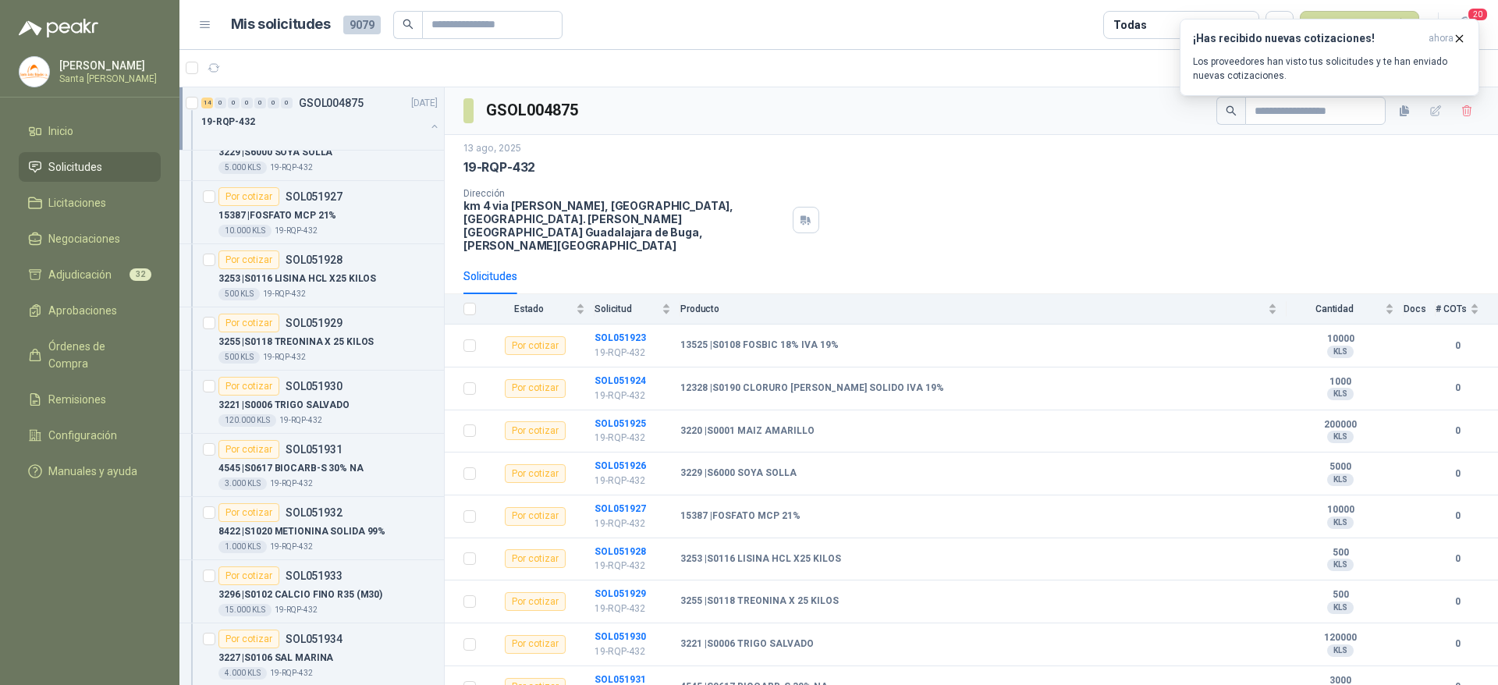
scroll to position [411, 0]
click at [280, 131] on div at bounding box center [313, 137] width 224 height 12
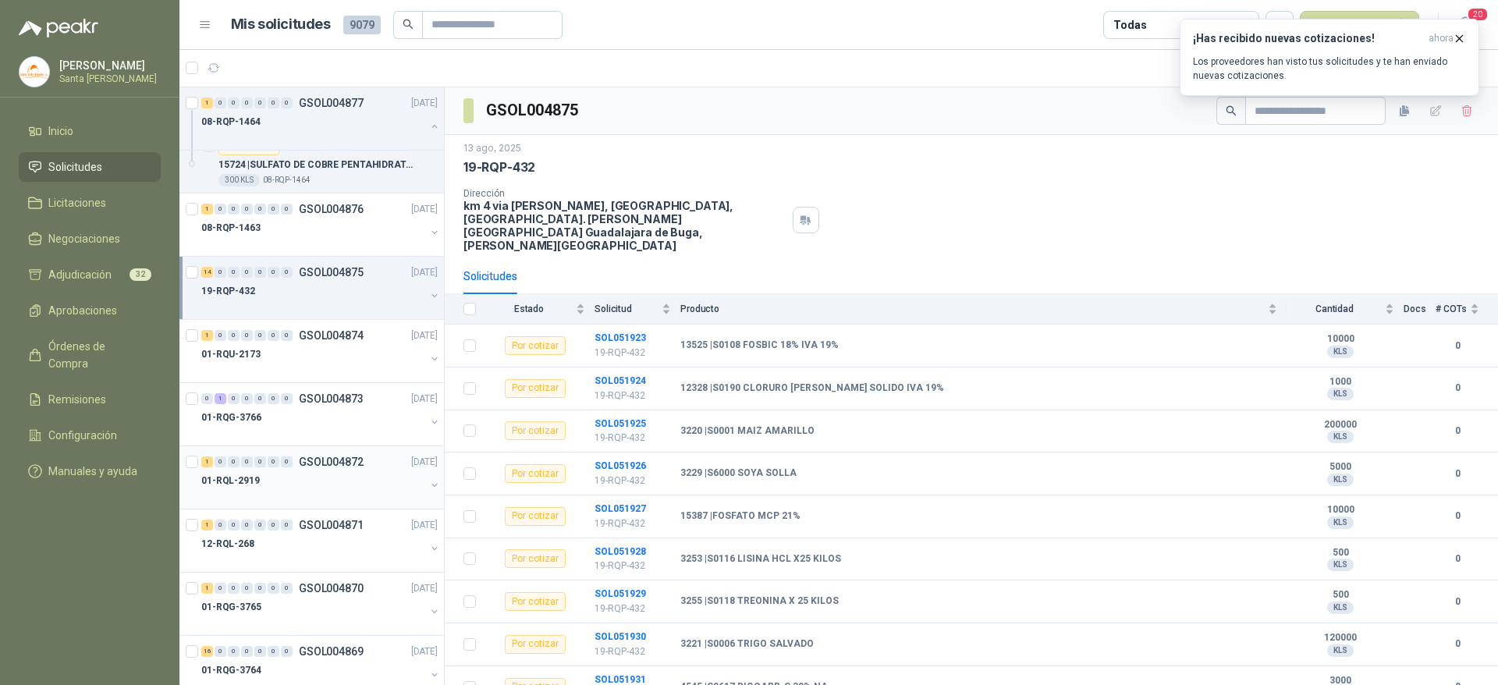
scroll to position [0, 0]
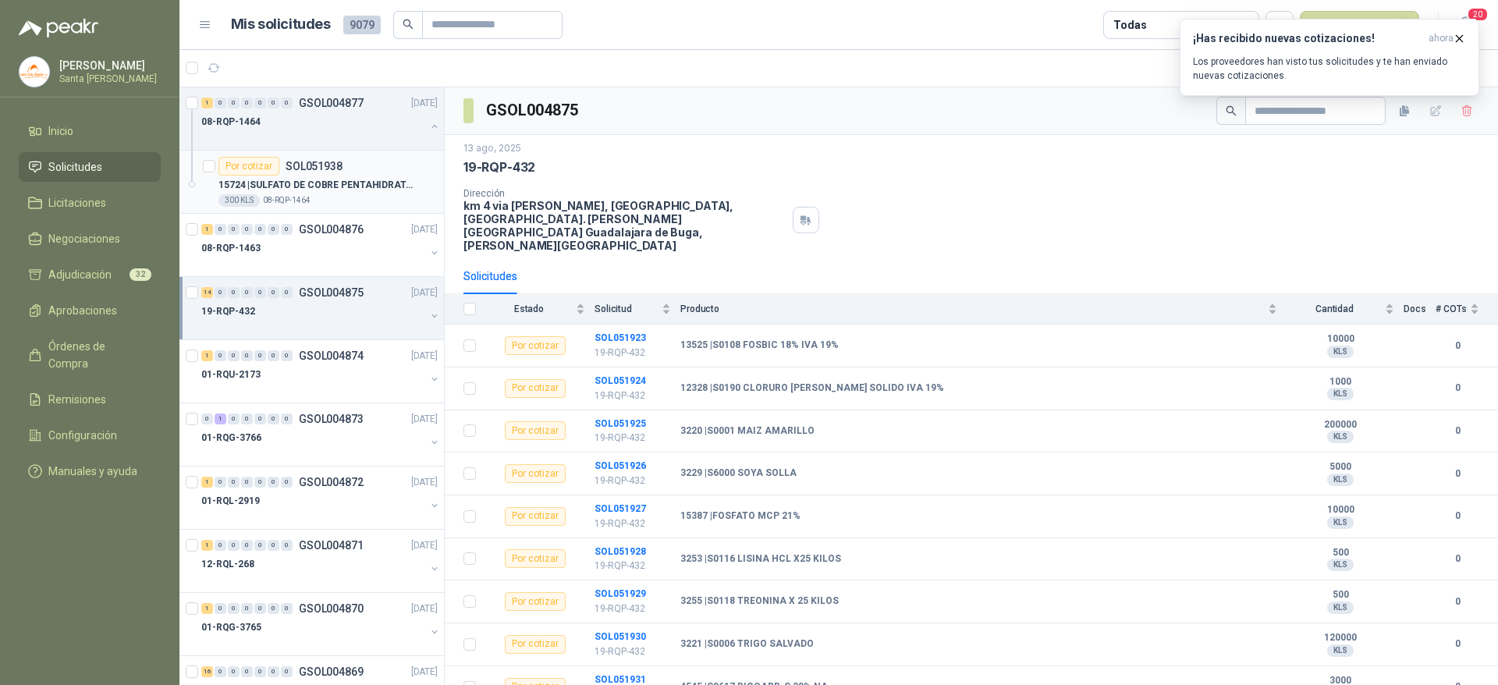
click at [356, 203] on div "300 KLS 08-RQP-1464" at bounding box center [327, 200] width 219 height 12
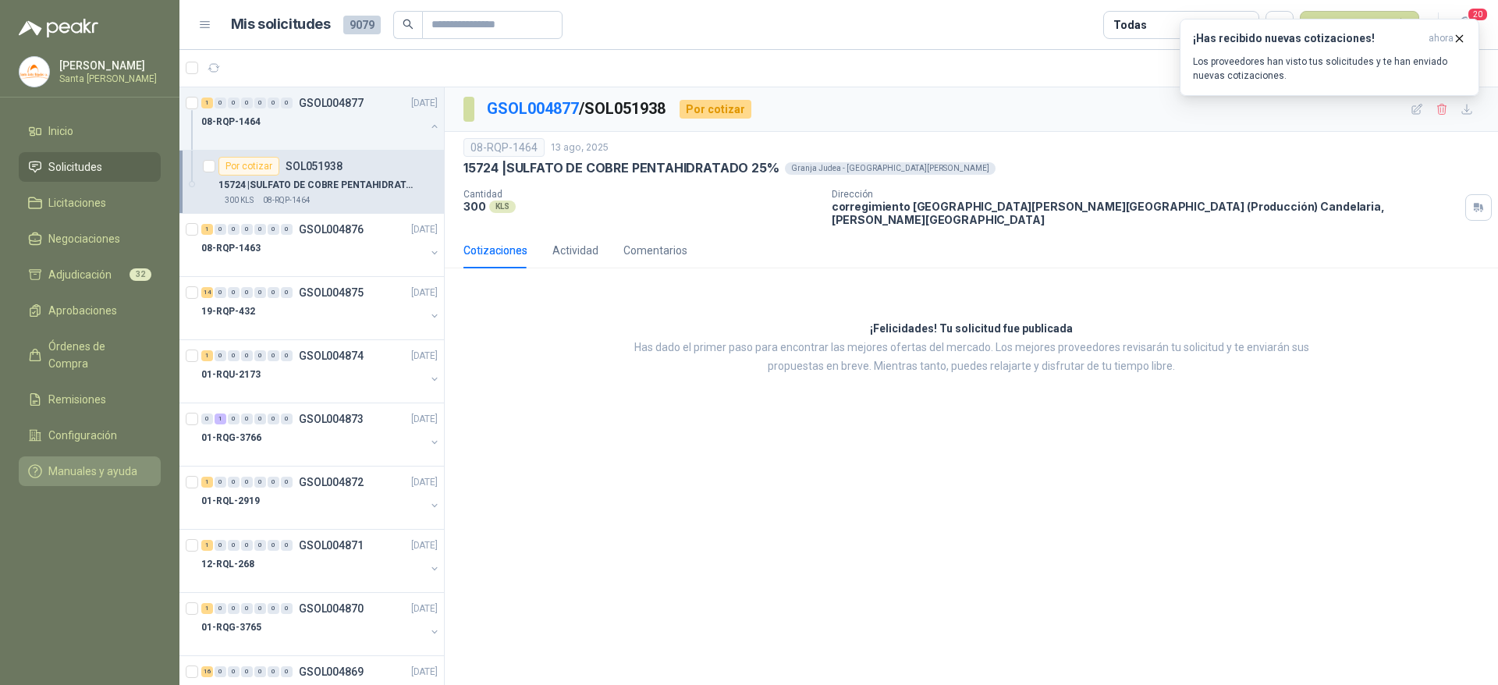
click at [94, 456] on link "Manuales y ayuda" at bounding box center [90, 471] width 142 height 30
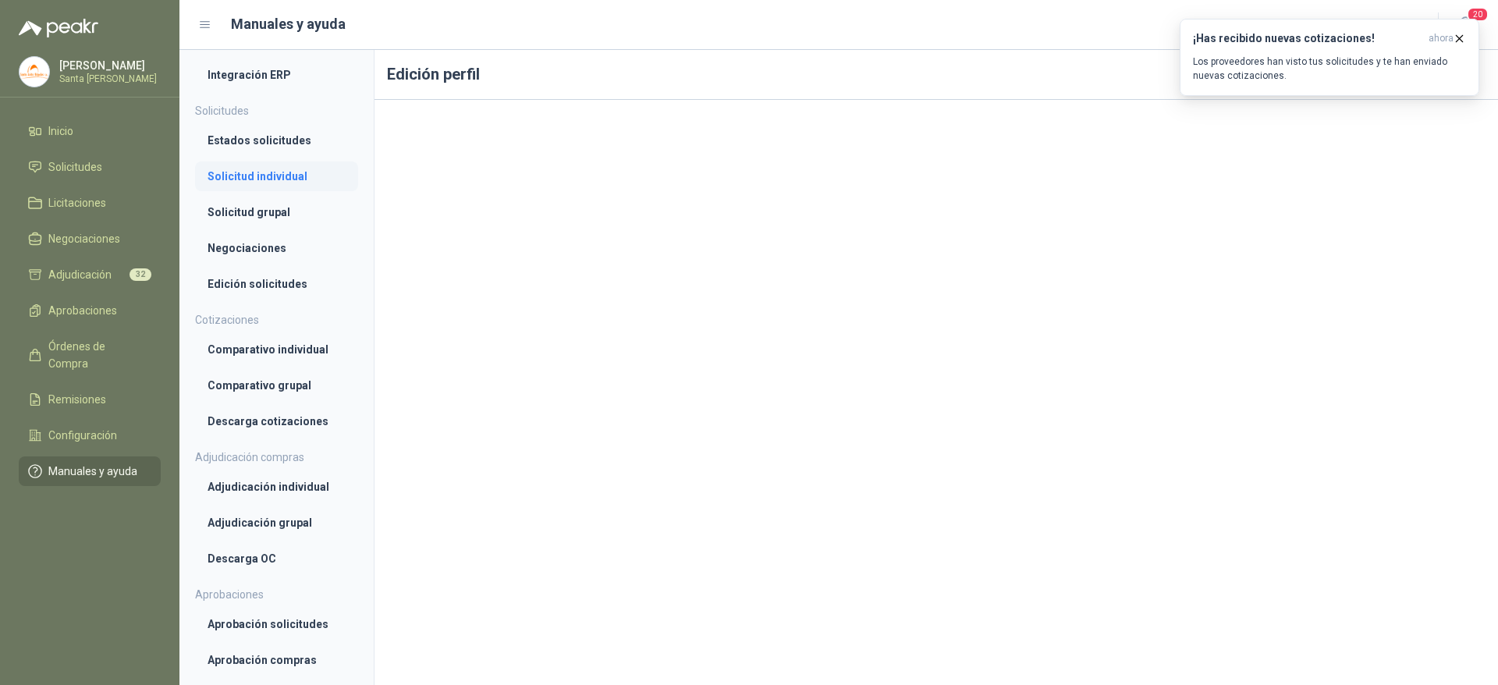
scroll to position [264, 0]
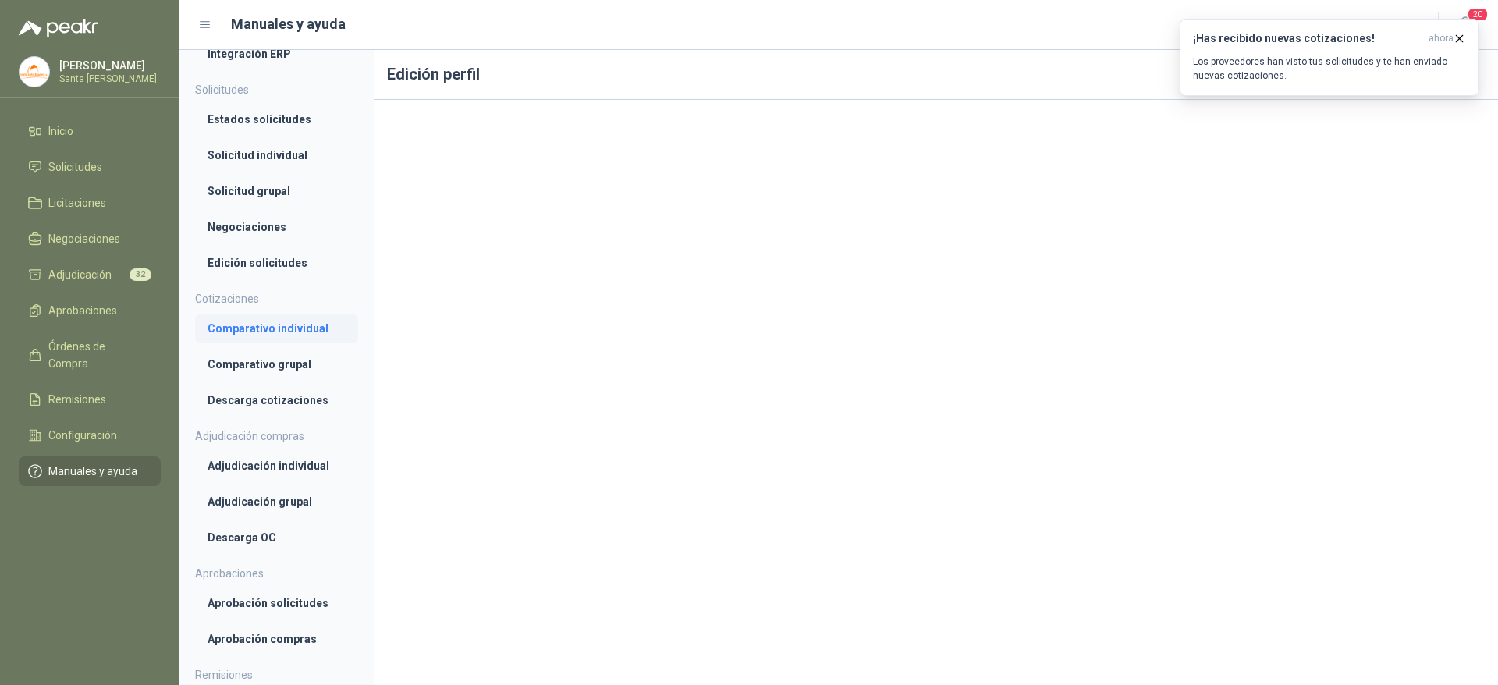
click at [246, 329] on li "Comparativo individual" at bounding box center [277, 328] width 138 height 17
drag, startPoint x: 885, startPoint y: 96, endPoint x: 899, endPoint y: 84, distance: 18.9
click at [888, 94] on h1 "Comparativo individual" at bounding box center [935, 75] width 1123 height 50
click at [73, 62] on p "[PERSON_NAME]" at bounding box center [108, 65] width 98 height 11
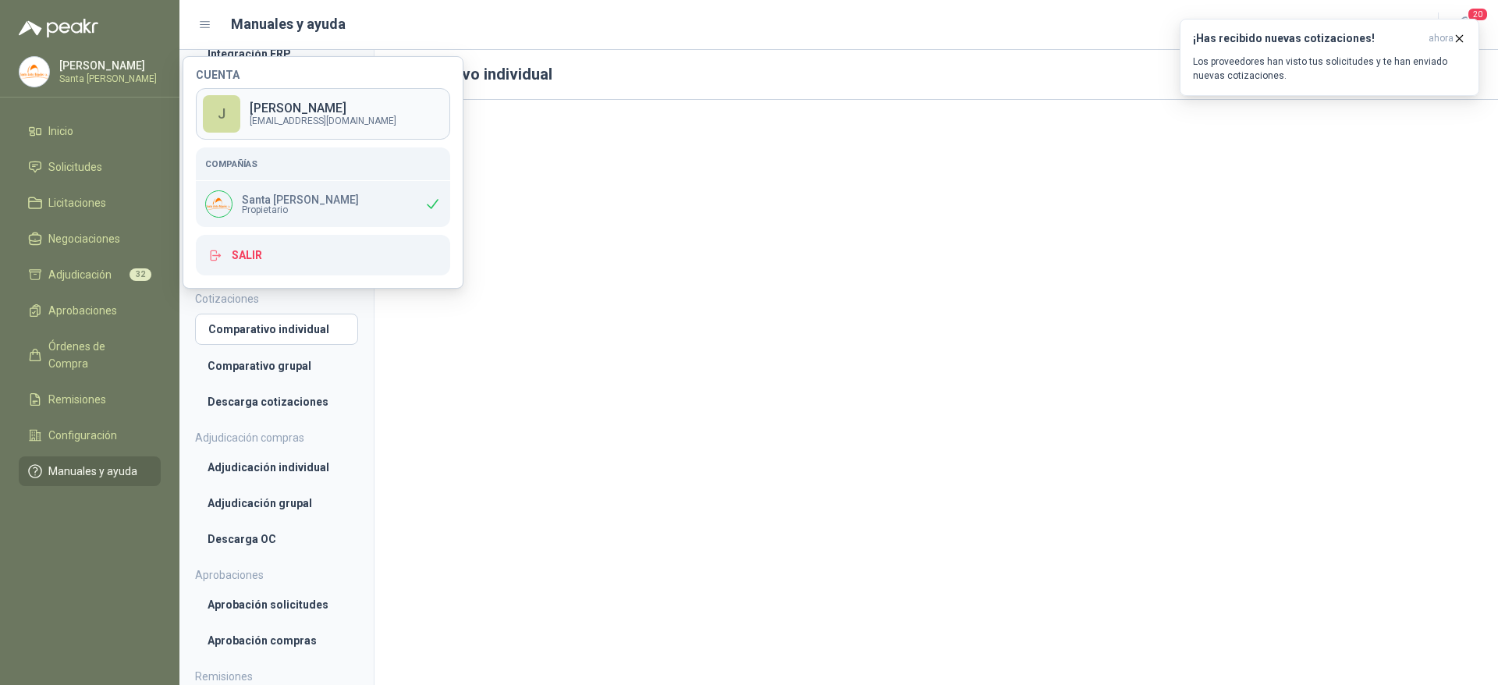
click at [310, 108] on p "[PERSON_NAME]" at bounding box center [323, 108] width 147 height 12
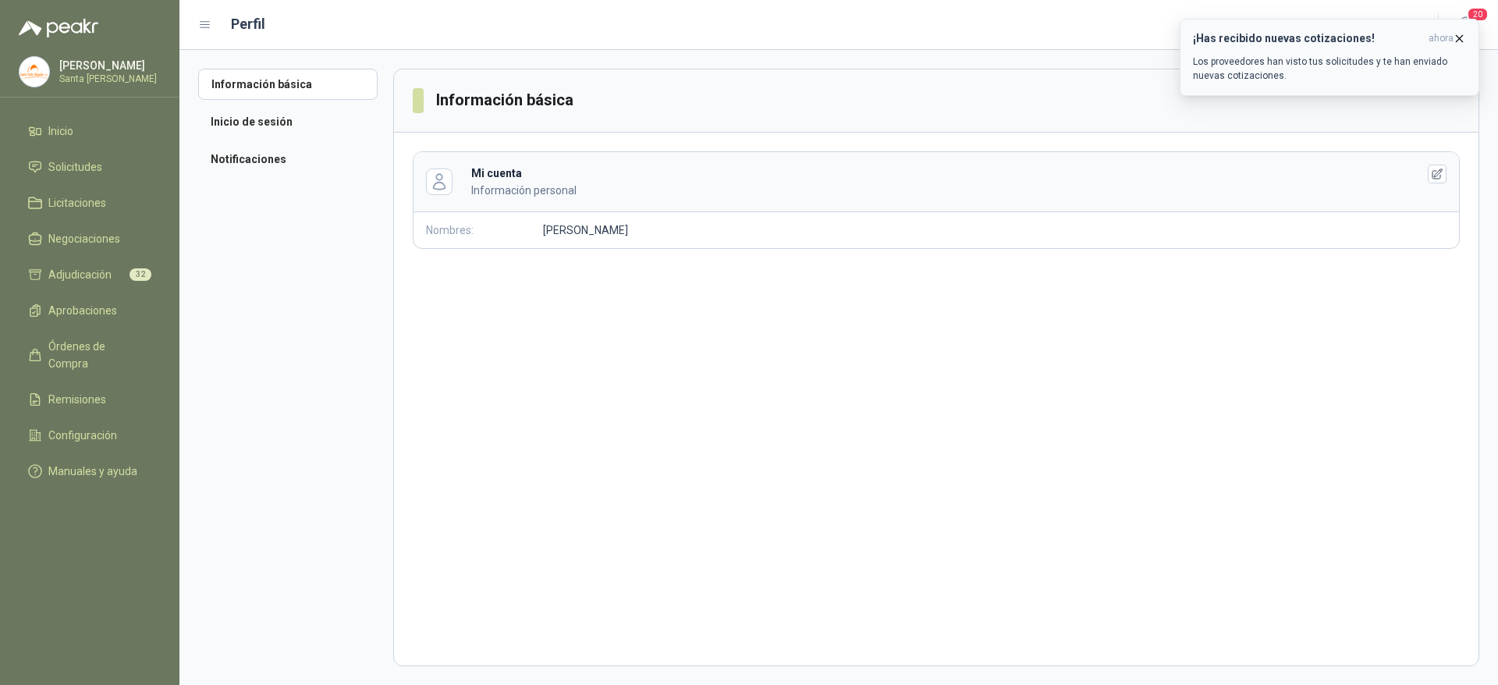
click at [1457, 35] on icon "button" at bounding box center [1459, 38] width 13 height 13
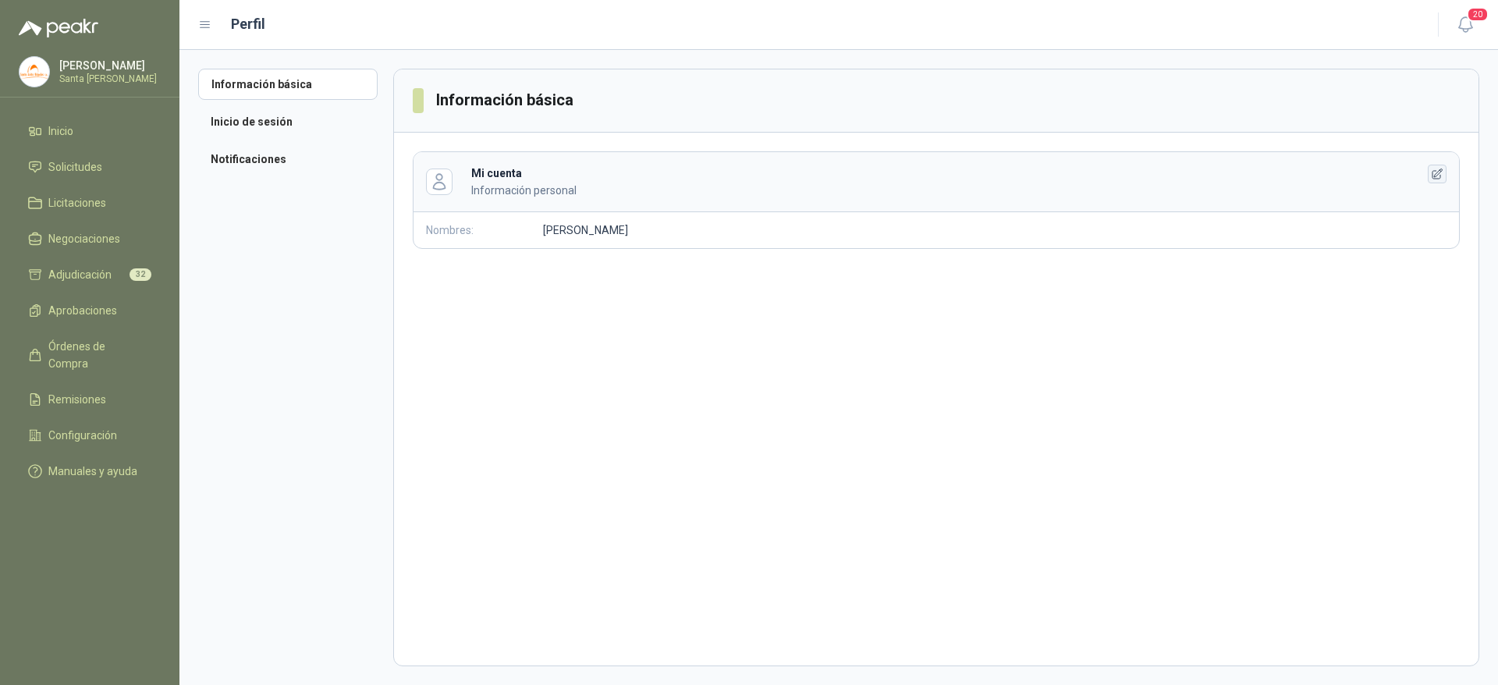
click at [1434, 172] on icon "button" at bounding box center [1437, 174] width 13 height 13
drag, startPoint x: 636, startPoint y: 239, endPoint x: 442, endPoint y: 275, distance: 197.7
click at [442, 275] on form "**********" at bounding box center [581, 306] width 337 height 189
type input "******"
click at [638, 275] on input "text" at bounding box center [640, 282] width 195 height 28
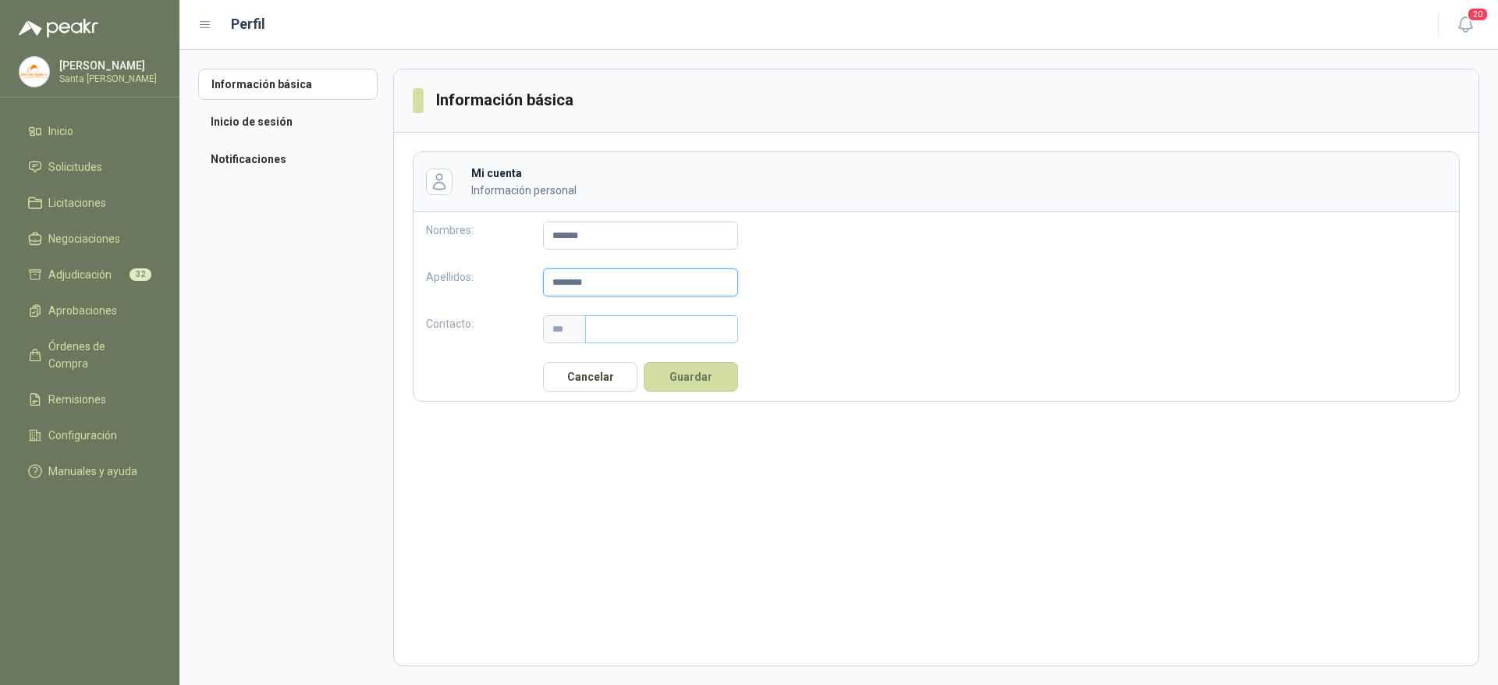
type input "********"
click at [655, 330] on input "text" at bounding box center [661, 329] width 153 height 28
type input "**********"
click at [687, 373] on button "Guardar" at bounding box center [691, 377] width 94 height 30
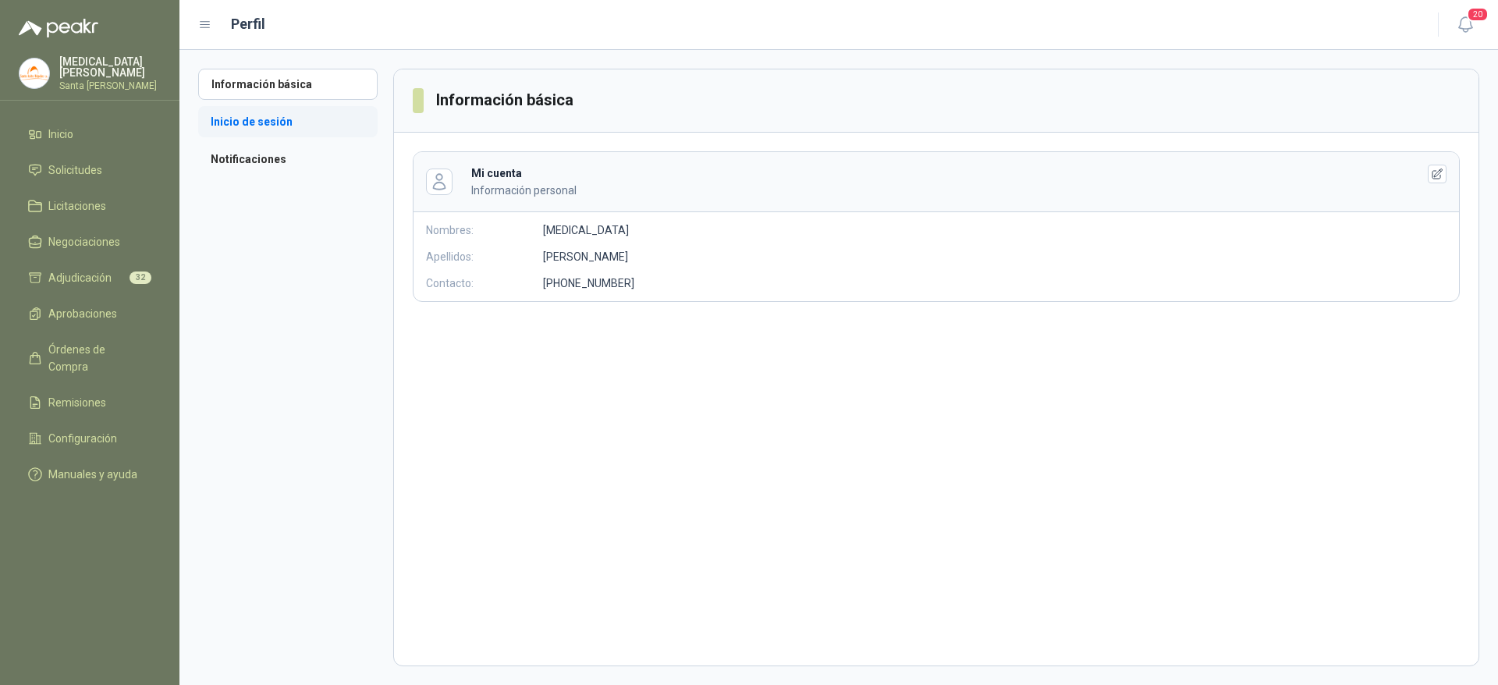
click at [250, 117] on li "Inicio de sesión" at bounding box center [287, 121] width 179 height 31
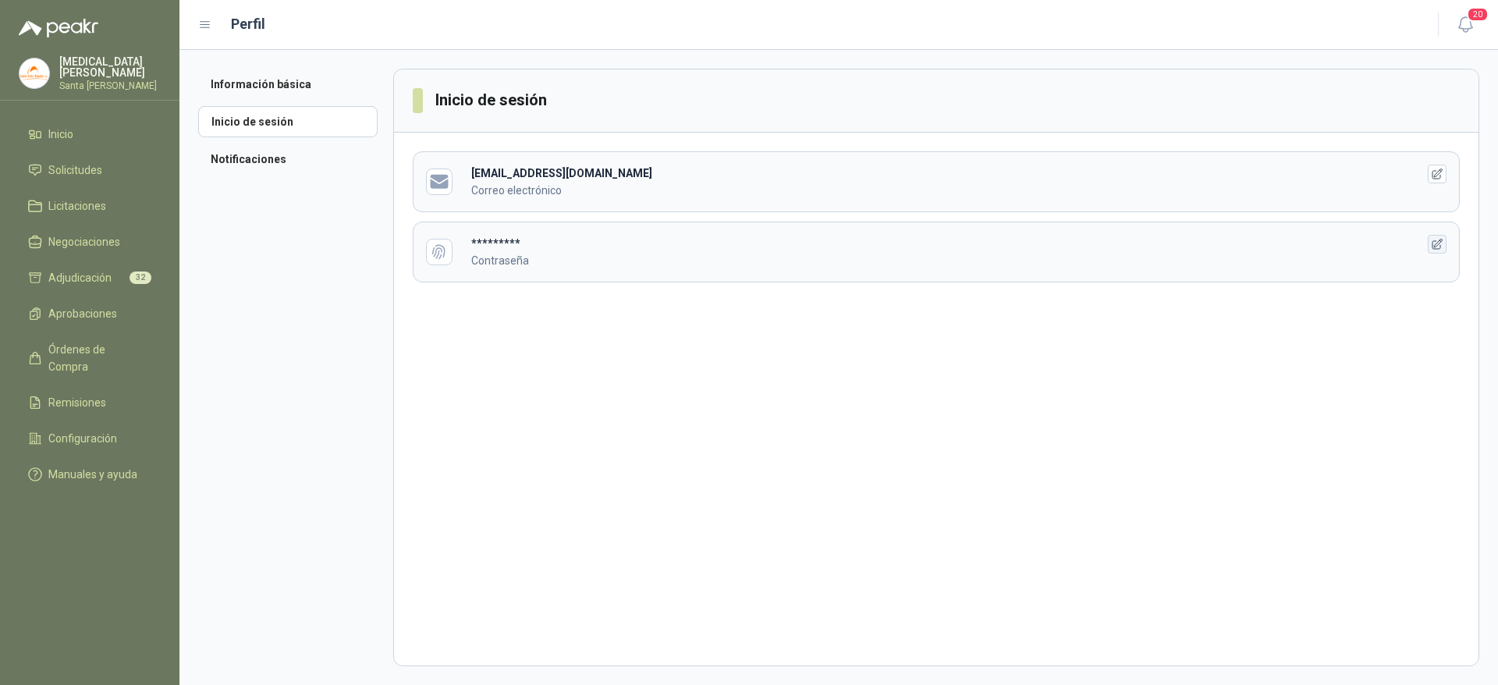
click at [1436, 247] on icon "button" at bounding box center [1437, 244] width 13 height 13
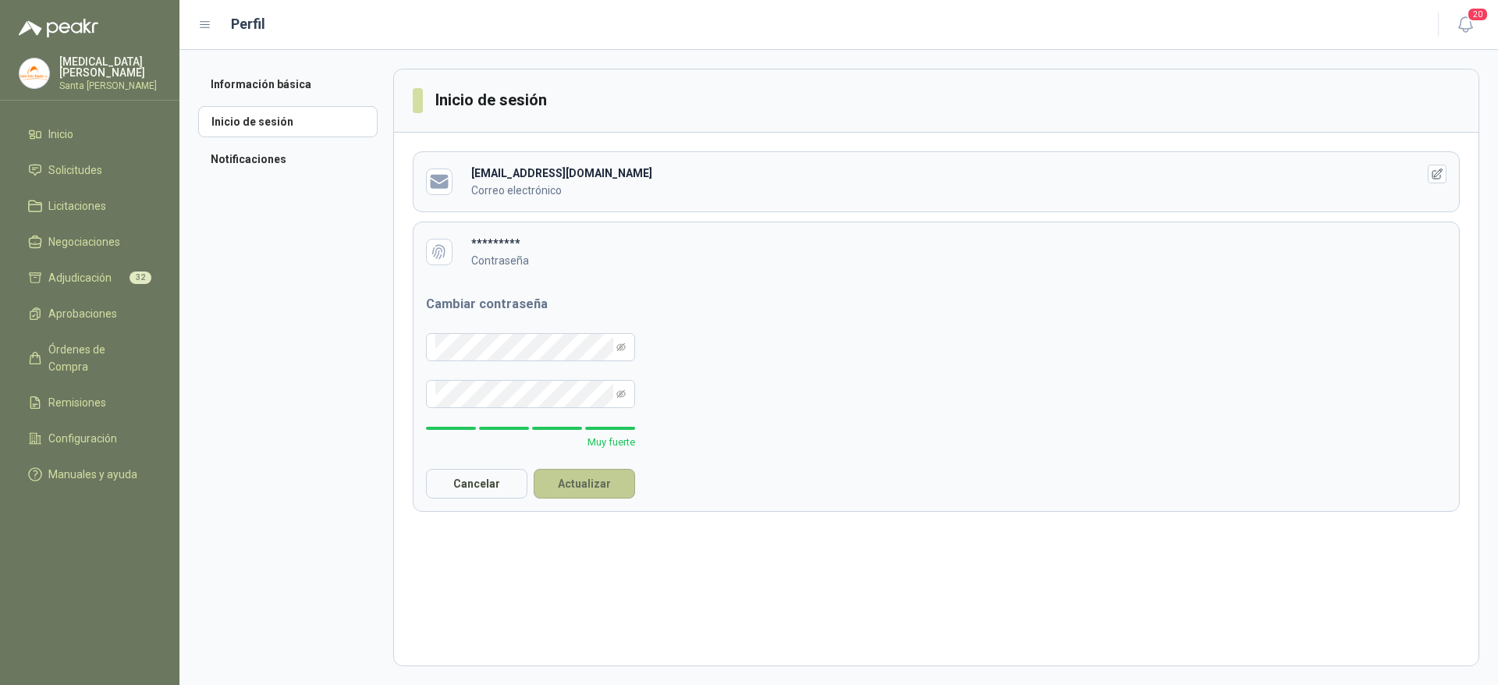
click at [588, 491] on button "Actualizar" at bounding box center [584, 484] width 101 height 30
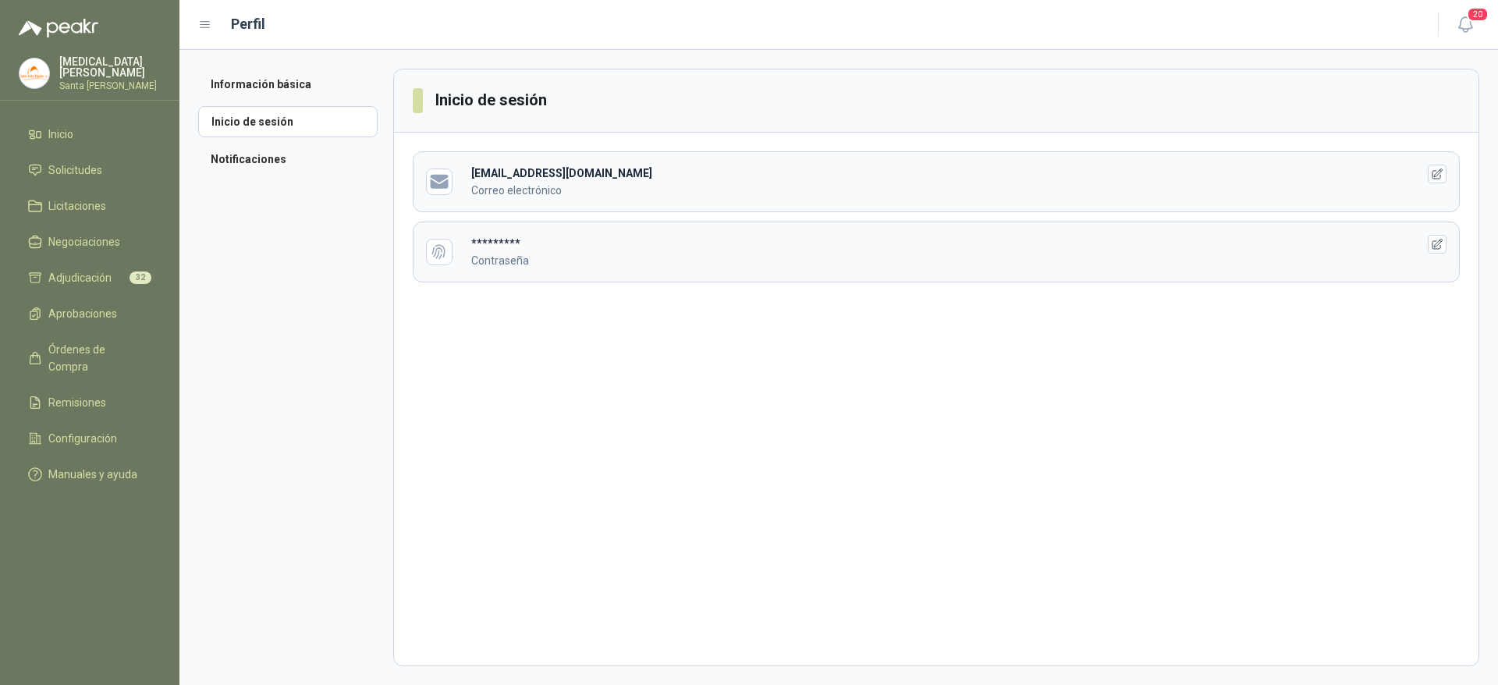
click at [977, 444] on section "Inicio de sesión [EMAIL_ADDRESS][DOMAIN_NAME] Correo electrónico ********* Cont…" at bounding box center [936, 368] width 1086 height 598
click at [232, 155] on li "Notificaciones" at bounding box center [287, 159] width 179 height 31
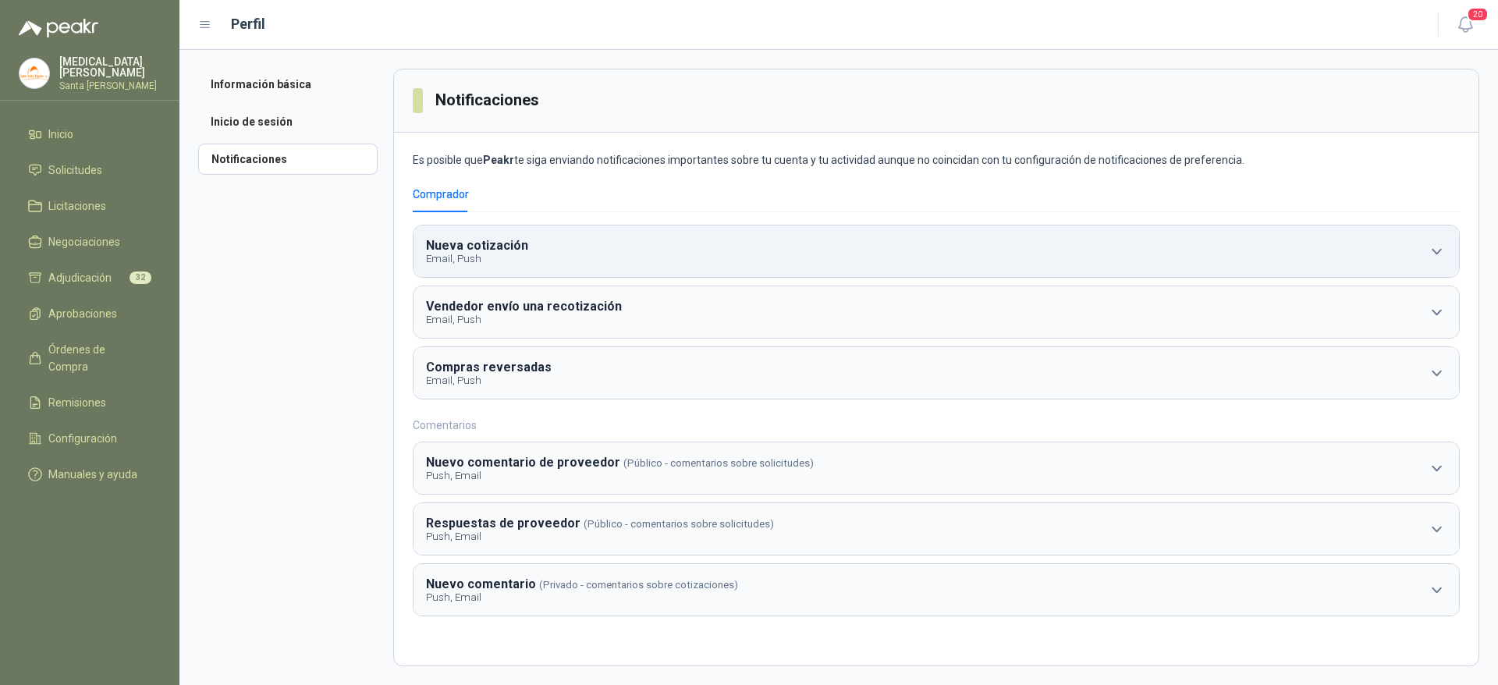
click at [544, 249] on button "Nueva cotización Email, Push" at bounding box center [935, 250] width 1045 height 51
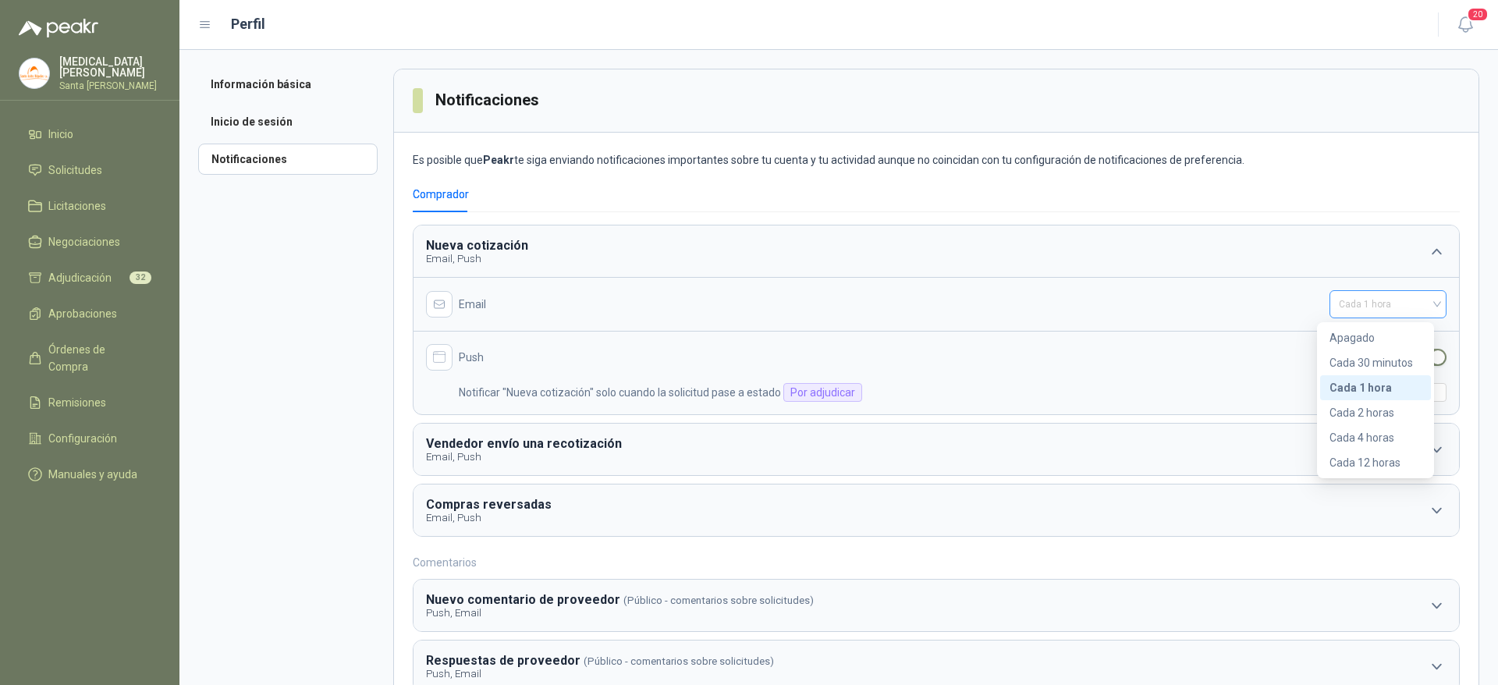
click at [1349, 311] on span "Cada 1 hora" at bounding box center [1388, 304] width 98 height 23
click at [1460, 26] on icon "button" at bounding box center [1466, 25] width 20 height 20
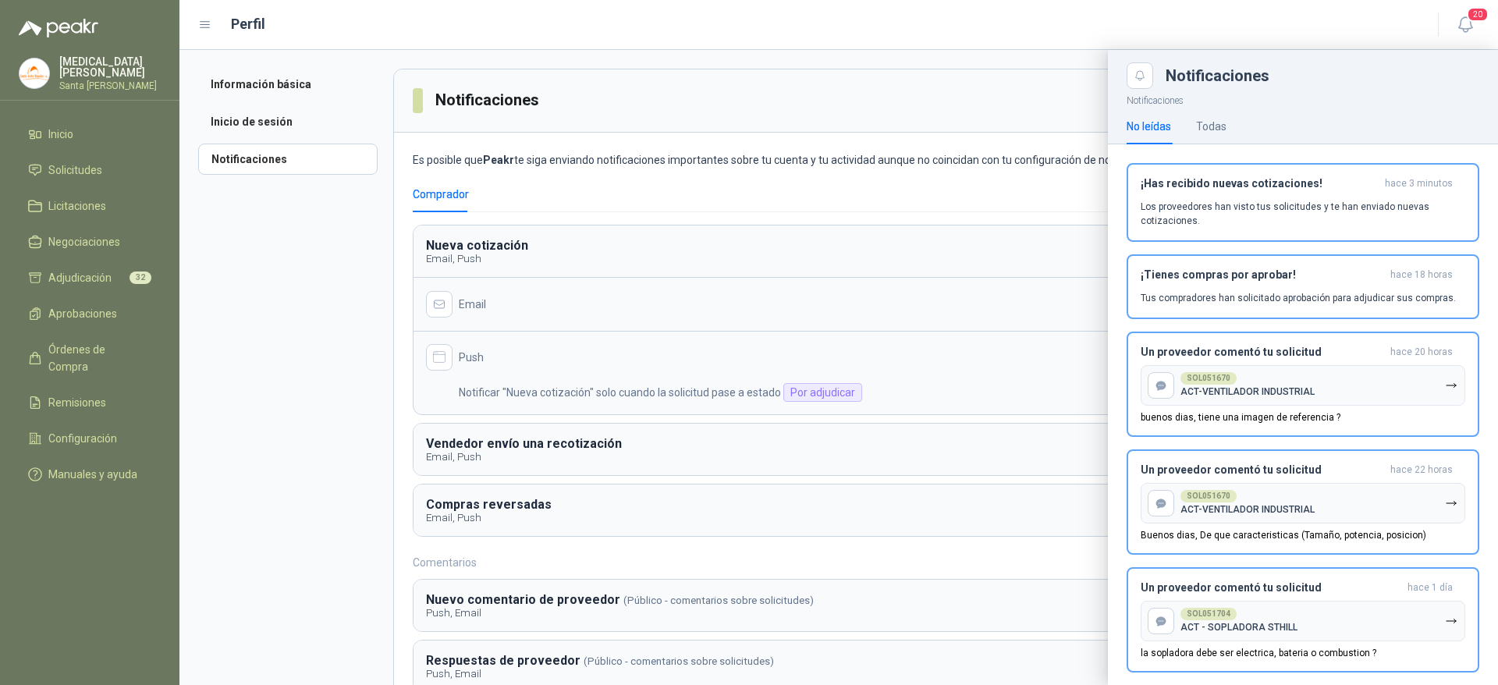
click at [657, 174] on div at bounding box center [838, 367] width 1318 height 635
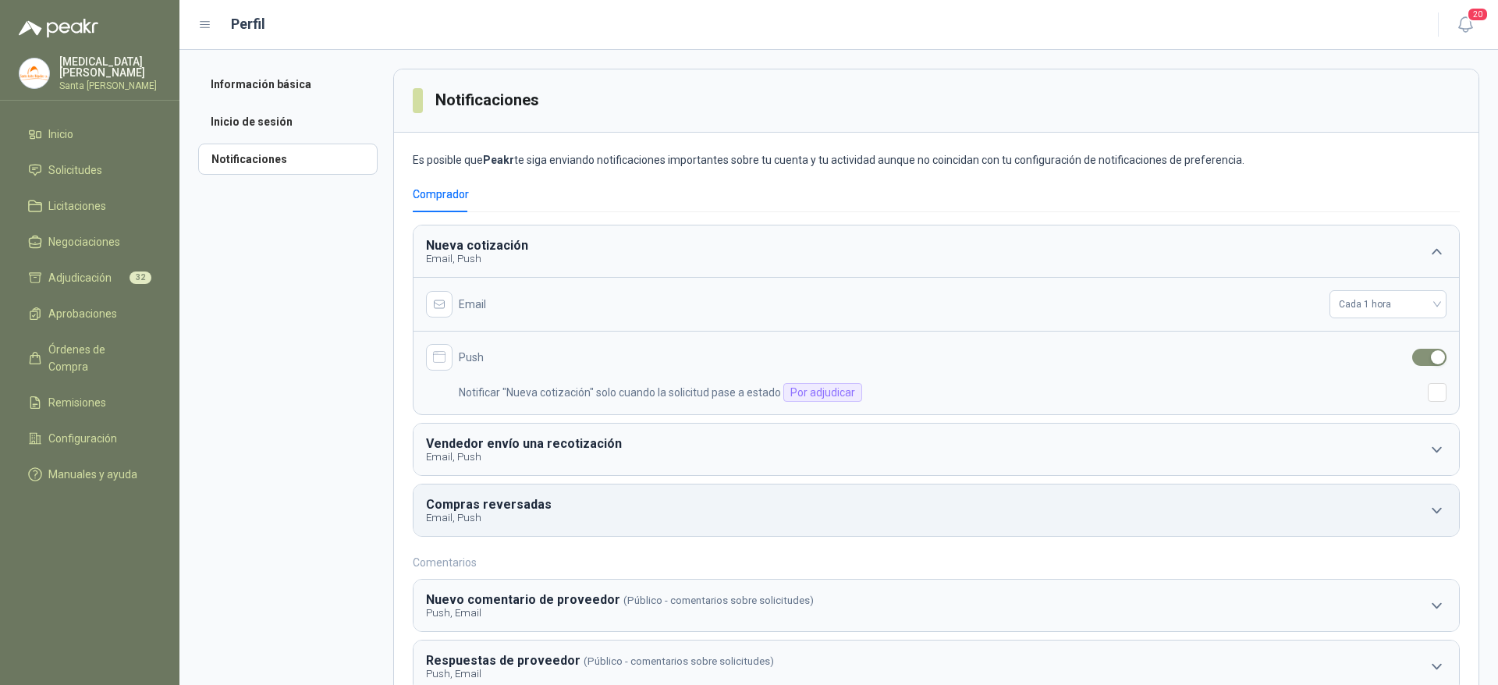
scroll to position [112, 0]
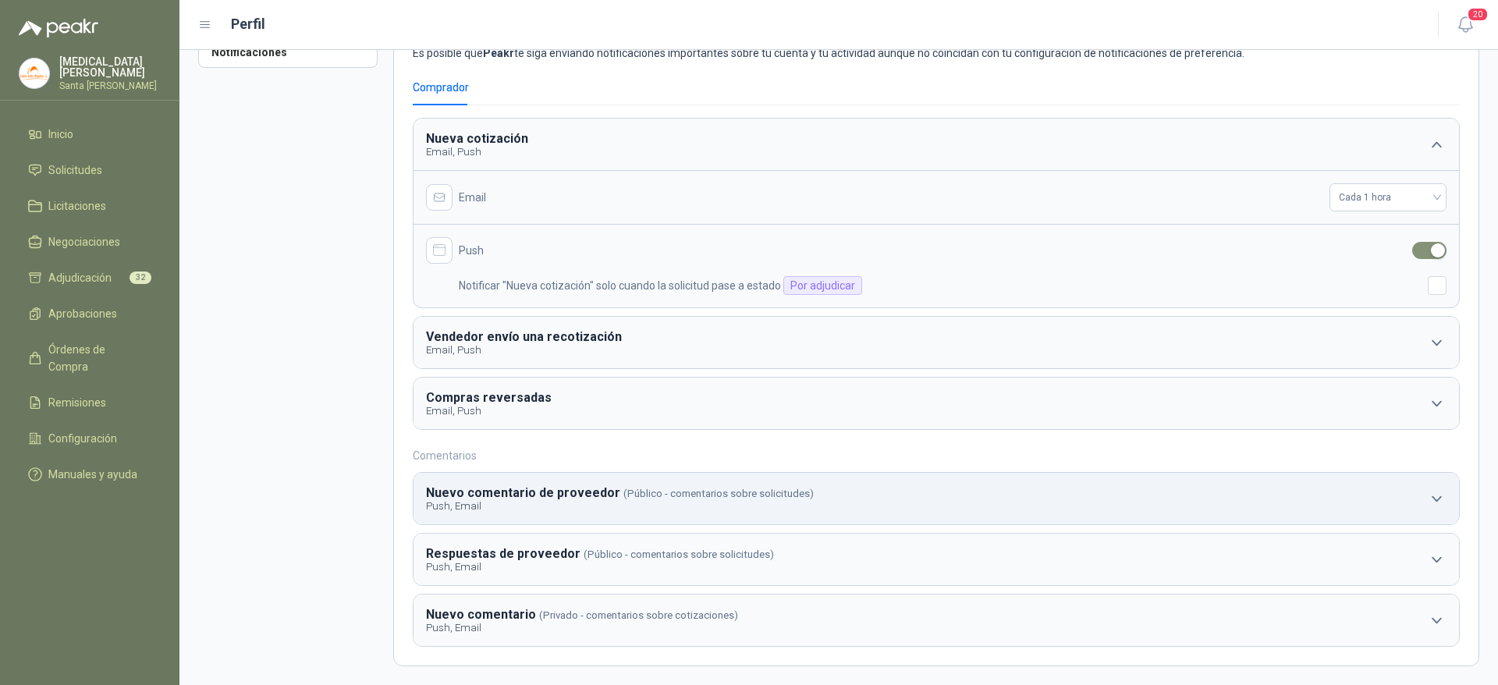
click at [552, 507] on p "Push, Email" at bounding box center [620, 506] width 388 height 12
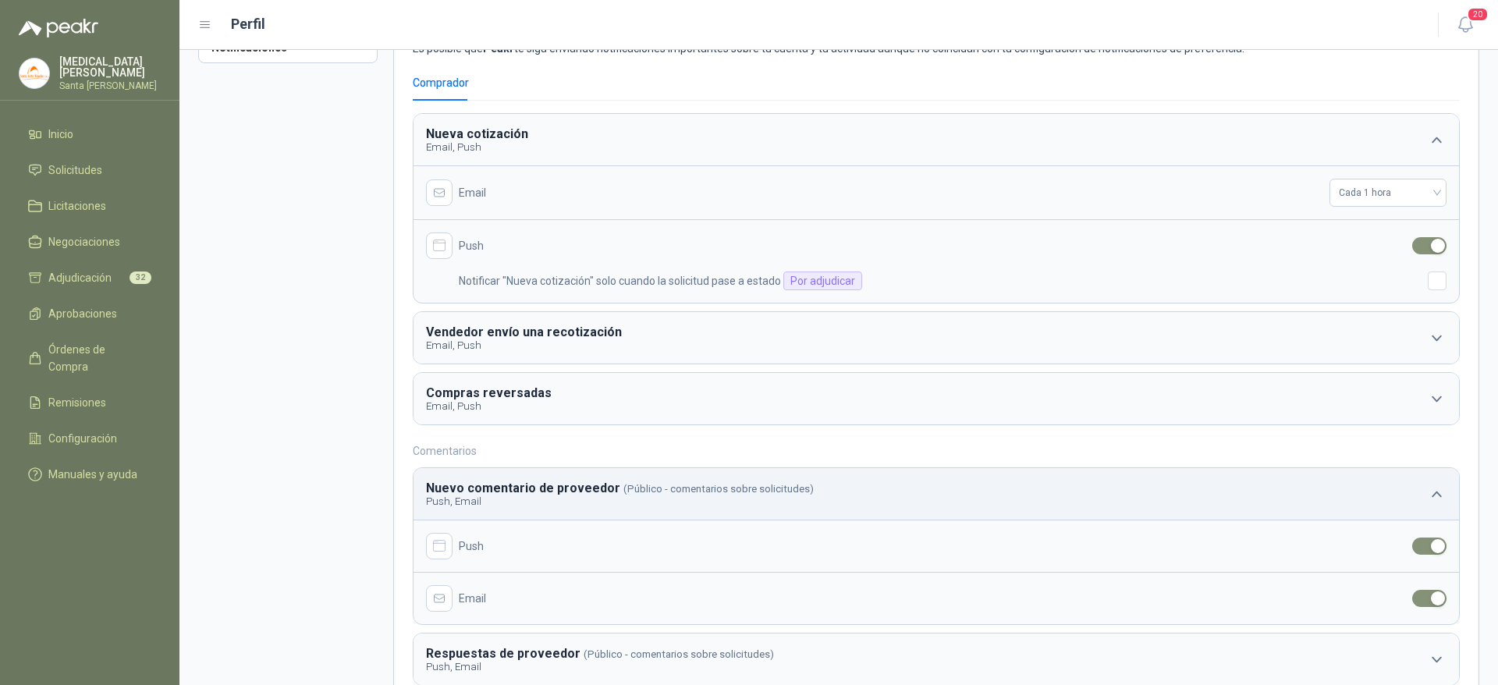
click at [537, 471] on button "Nuevo comentario de proveedor (Público - comentarios sobre solicitudes) Push, E…" at bounding box center [935, 493] width 1045 height 51
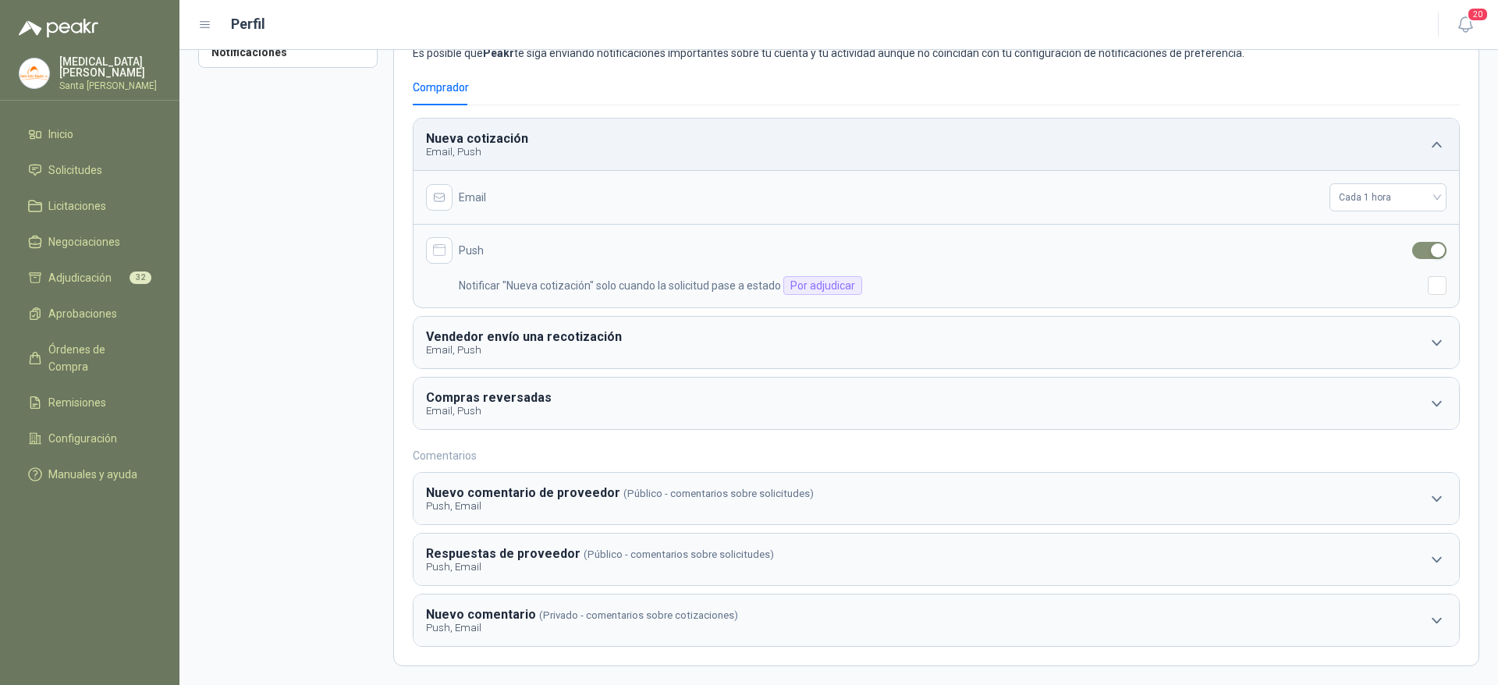
click at [1215, 119] on button "Nueva cotización Email, Push" at bounding box center [935, 144] width 1045 height 51
